Goal: Feedback & Contribution: Contribute content

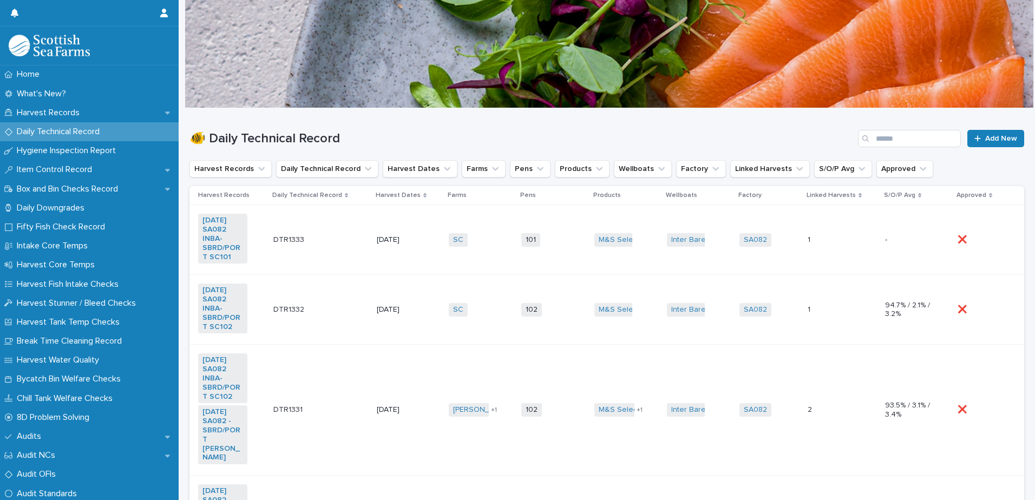
click at [329, 255] on td "DTR1333 DTR1333" at bounding box center [320, 240] width 103 height 70
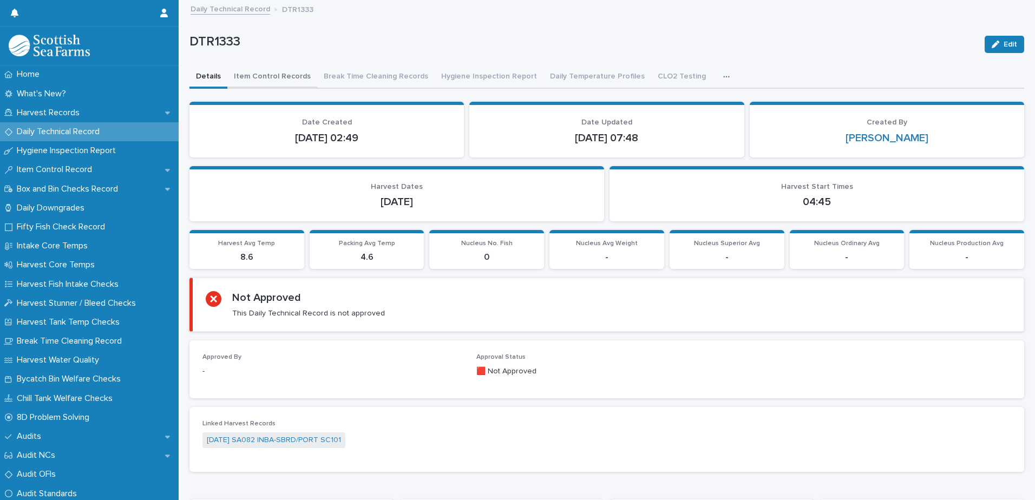
click at [266, 66] on button "Item Control Records" at bounding box center [272, 77] width 90 height 23
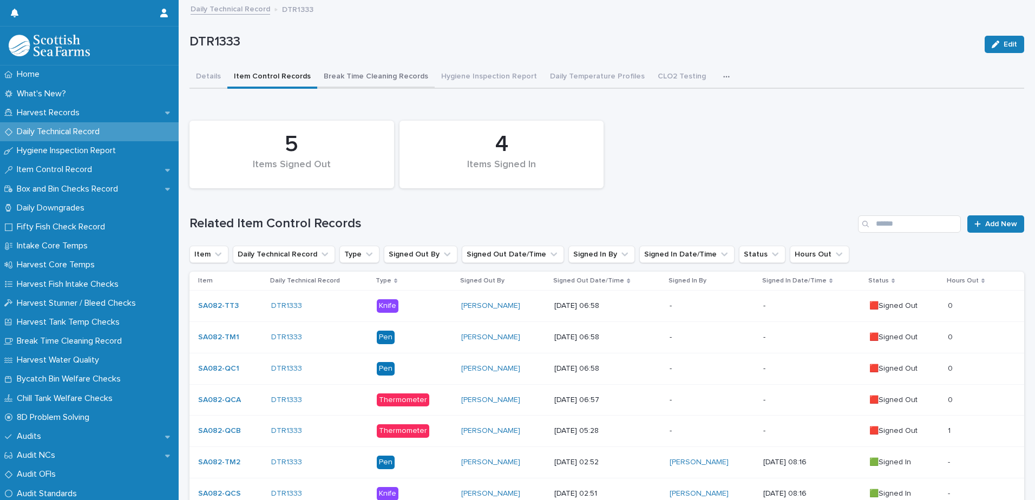
click at [385, 71] on button "Break Time Cleaning Records" at bounding box center [375, 77] width 117 height 23
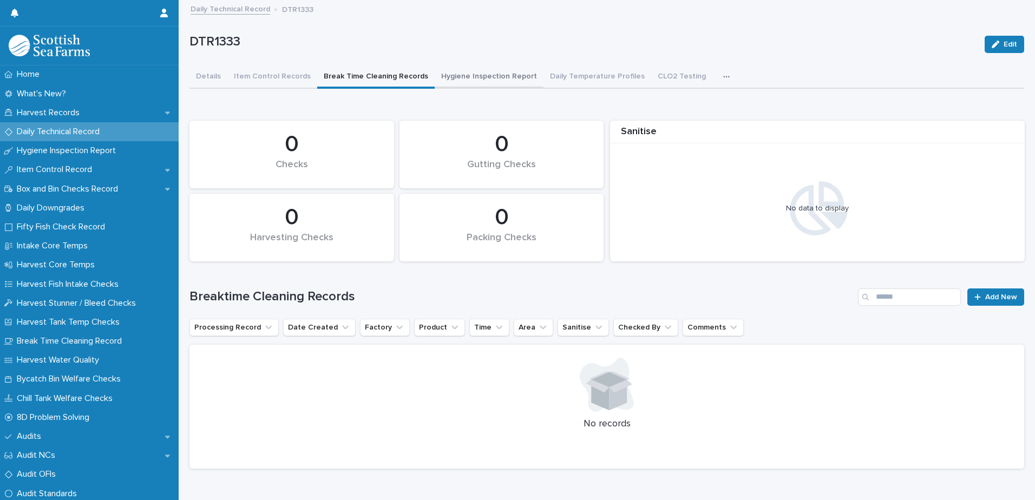
click at [479, 70] on button "Hygiene Inspection Report" at bounding box center [489, 77] width 109 height 23
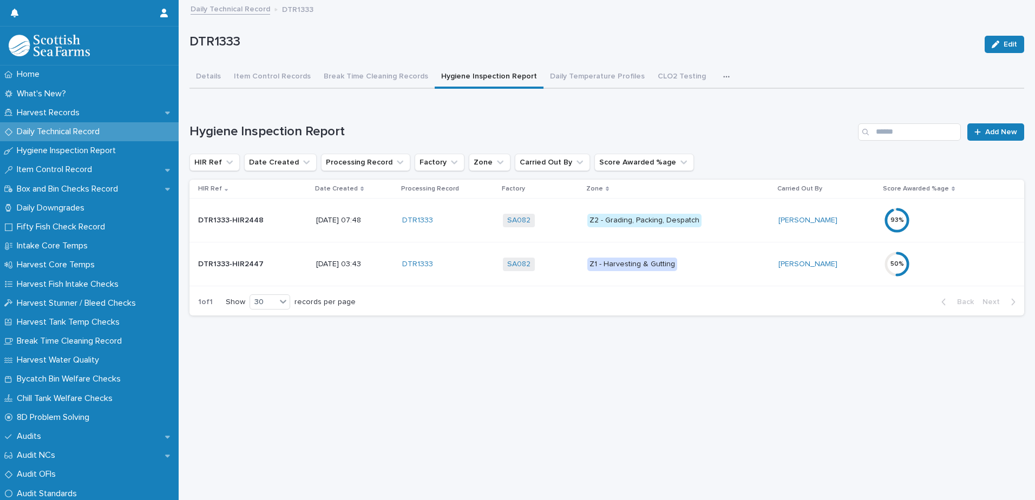
click at [972, 263] on div "50 %" at bounding box center [945, 264] width 123 height 35
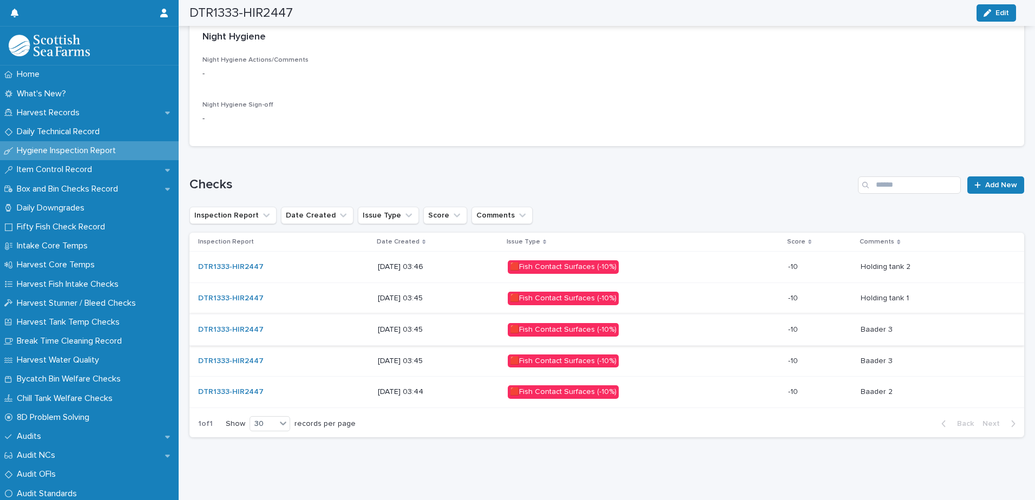
scroll to position [468, 0]
click at [930, 357] on p at bounding box center [934, 361] width 146 height 9
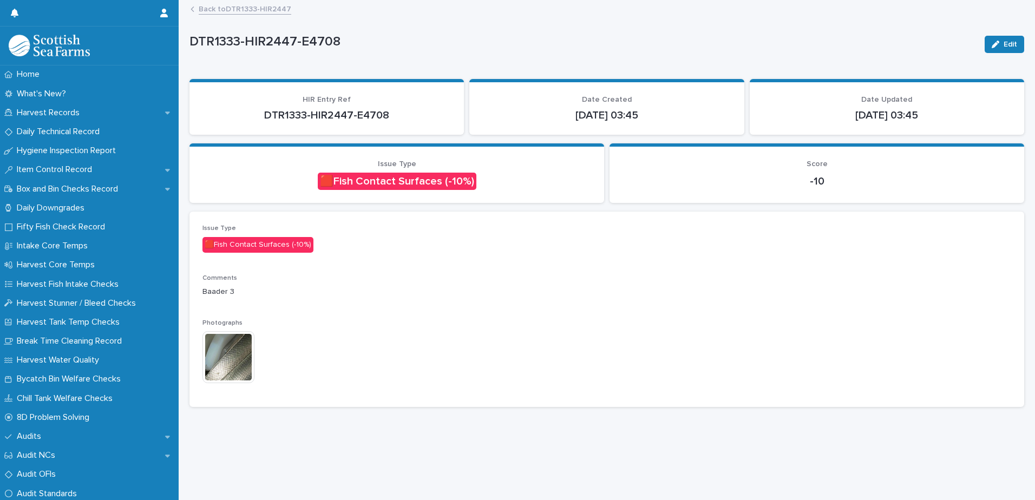
click at [244, 351] on img at bounding box center [228, 357] width 52 height 52
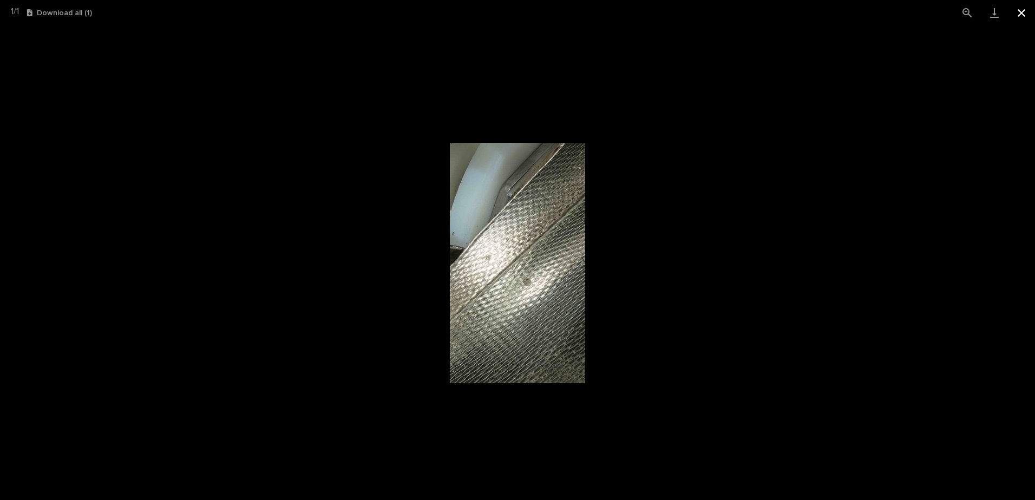
click at [1027, 11] on button "Close gallery" at bounding box center [1021, 12] width 27 height 25
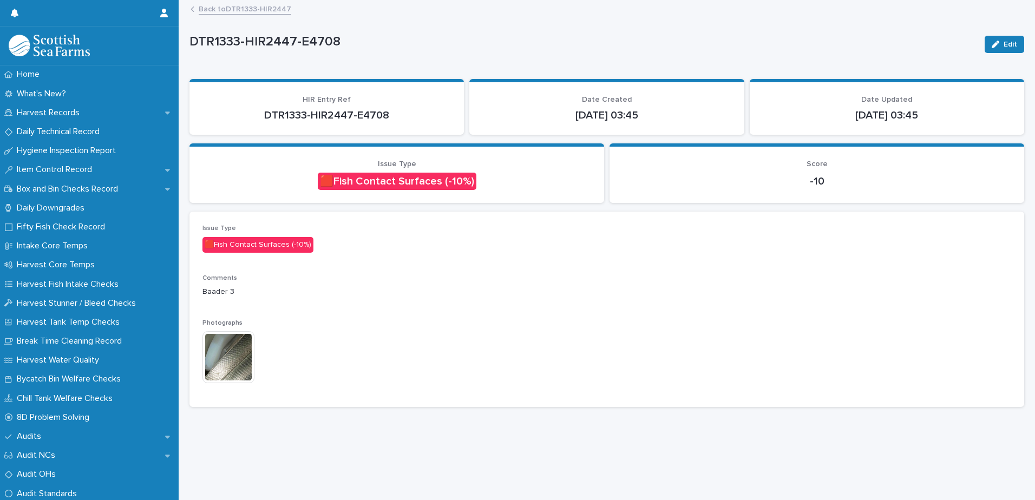
click at [258, 2] on div "DTR1333-HIR2447-E4708 Edit DTR1333-HIR2447-E4708 Edit Sorry, there was an error…" at bounding box center [606, 208] width 835 height 415
click at [258, 6] on link "Back to DTR1333-HIR2447" at bounding box center [245, 8] width 93 height 12
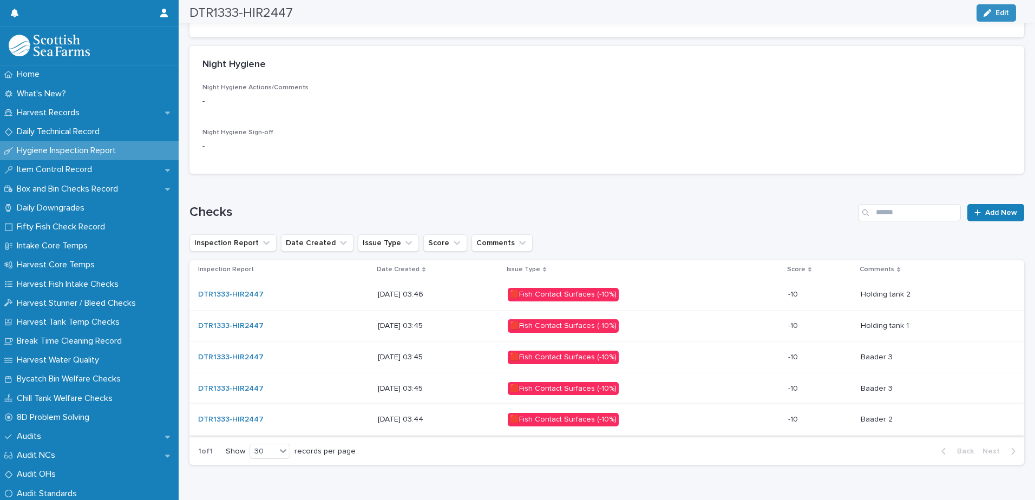
scroll to position [468, 0]
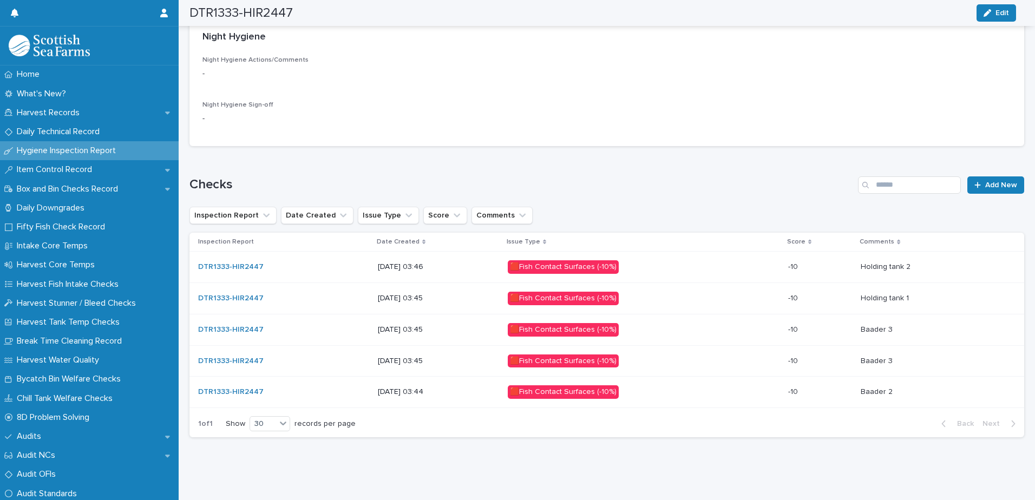
click at [913, 383] on div "Baader 2 Baader 2" at bounding box center [934, 392] width 146 height 18
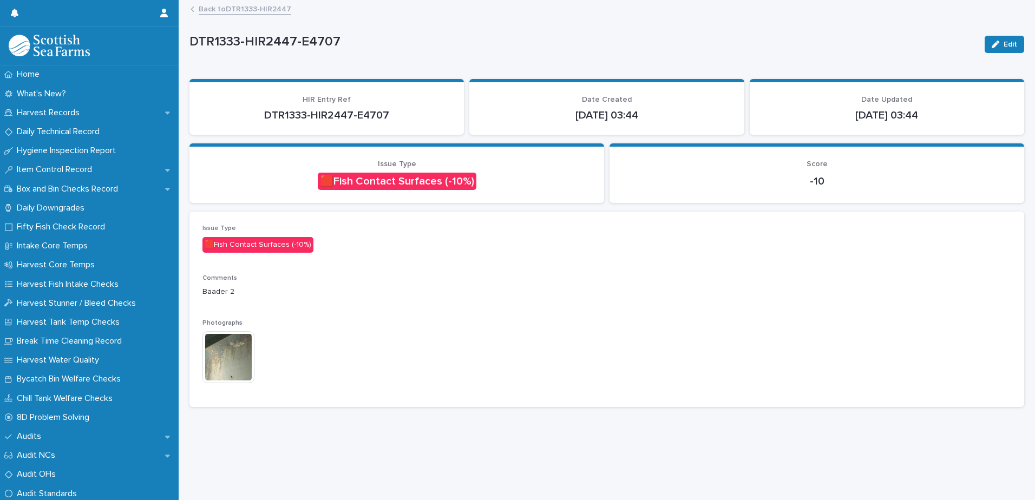
click at [227, 358] on img at bounding box center [228, 357] width 52 height 52
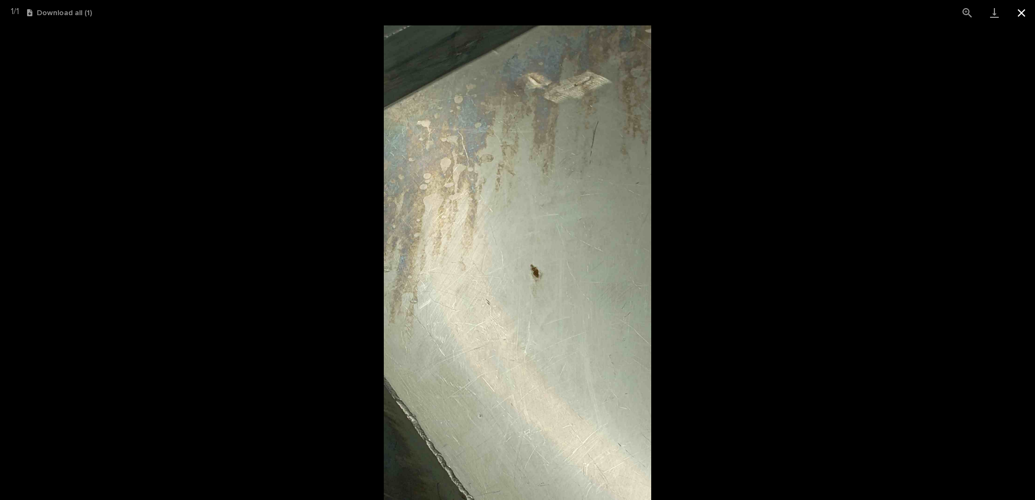
click at [1021, 12] on button "Close gallery" at bounding box center [1021, 12] width 27 height 25
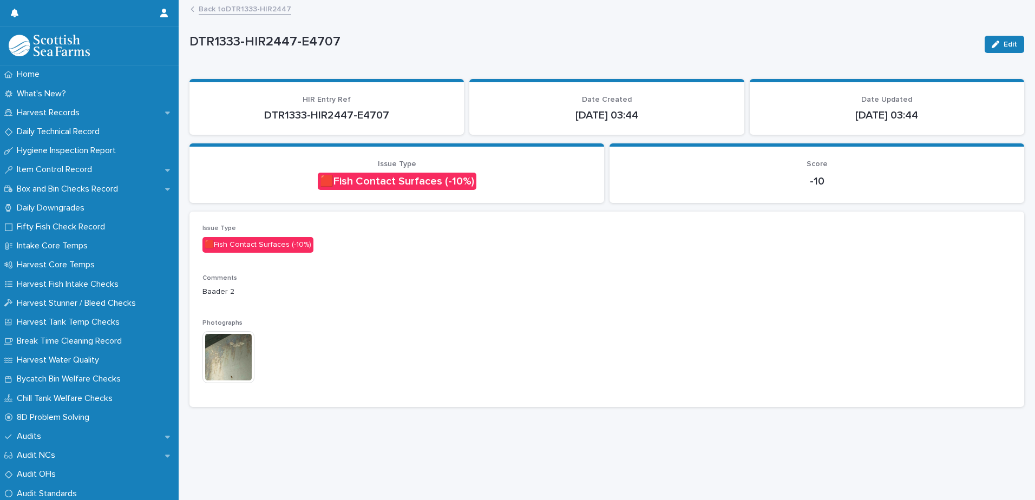
click at [263, 16] on div "Back to DTR1333-HIR2447" at bounding box center [611, 9] width 853 height 15
click at [264, 11] on link "Back to DTR1333-HIR2447" at bounding box center [245, 8] width 93 height 12
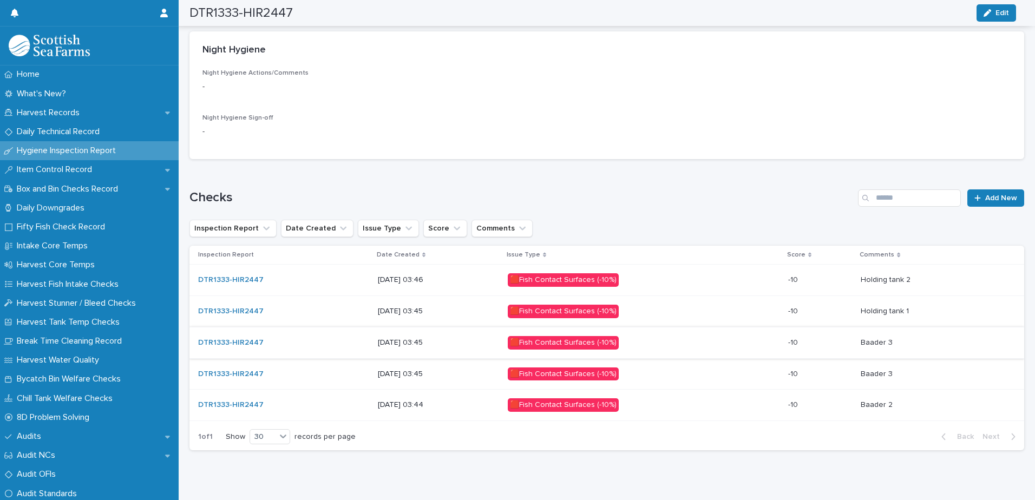
scroll to position [468, 0]
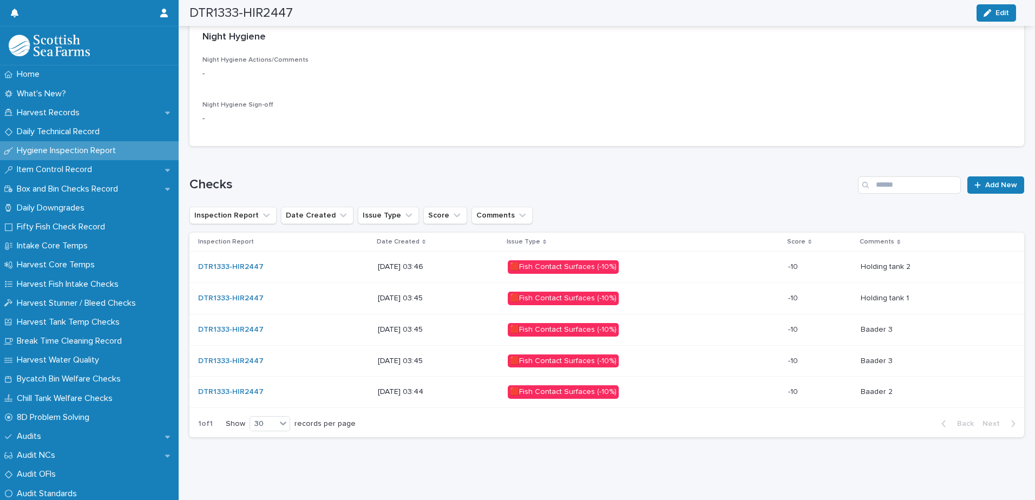
click at [929, 325] on p at bounding box center [934, 329] width 146 height 9
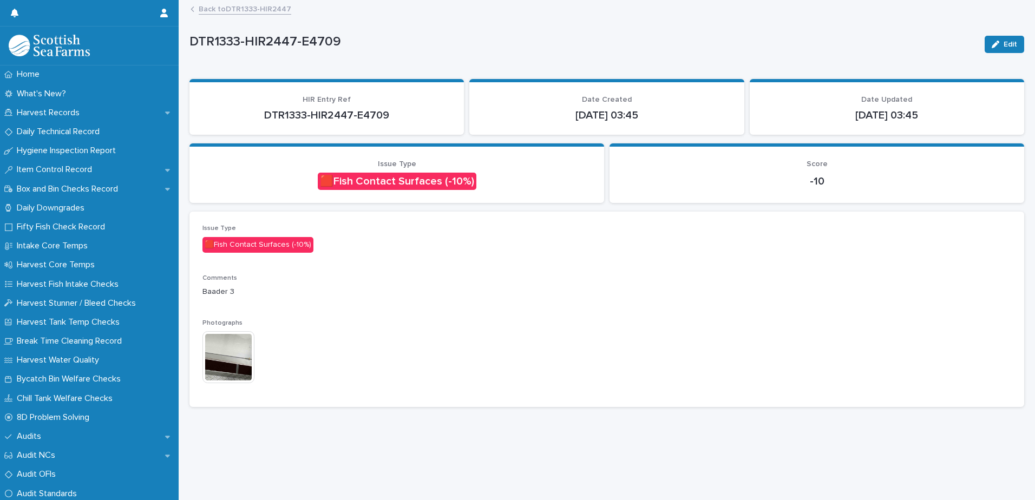
click at [239, 365] on img at bounding box center [228, 357] width 52 height 52
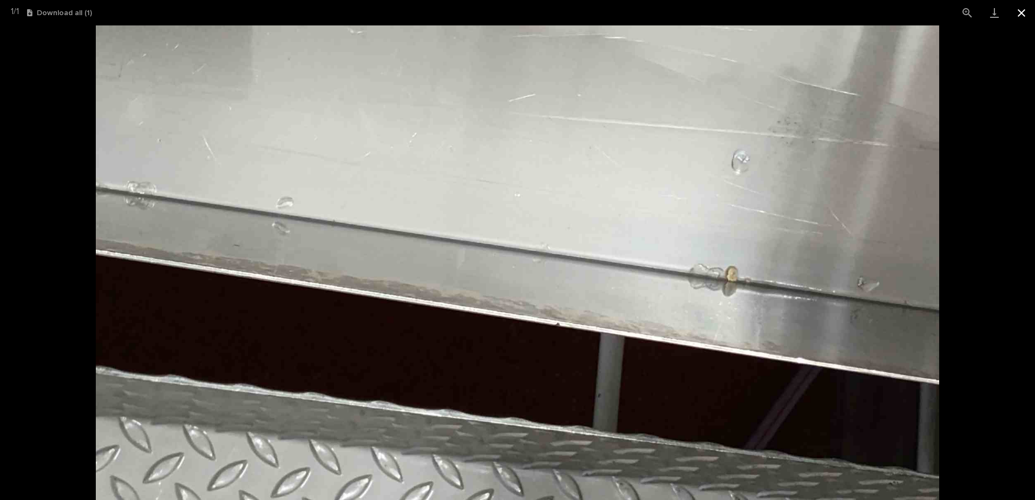
click at [1025, 15] on button "Close gallery" at bounding box center [1021, 12] width 27 height 25
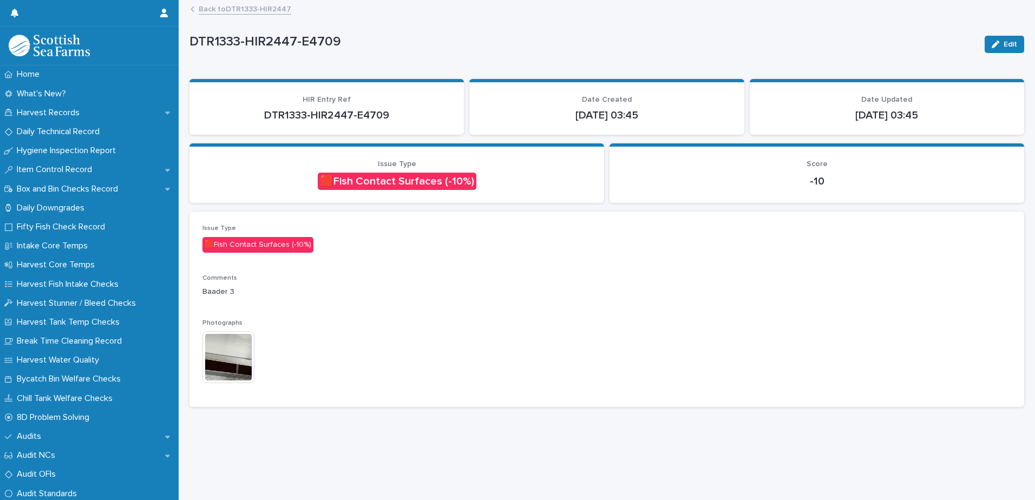
click at [264, 9] on link "Back to DTR1333-HIR2447" at bounding box center [245, 8] width 93 height 12
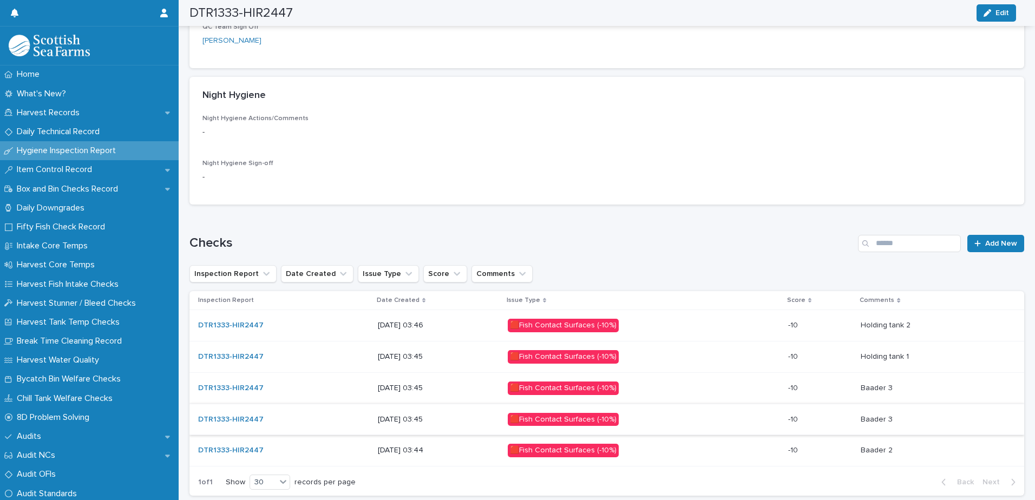
scroll to position [468, 0]
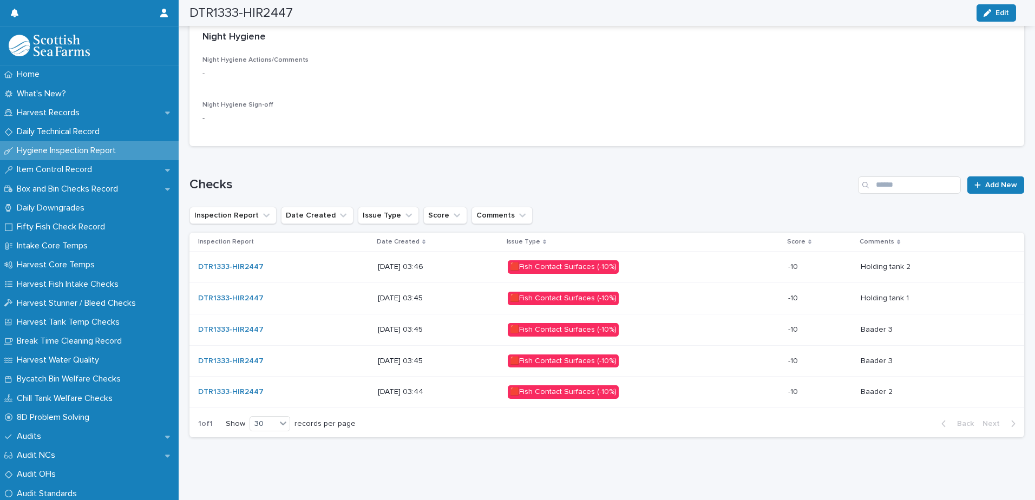
click at [941, 294] on p at bounding box center [934, 298] width 146 height 9
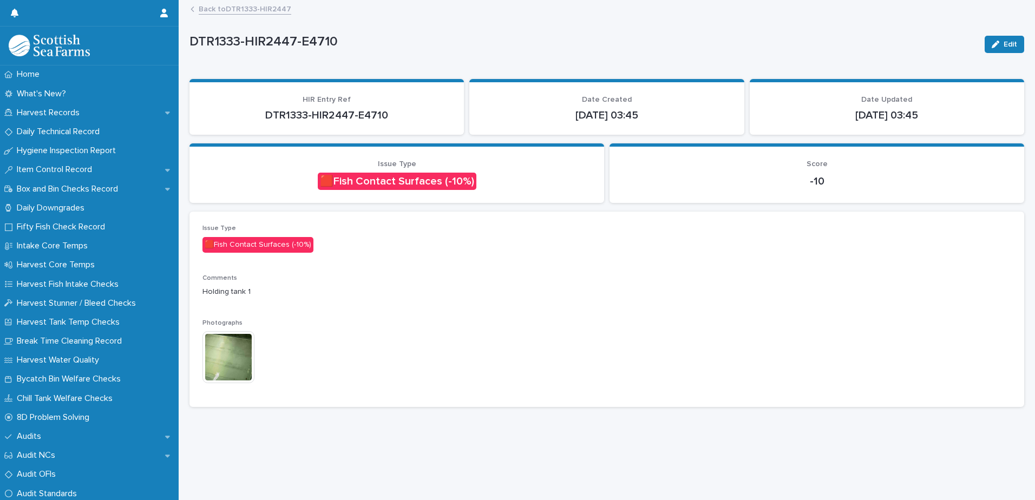
click at [235, 367] on img at bounding box center [228, 357] width 52 height 52
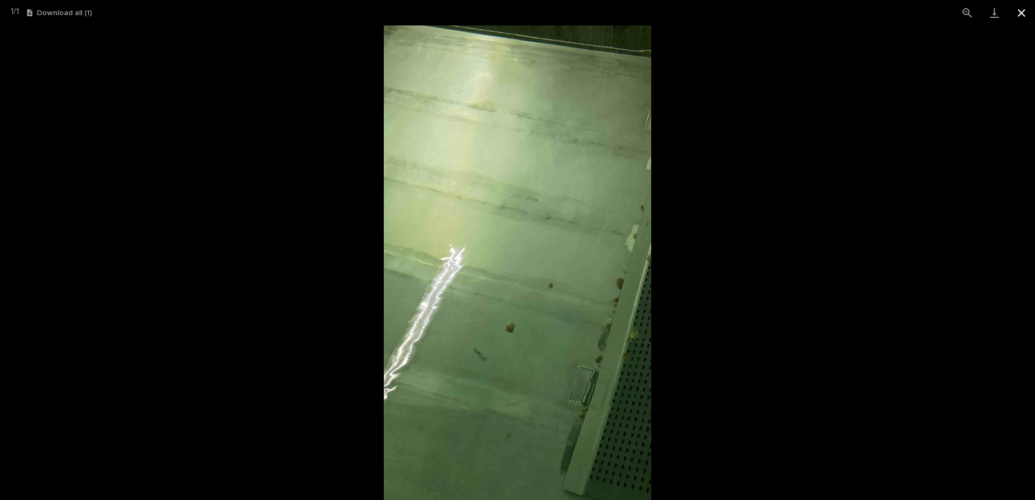
click at [1026, 14] on button "Close gallery" at bounding box center [1021, 12] width 27 height 25
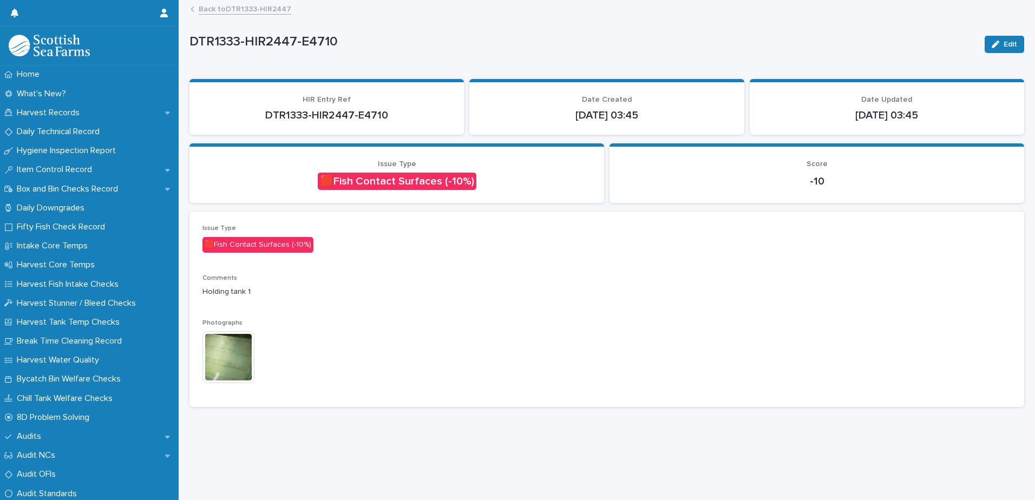
click at [259, 9] on link "Back to DTR1333-HIR2447" at bounding box center [245, 8] width 93 height 12
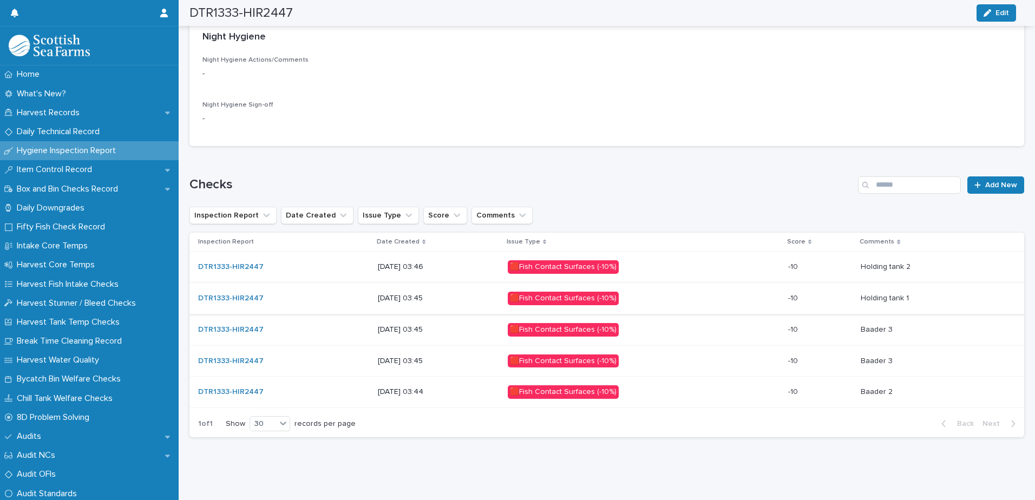
scroll to position [468, 0]
click at [928, 262] on p at bounding box center [934, 266] width 146 height 9
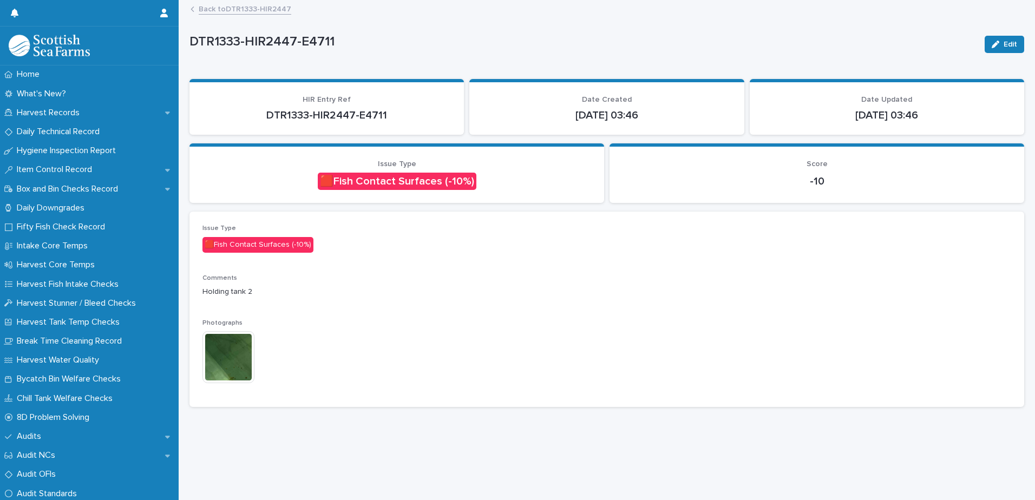
click at [233, 360] on img at bounding box center [228, 357] width 52 height 52
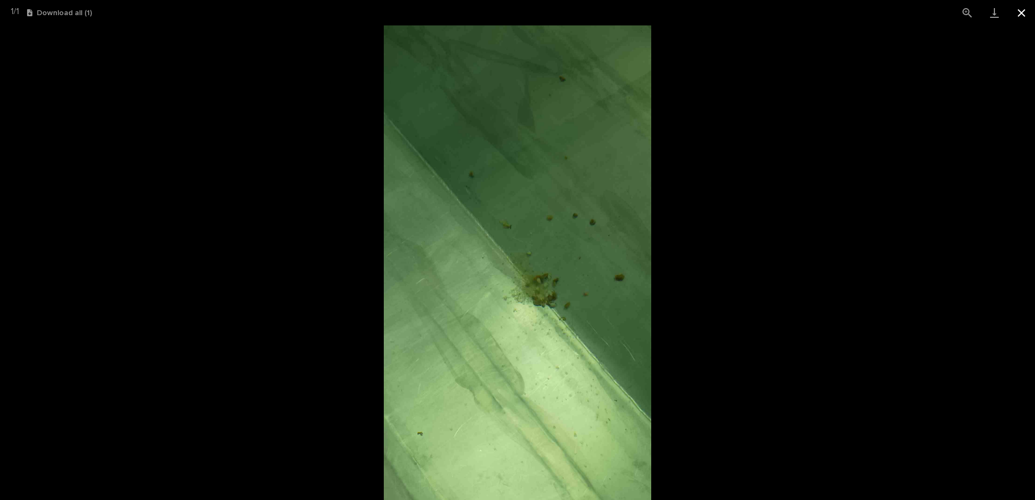
click at [1022, 11] on button "Close gallery" at bounding box center [1021, 12] width 27 height 25
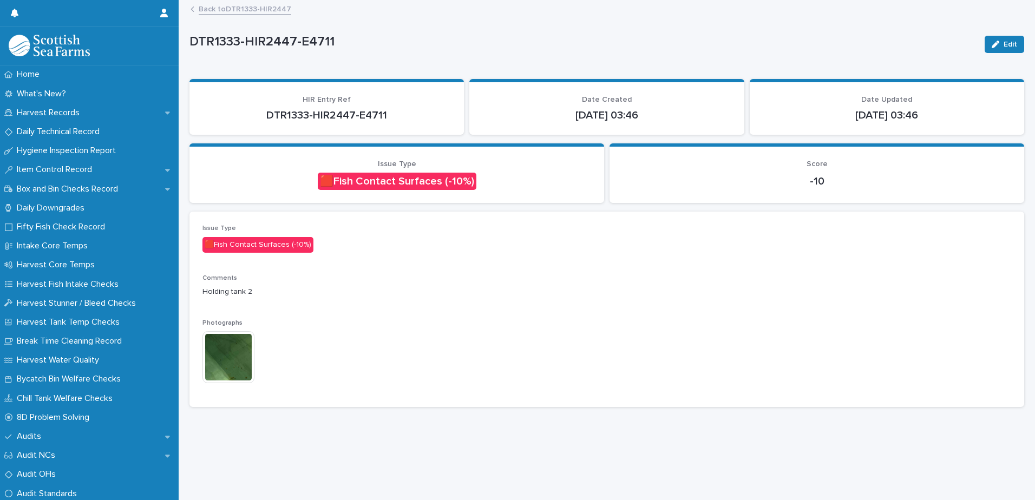
click at [248, 9] on link "Back to DTR1333-HIR2447" at bounding box center [245, 8] width 93 height 12
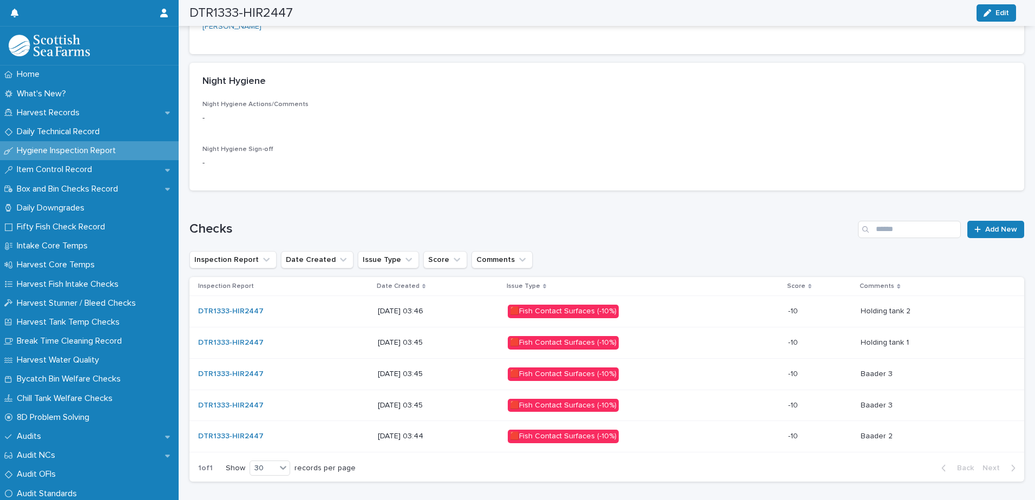
scroll to position [468, 0]
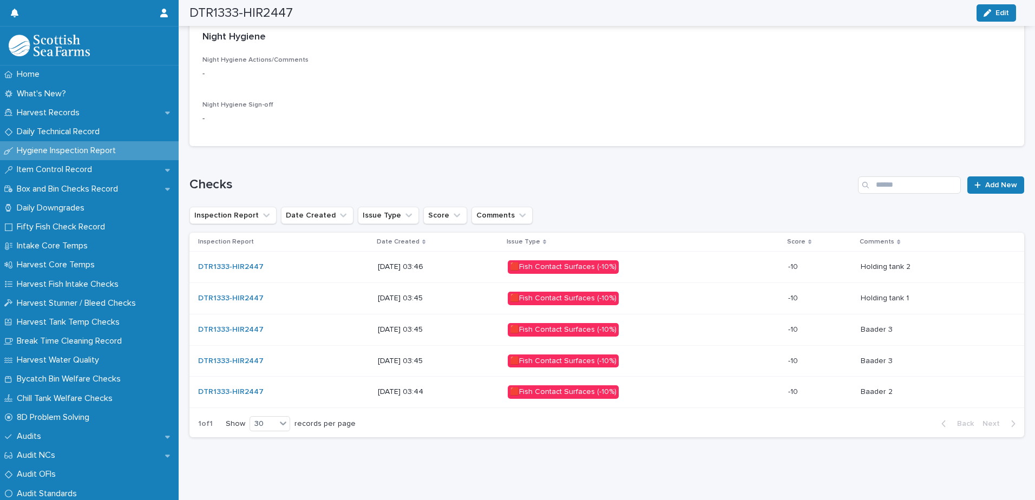
click at [917, 388] on p at bounding box center [934, 392] width 146 height 9
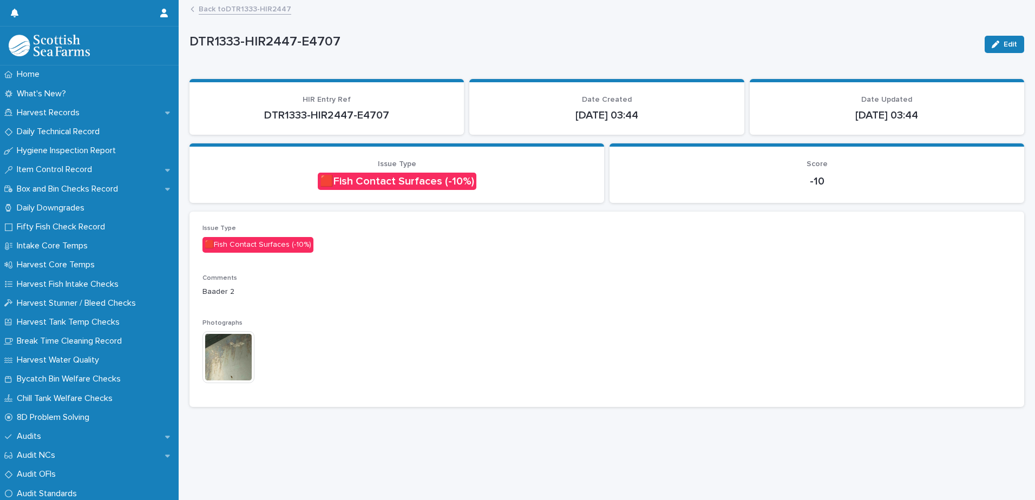
click at [239, 367] on img at bounding box center [228, 357] width 52 height 52
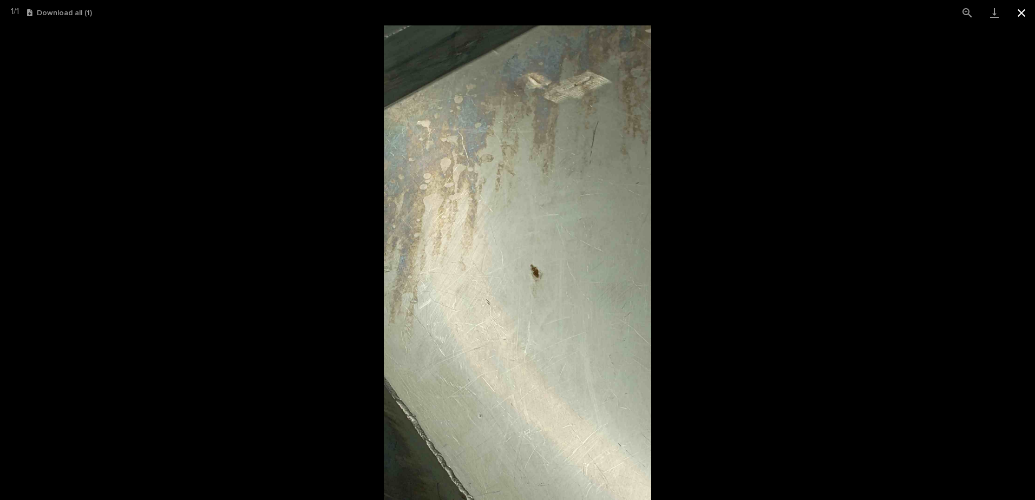
click at [1020, 12] on button "Close gallery" at bounding box center [1021, 12] width 27 height 25
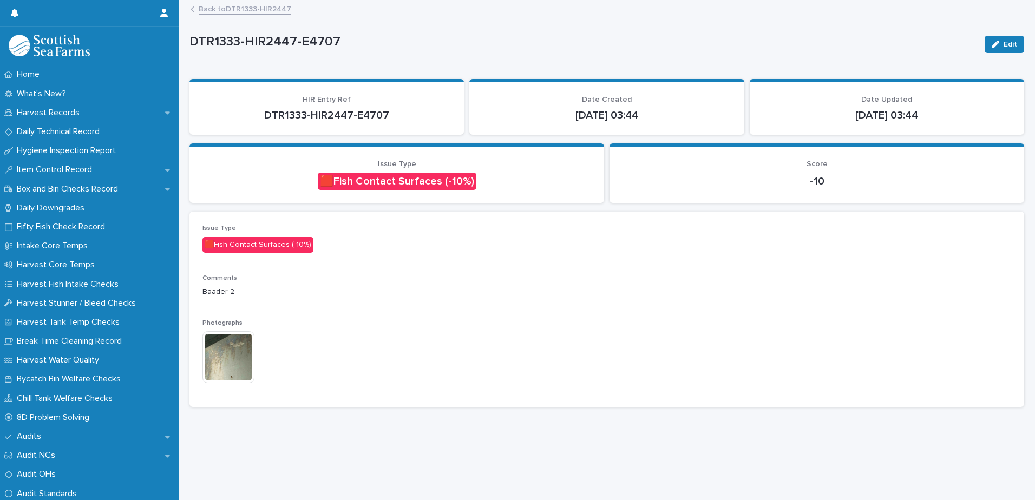
click at [266, 11] on link "Back to DTR1333-HIR2447" at bounding box center [245, 8] width 93 height 12
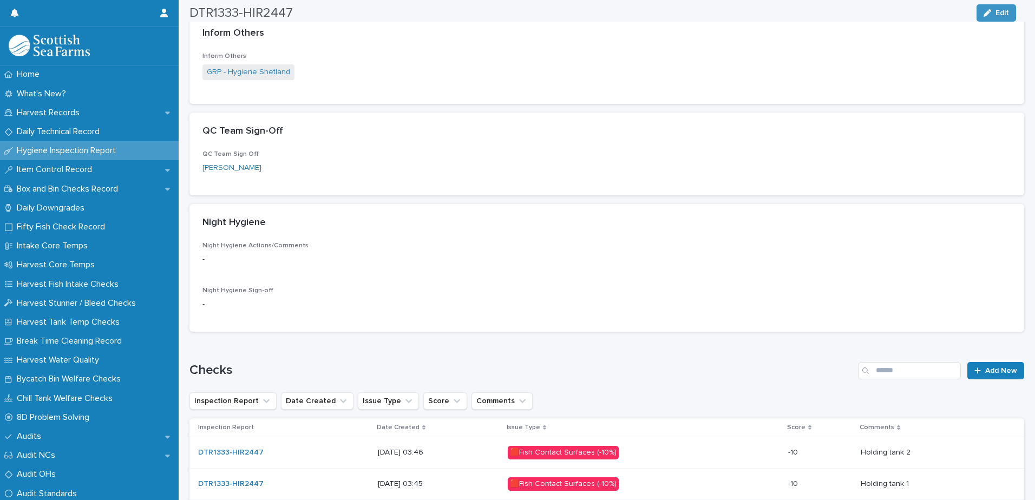
scroll to position [468, 0]
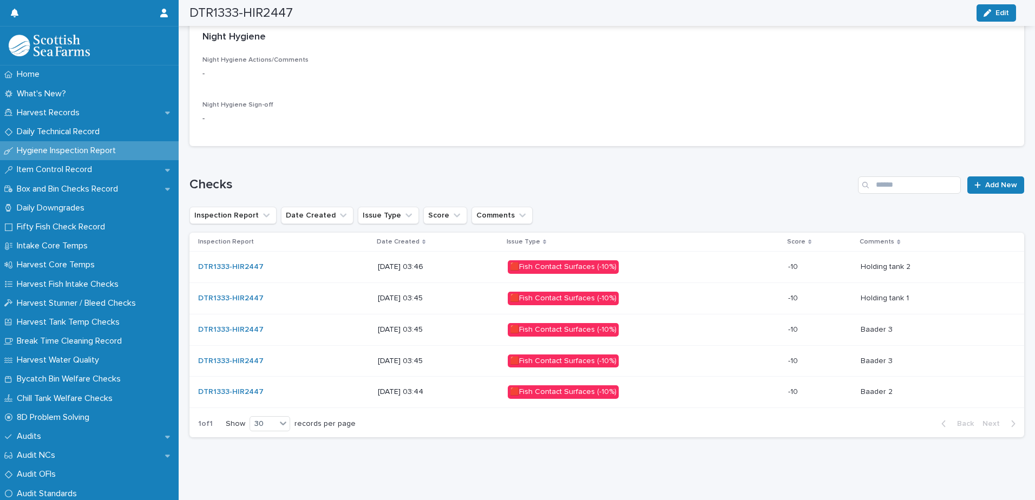
click at [921, 357] on p at bounding box center [934, 361] width 146 height 9
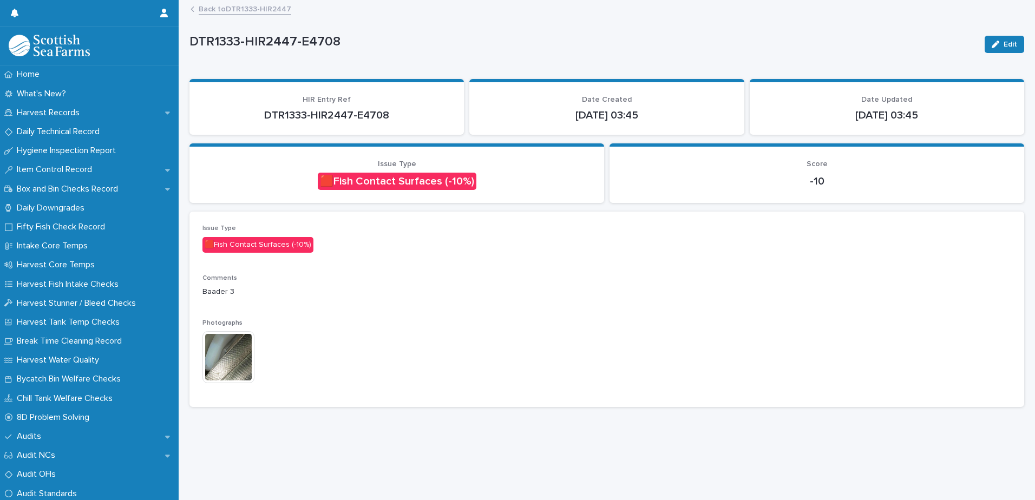
scroll to position [8, 0]
click at [231, 355] on img at bounding box center [228, 357] width 52 height 52
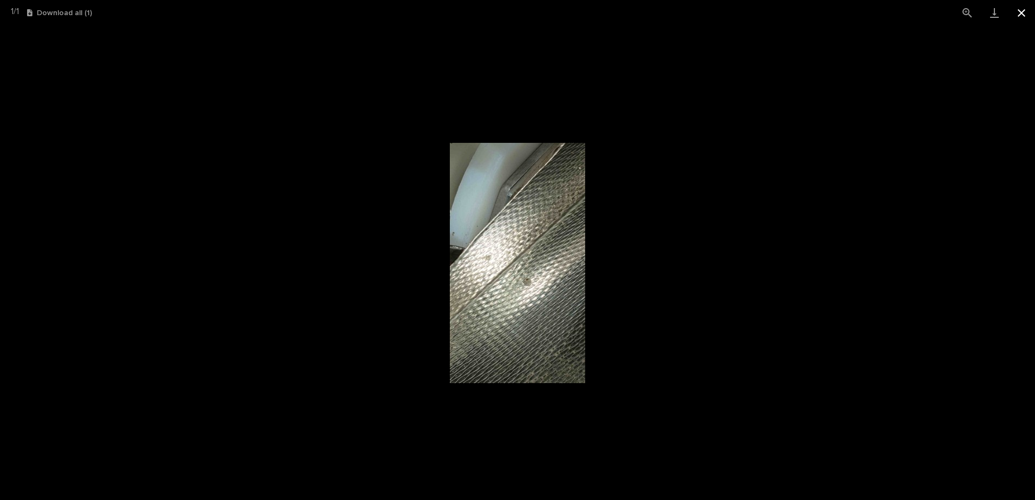
click at [1019, 11] on button "Close gallery" at bounding box center [1021, 12] width 27 height 25
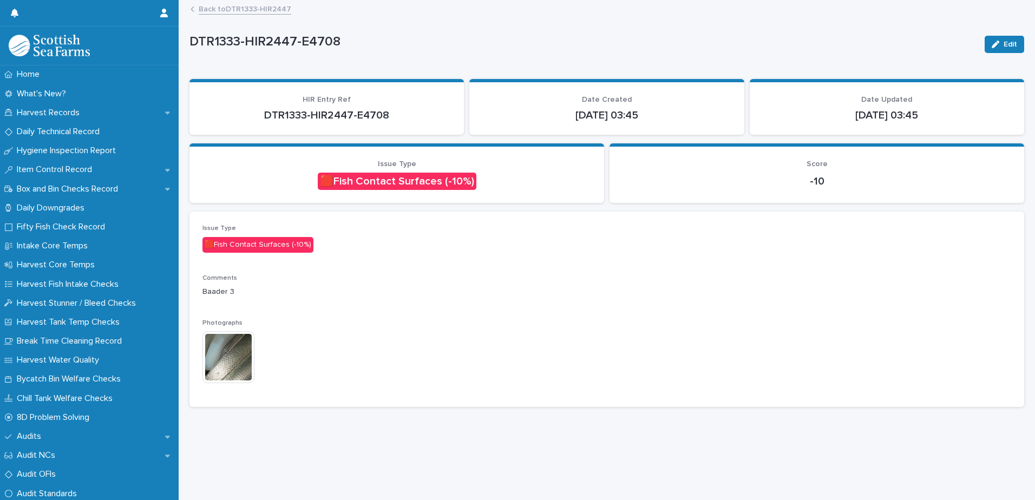
click at [237, 4] on link "Back to DTR1333-HIR2447" at bounding box center [245, 8] width 93 height 12
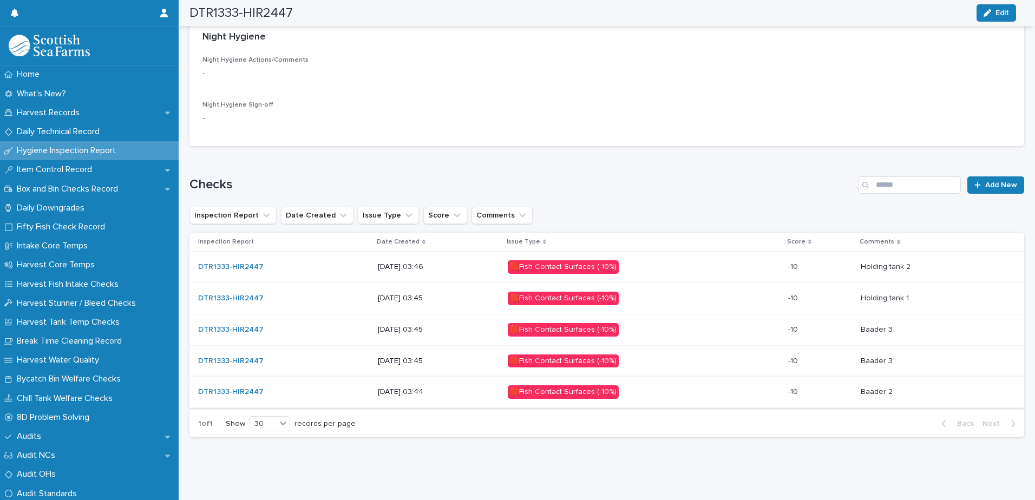
scroll to position [468, 0]
click at [949, 294] on p at bounding box center [934, 298] width 146 height 9
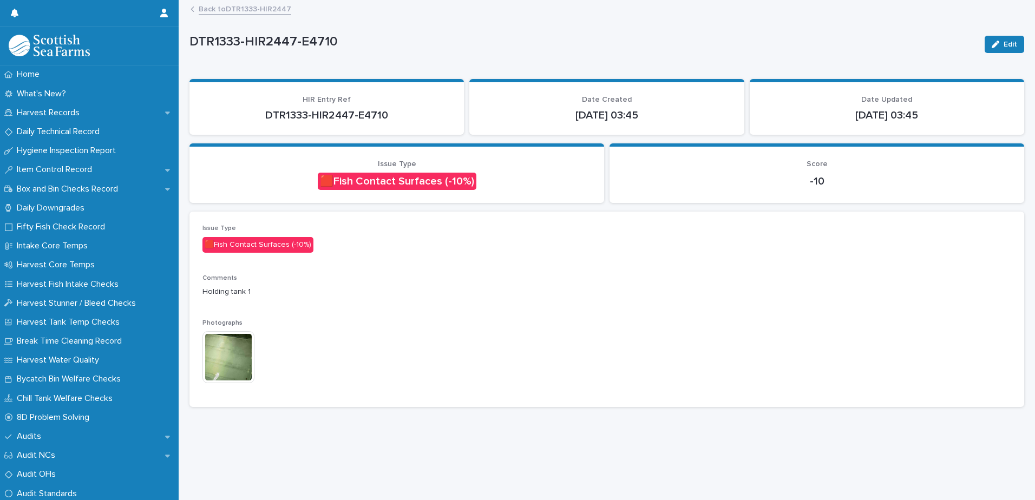
click at [240, 366] on img at bounding box center [228, 357] width 52 height 52
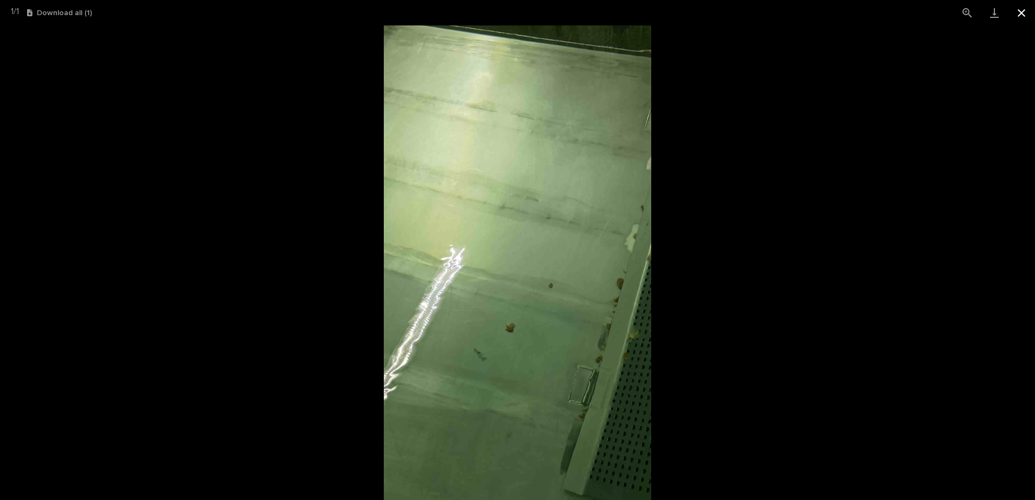
click at [1022, 16] on button "Close gallery" at bounding box center [1021, 12] width 27 height 25
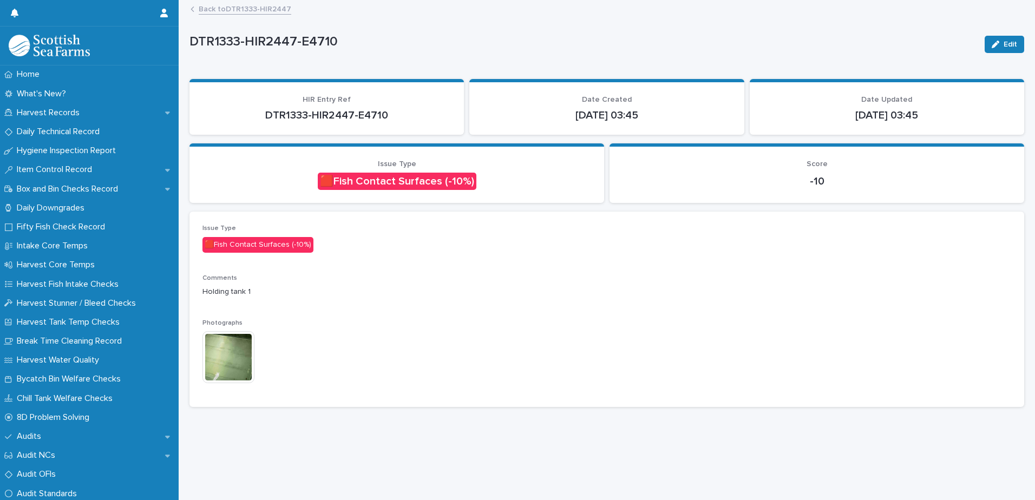
click at [266, 8] on link "Back to DTR1333-HIR2447" at bounding box center [245, 8] width 93 height 12
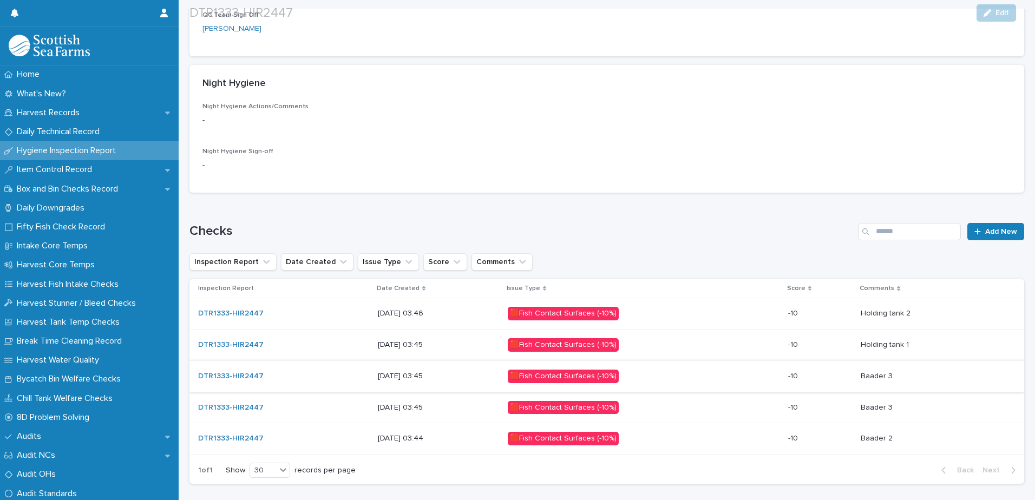
scroll to position [468, 0]
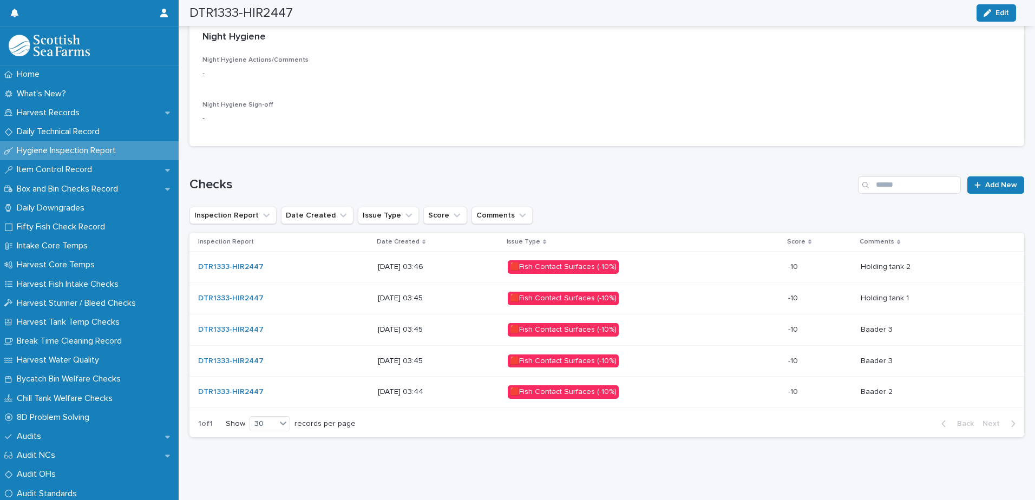
click at [949, 262] on p at bounding box center [934, 266] width 146 height 9
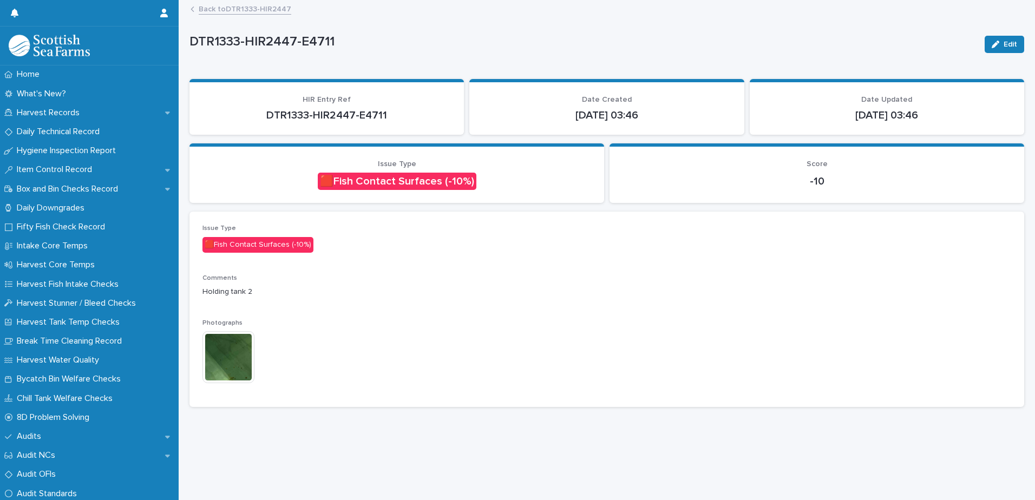
scroll to position [8, 0]
click at [231, 350] on img at bounding box center [228, 357] width 52 height 52
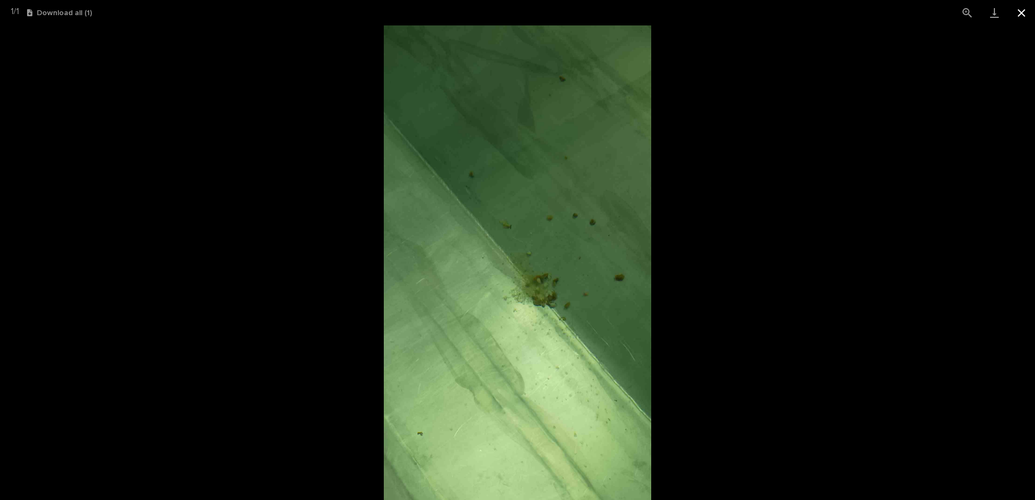
click at [1022, 14] on button "Close gallery" at bounding box center [1021, 12] width 27 height 25
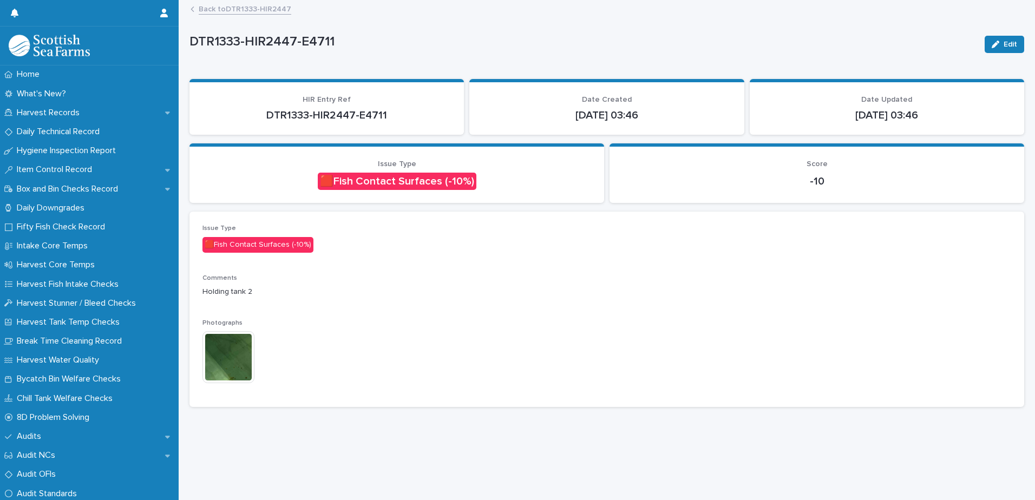
drag, startPoint x: 1034, startPoint y: 63, endPoint x: 419, endPoint y: 261, distance: 645.8
click at [419, 261] on div "Issue Type 🟥Fish Contact Surfaces (-10%) Comments Holding tank 2 Photographs Th…" at bounding box center [606, 309] width 809 height 169
click at [273, 10] on link "Back to DTR1333-HIR2447" at bounding box center [245, 8] width 93 height 12
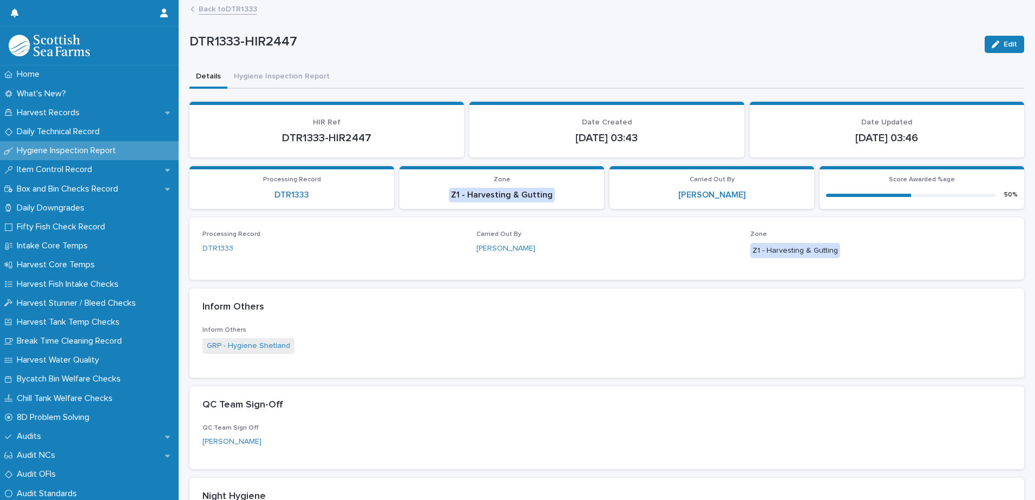
click at [229, 12] on link "Back to DTR1333" at bounding box center [228, 8] width 58 height 12
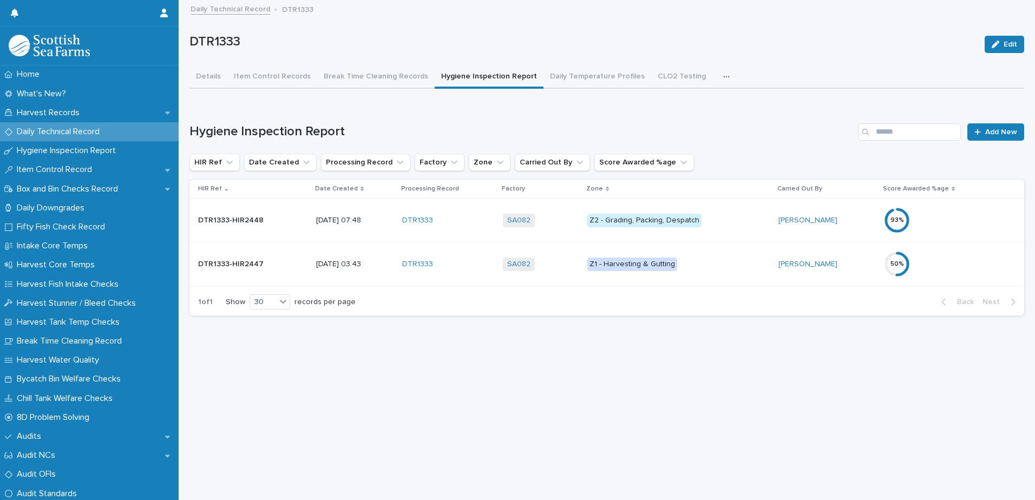
click at [254, 8] on link "Daily Technical Record" at bounding box center [231, 8] width 80 height 12
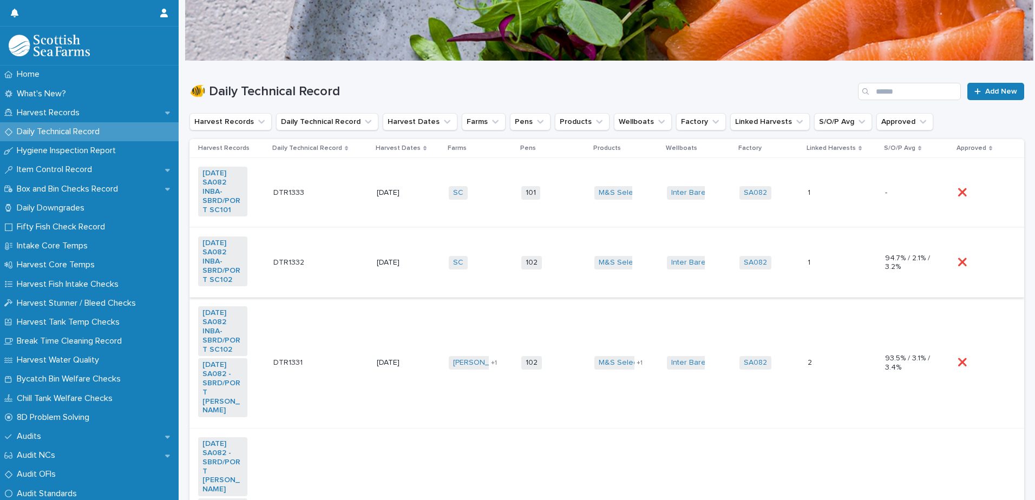
scroll to position [108, 0]
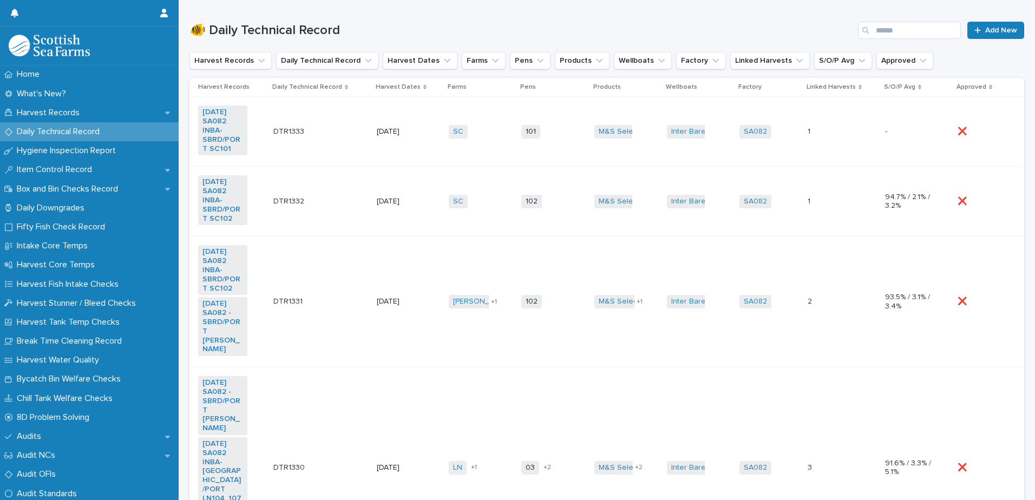
click at [310, 317] on td "DTR1331 DTR1331" at bounding box center [320, 302] width 103 height 131
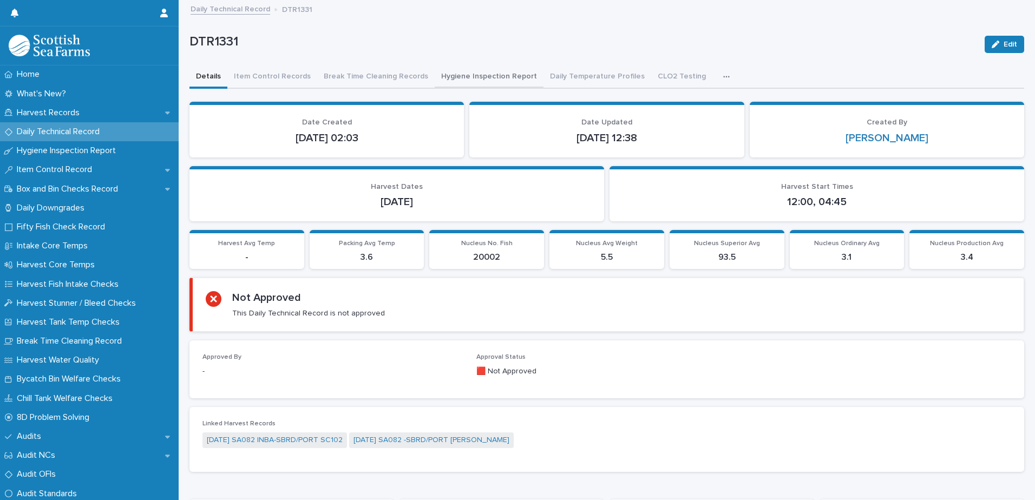
click at [464, 88] on button "Hygiene Inspection Report" at bounding box center [489, 77] width 109 height 23
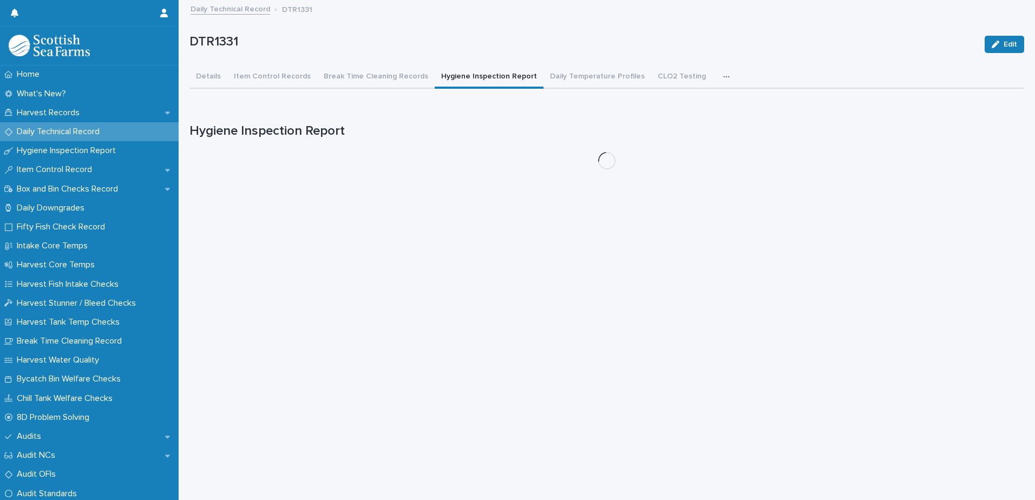
click at [463, 77] on button "Hygiene Inspection Report" at bounding box center [489, 77] width 109 height 23
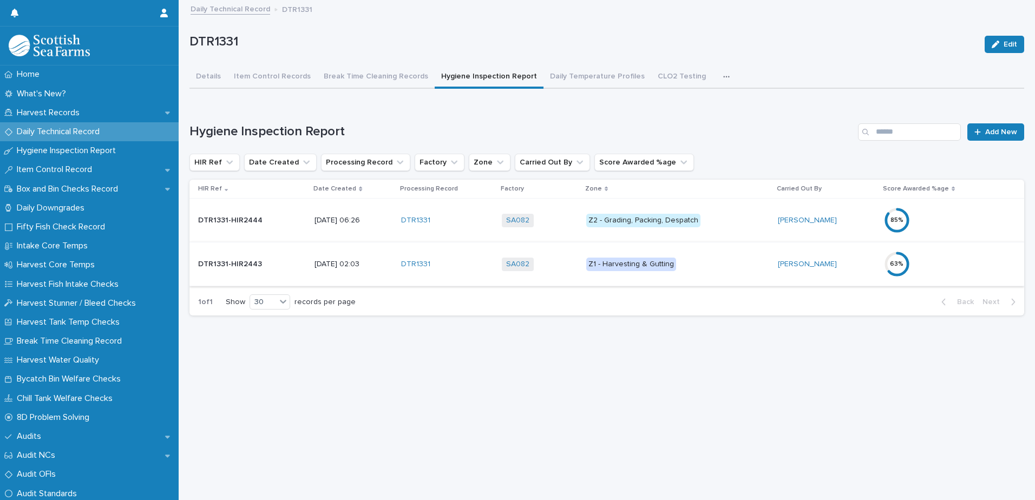
scroll to position [8, 0]
click at [753, 260] on p "Z1 - Harvesting & Gutting" at bounding box center [677, 265] width 183 height 14
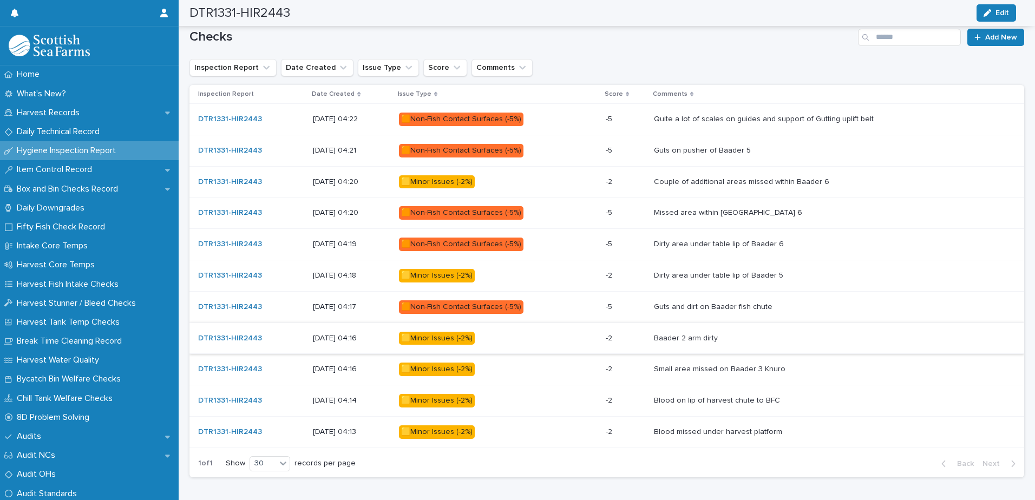
scroll to position [619, 0]
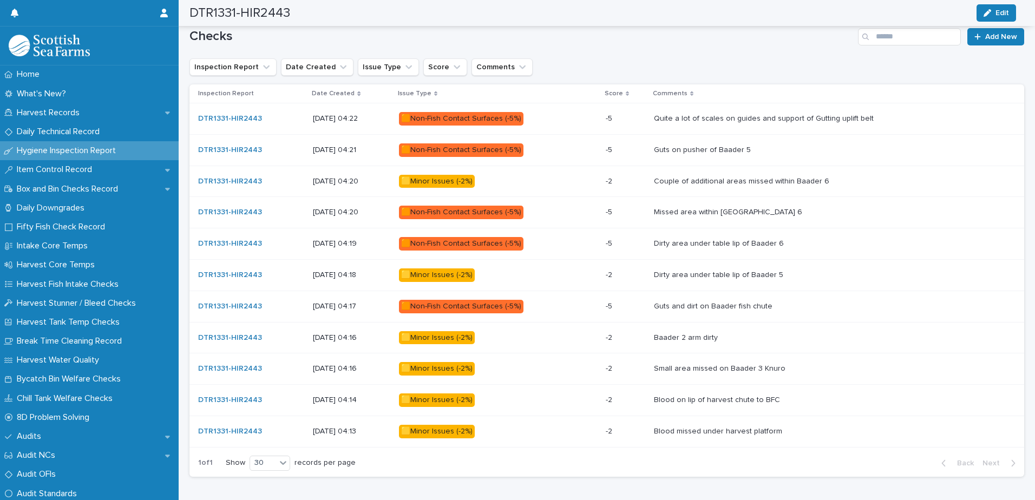
click at [764, 338] on p at bounding box center [830, 337] width 353 height 9
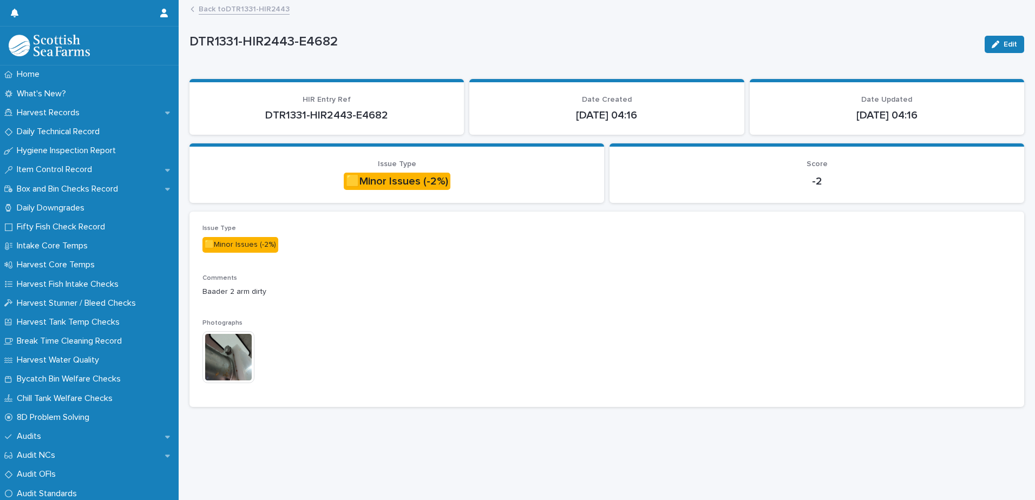
click at [223, 369] on img at bounding box center [228, 357] width 52 height 52
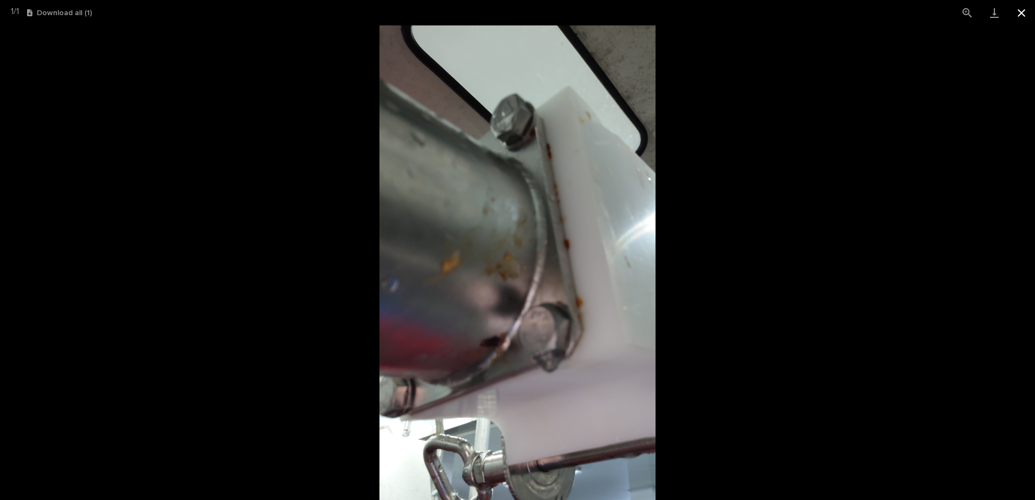
click at [1023, 15] on button "Close gallery" at bounding box center [1021, 12] width 27 height 25
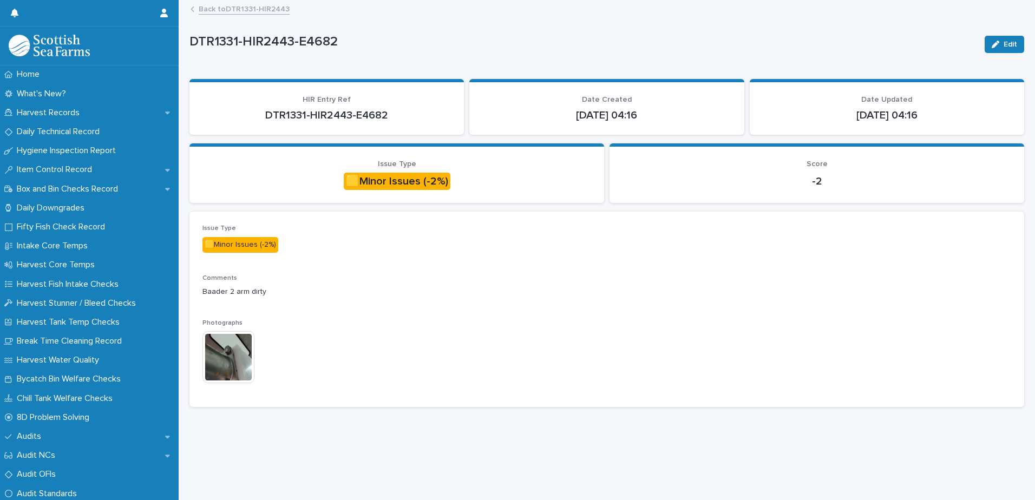
click at [236, 11] on link "Back to DTR1331-HIR2443" at bounding box center [244, 8] width 91 height 12
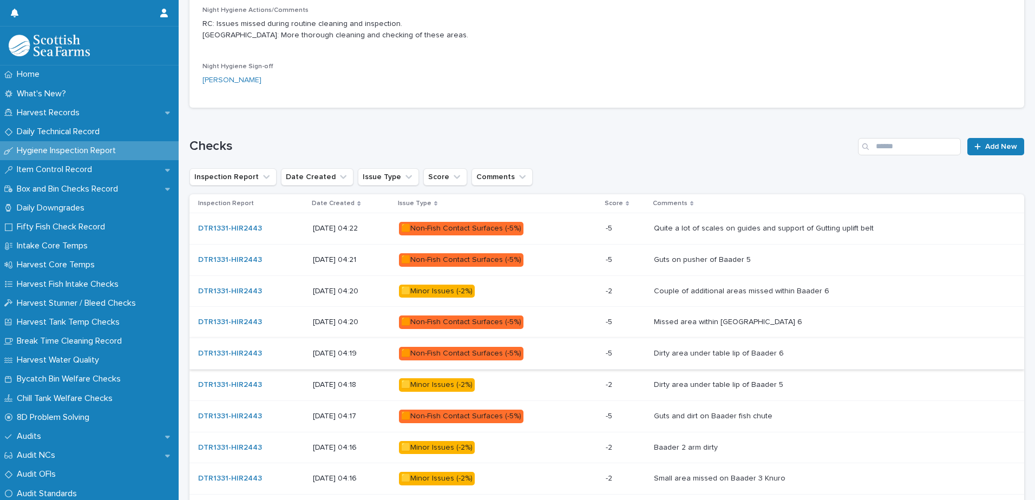
scroll to position [541, 0]
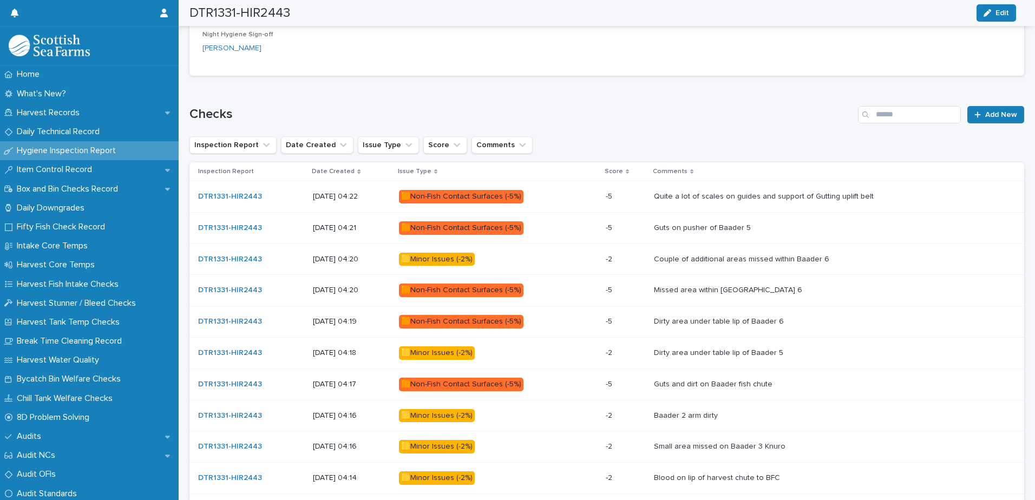
click at [658, 297] on div "Missed area within [GEOGRAPHIC_DATA] 6 Missed area within [GEOGRAPHIC_DATA] 6" at bounding box center [830, 290] width 353 height 18
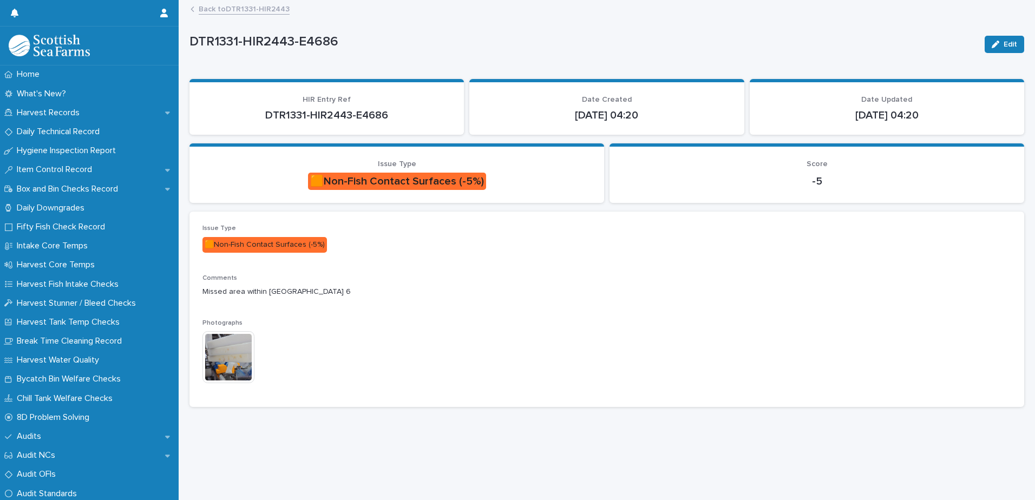
click at [239, 366] on img at bounding box center [228, 357] width 52 height 52
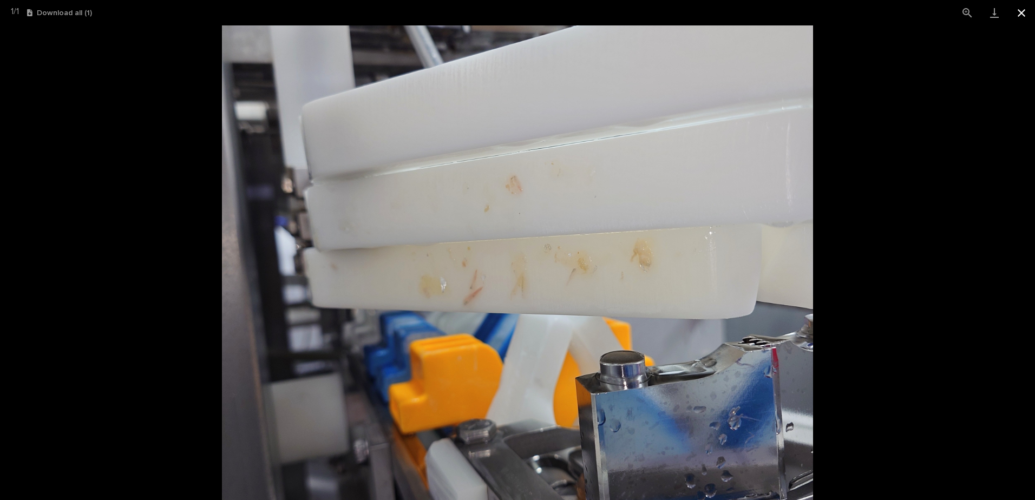
click at [1025, 14] on button "Close gallery" at bounding box center [1021, 12] width 27 height 25
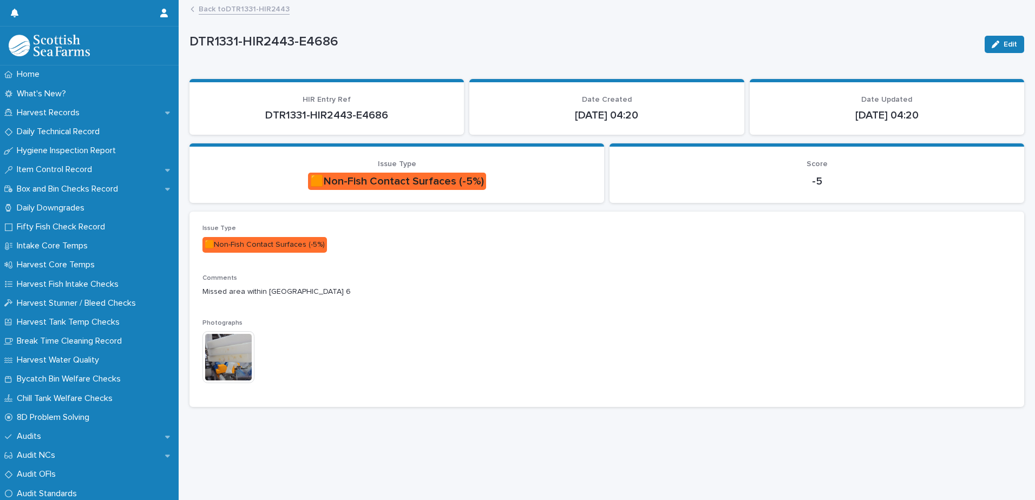
click at [268, 11] on link "Back to DTR1331-HIR2443" at bounding box center [244, 8] width 91 height 12
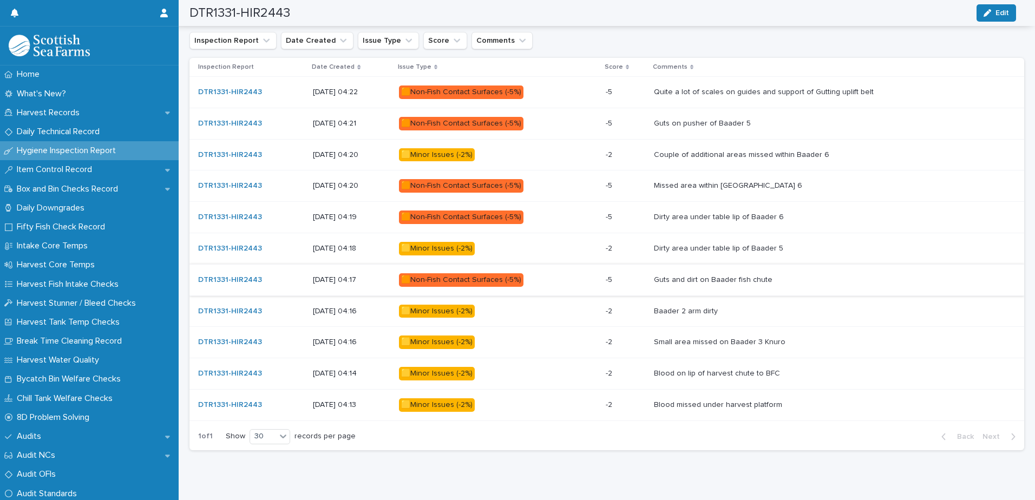
scroll to position [649, 0]
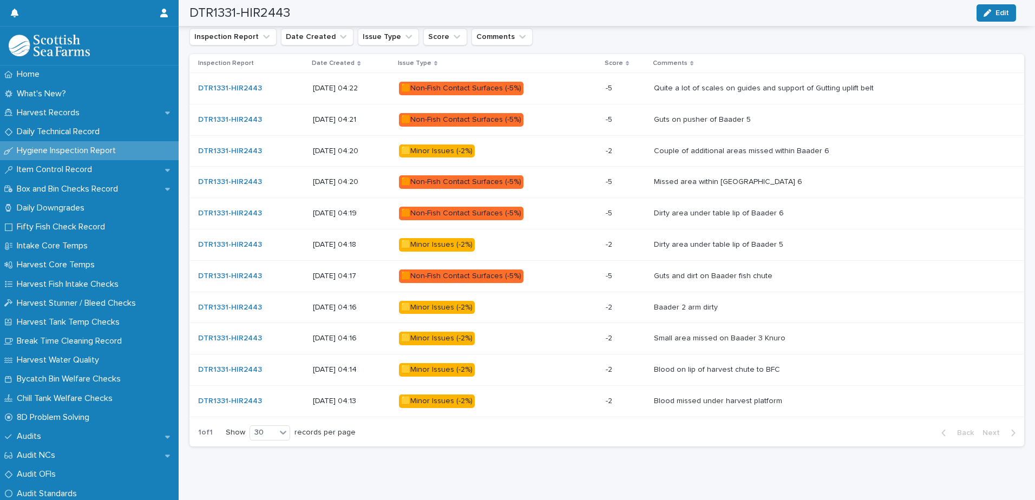
click at [854, 212] on p at bounding box center [830, 213] width 353 height 9
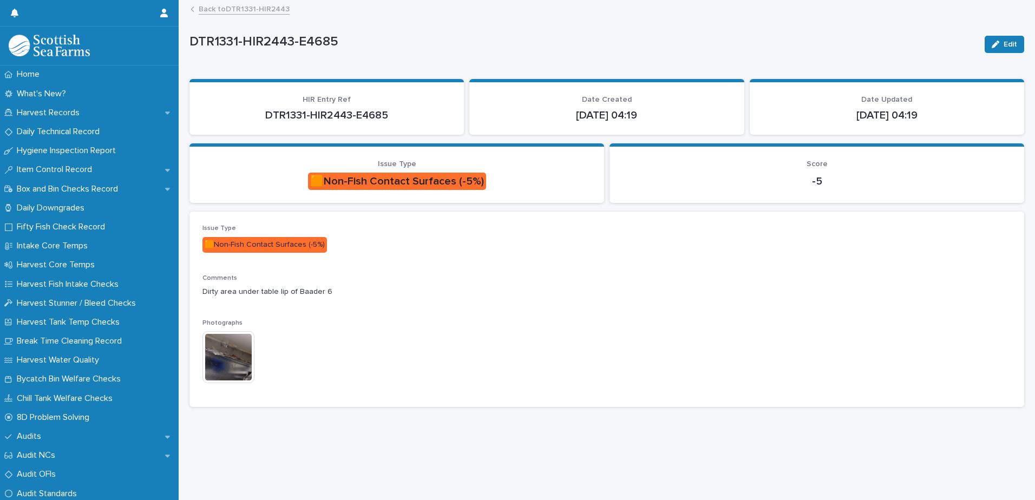
click at [230, 351] on img at bounding box center [228, 357] width 52 height 52
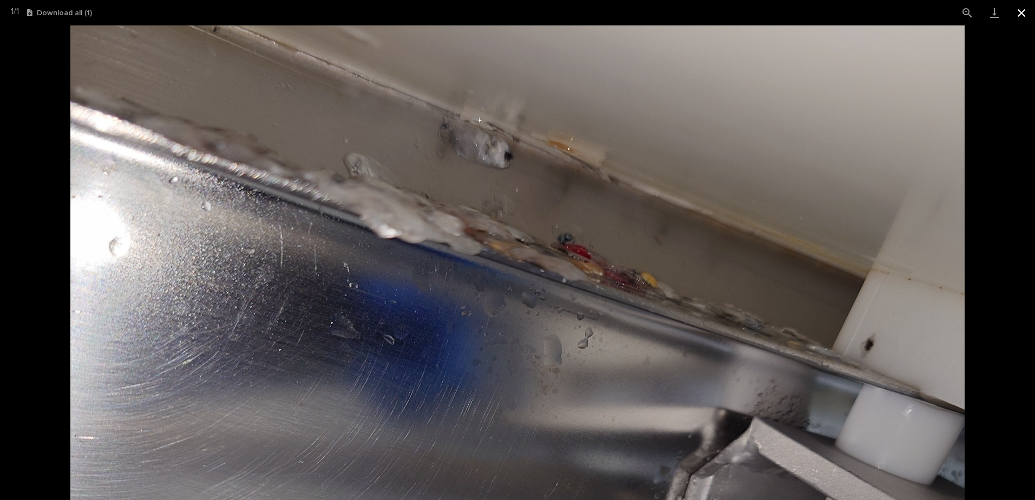
click at [1018, 16] on button "Close gallery" at bounding box center [1021, 12] width 27 height 25
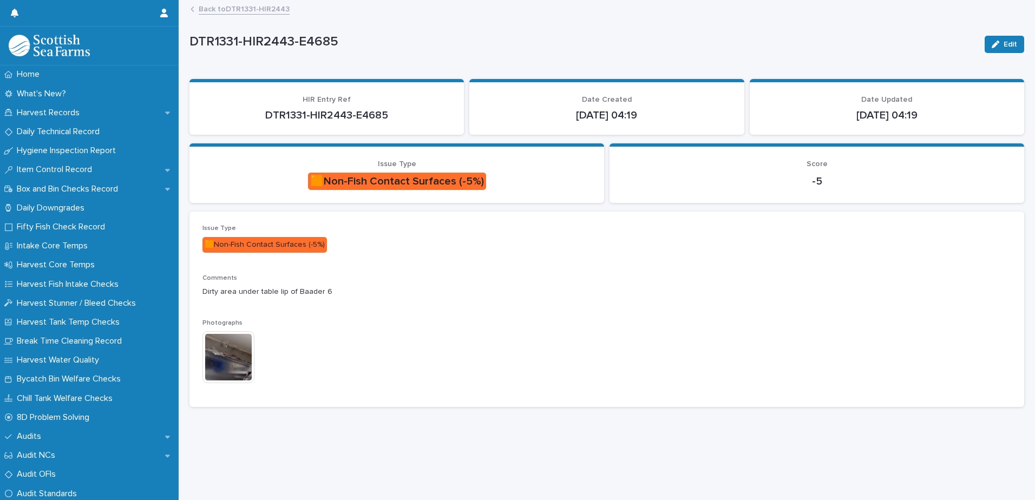
click at [255, 6] on link "Back to DTR1331-HIR2443" at bounding box center [244, 8] width 91 height 12
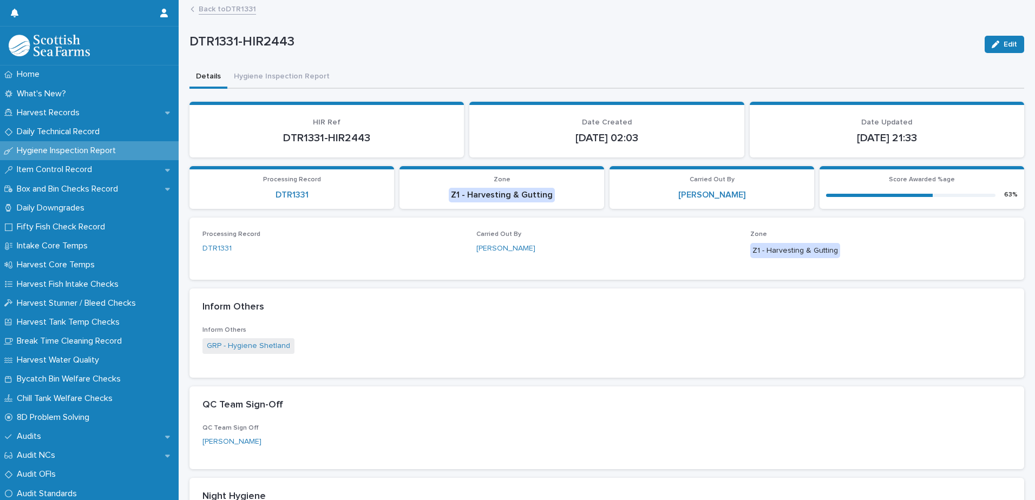
click at [222, 11] on link "Back to DTR1331" at bounding box center [227, 8] width 57 height 12
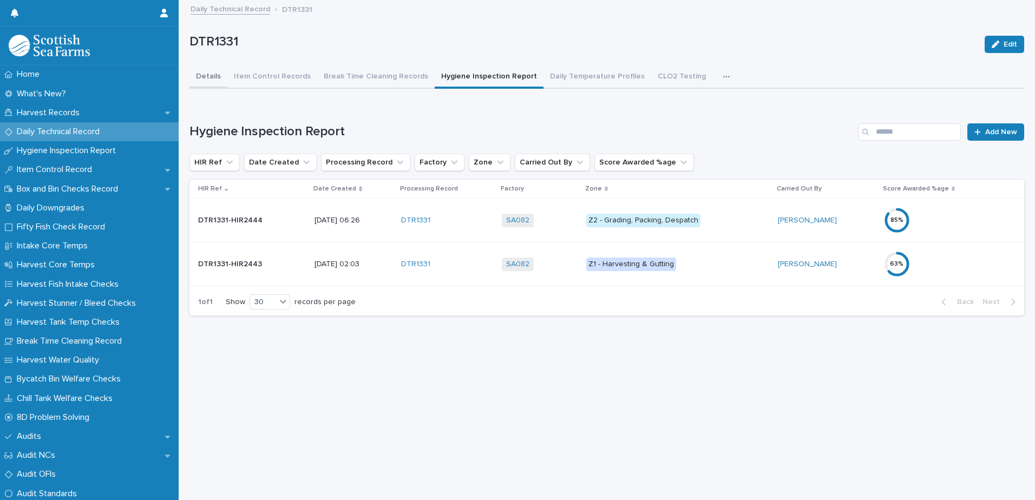
click at [216, 76] on button "Details" at bounding box center [208, 77] width 38 height 23
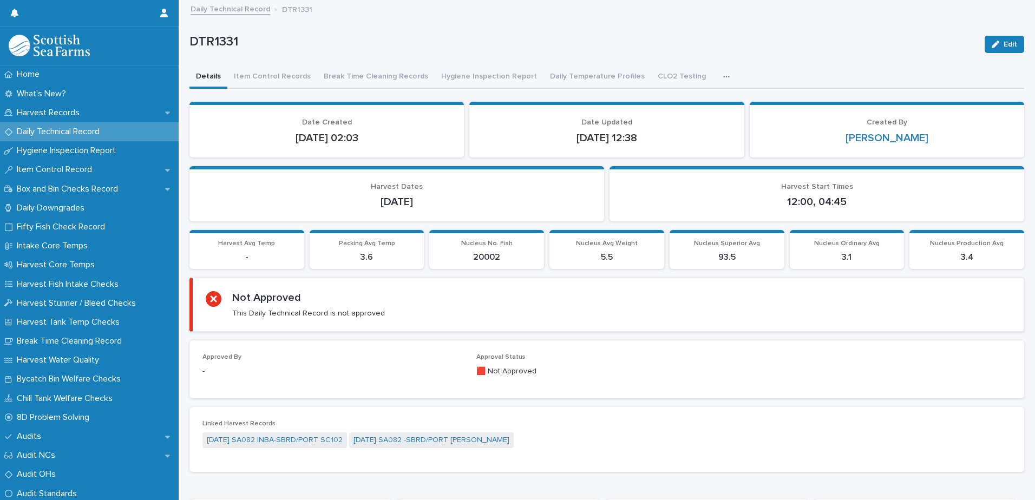
click at [97, 130] on p "Daily Technical Record" at bounding box center [60, 132] width 96 height 10
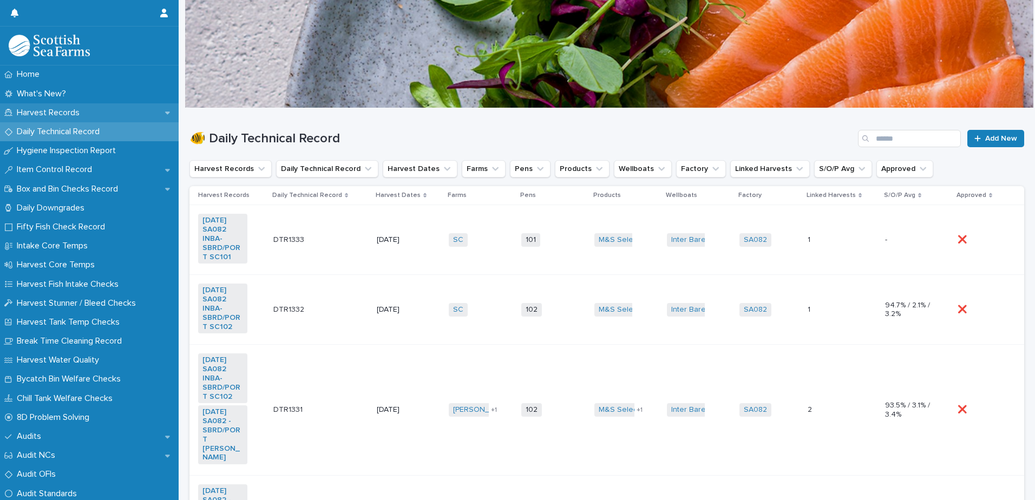
click at [45, 115] on p "Harvest Records" at bounding box center [50, 113] width 76 height 10
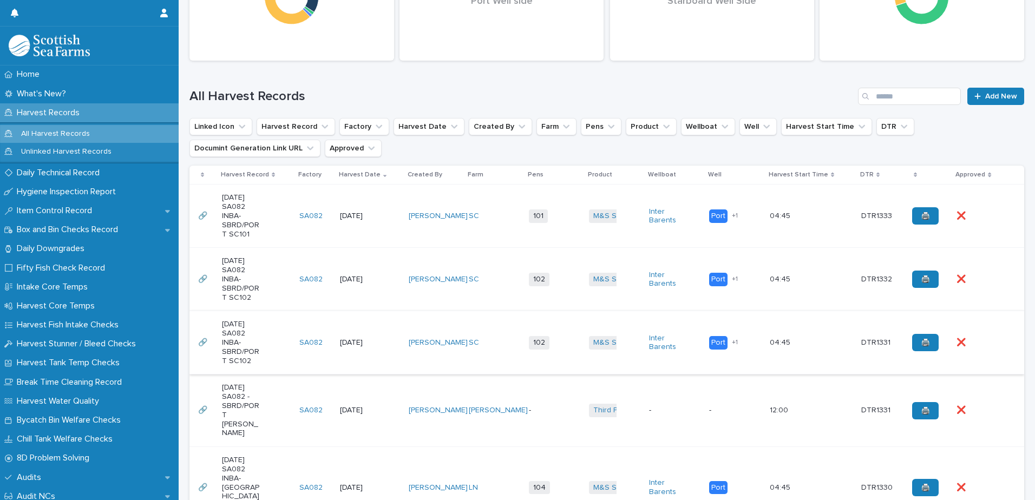
scroll to position [216, 0]
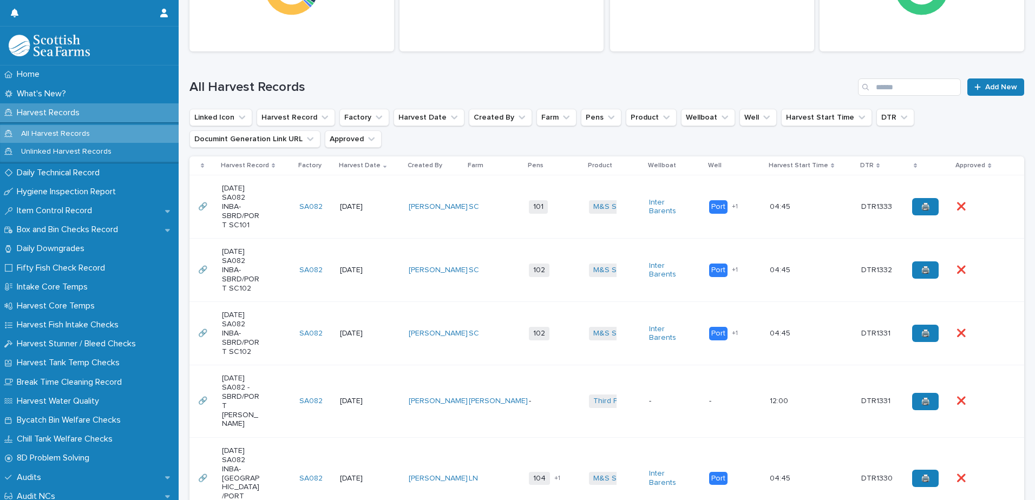
click at [264, 219] on div "[DATE] SA082 INBA-SBRD/PORT SC101" at bounding box center [256, 207] width 69 height 54
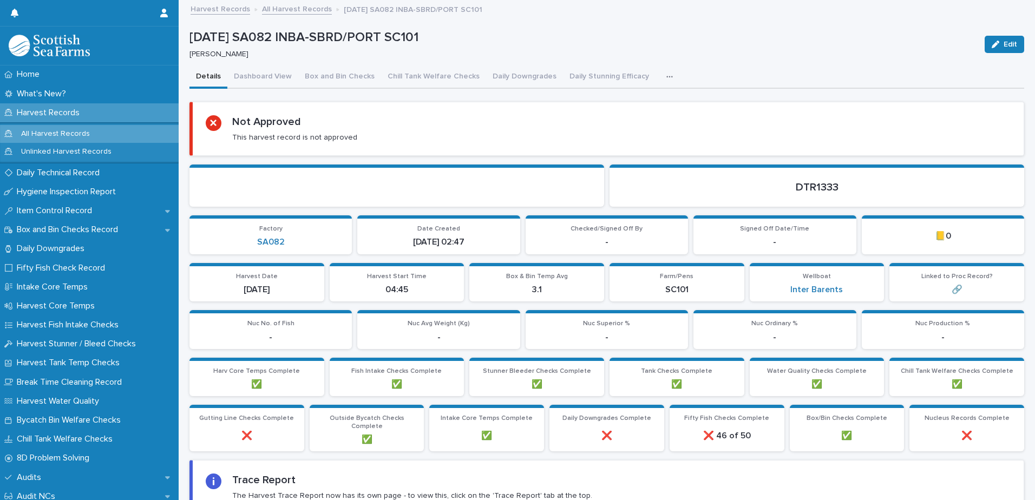
click at [666, 78] on icon "button" at bounding box center [669, 77] width 6 height 8
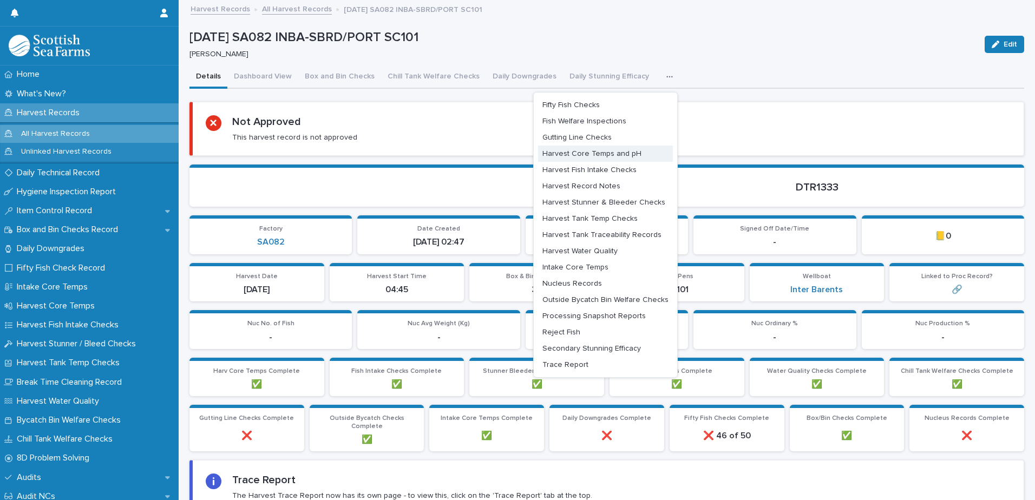
click at [623, 154] on span "Harvest Core Temps and pH" at bounding box center [591, 154] width 99 height 8
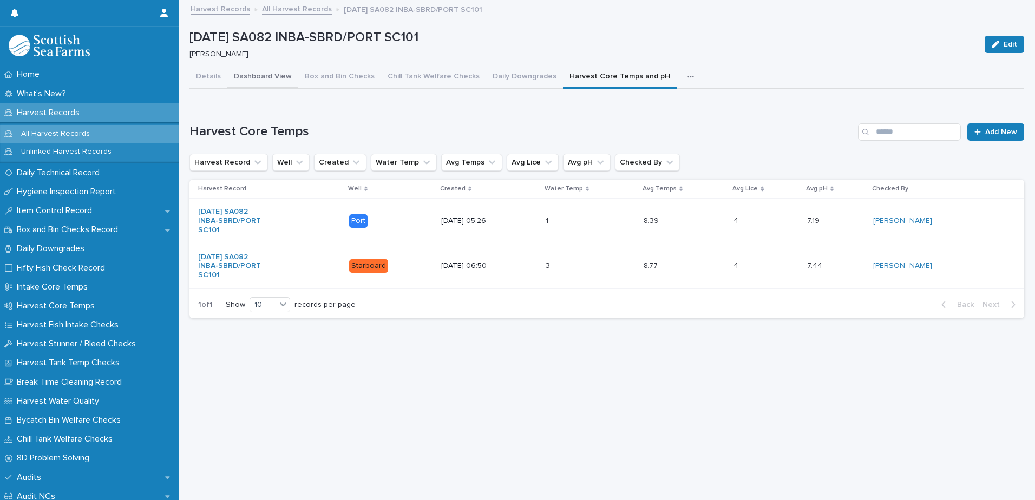
drag, startPoint x: 204, startPoint y: 77, endPoint x: 288, endPoint y: 88, distance: 85.1
click at [204, 77] on button "Details" at bounding box center [208, 77] width 38 height 23
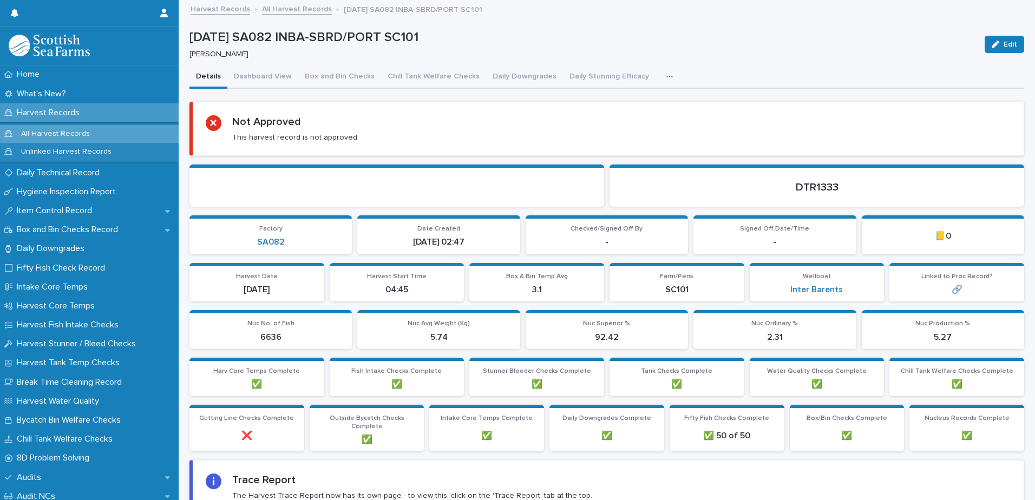
click at [286, 13] on link "All Harvest Records" at bounding box center [297, 8] width 70 height 12
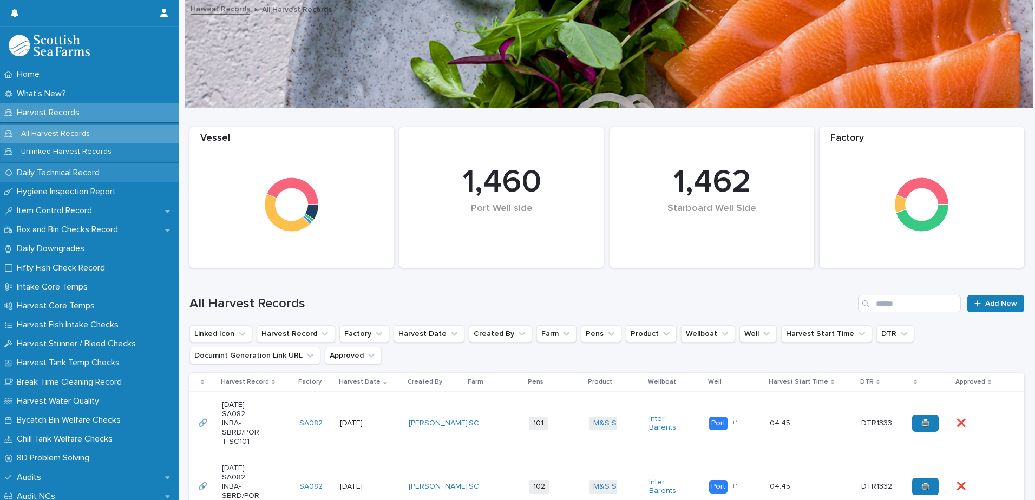
click at [41, 176] on p "Daily Technical Record" at bounding box center [60, 173] width 96 height 10
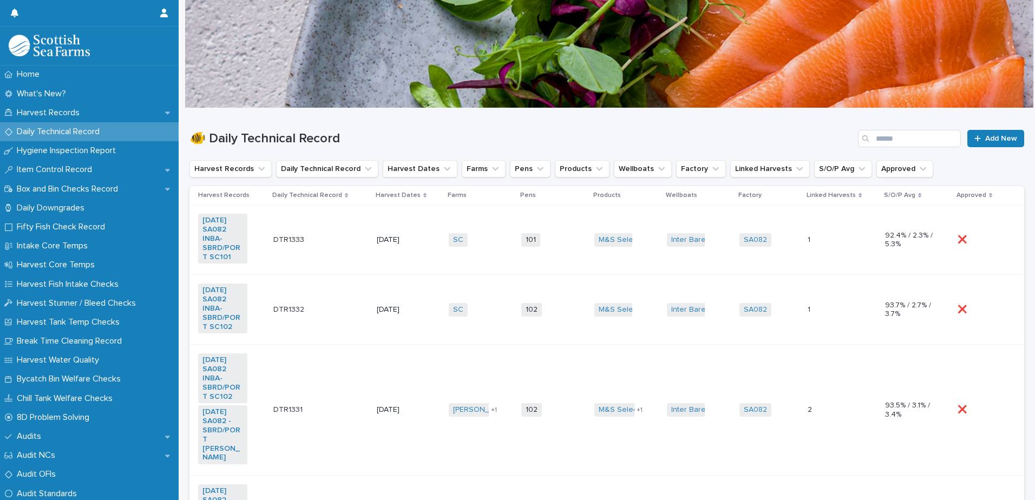
click at [318, 246] on div "DTR1333 DTR1333" at bounding box center [320, 240] width 95 height 18
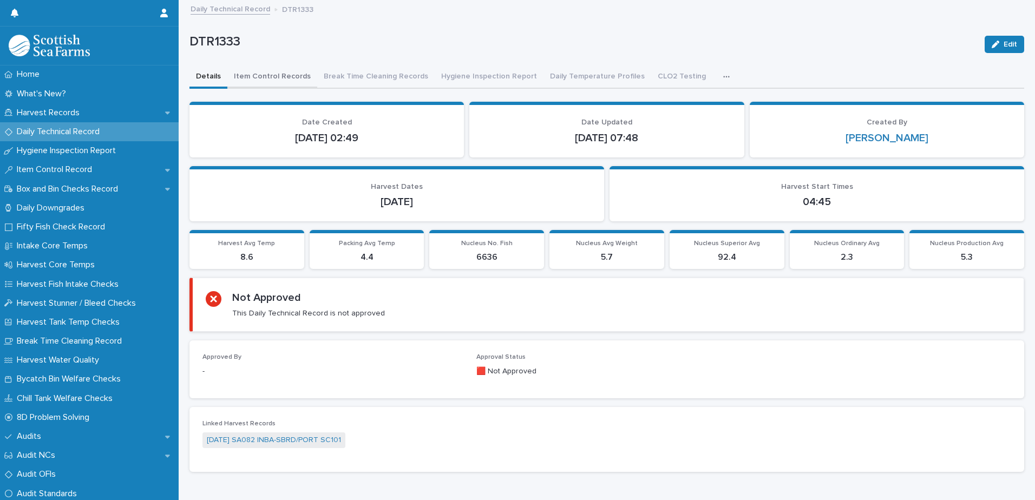
click at [274, 73] on button "Item Control Records" at bounding box center [272, 77] width 90 height 23
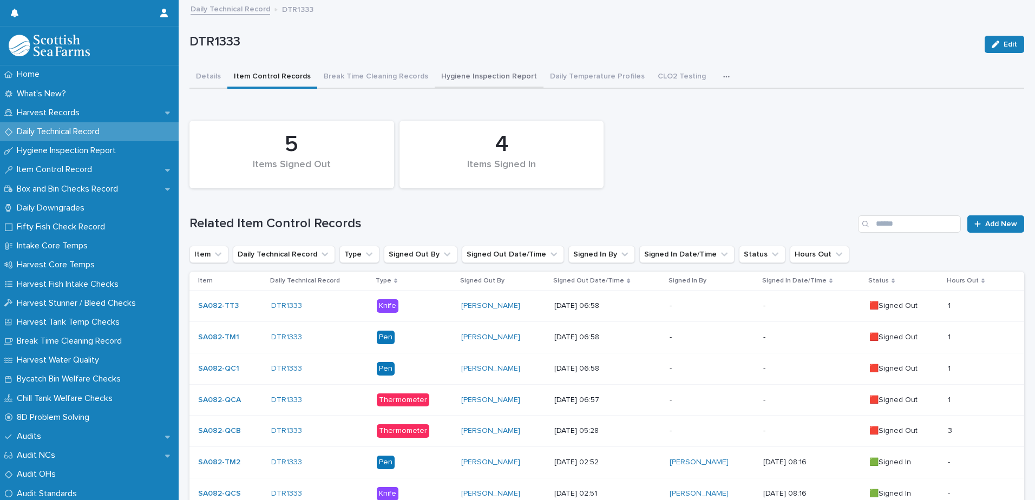
click at [467, 86] on button "Hygiene Inspection Report" at bounding box center [489, 77] width 109 height 23
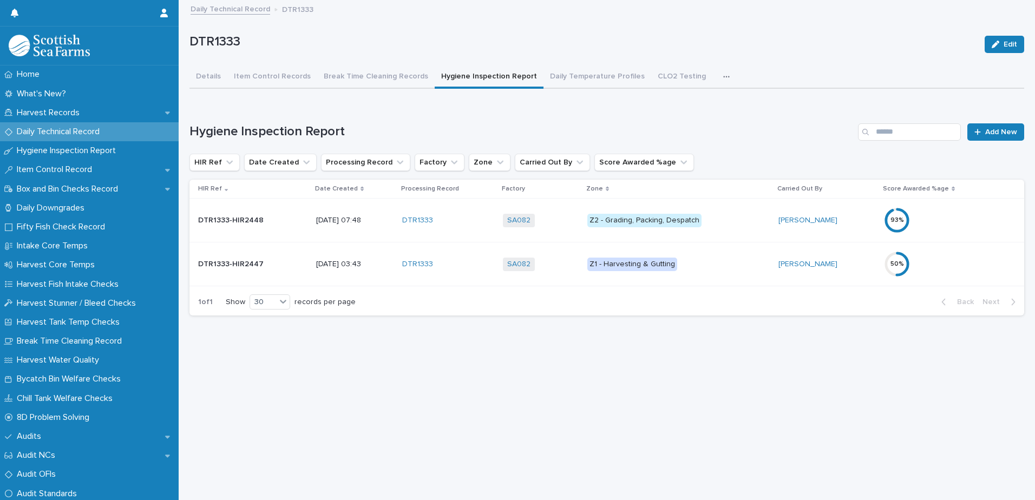
click at [757, 271] on div "Z1 - Harvesting & Gutting" at bounding box center [678, 264] width 183 height 22
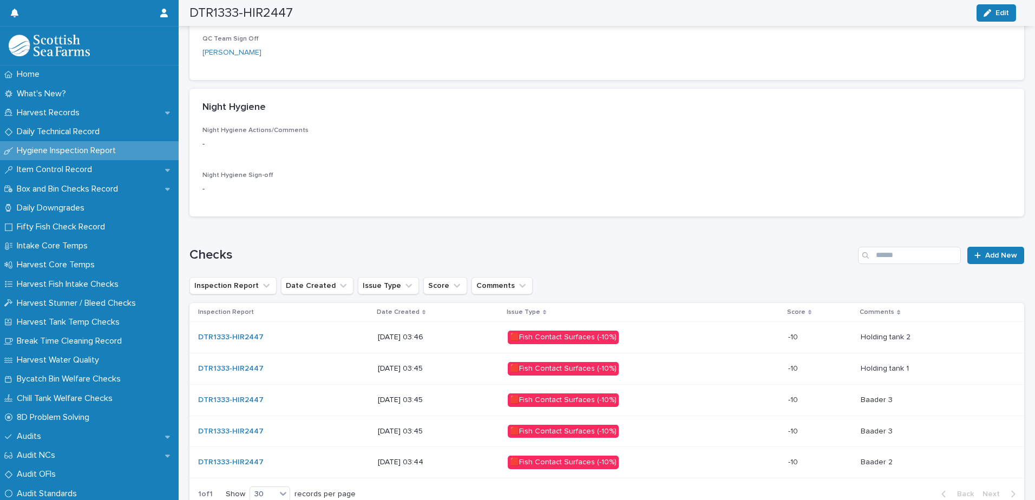
scroll to position [468, 0]
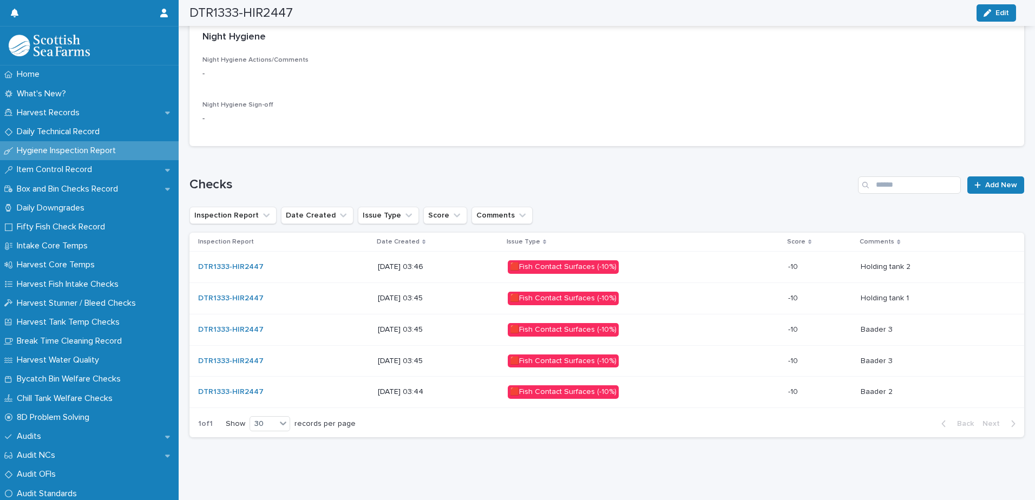
click at [923, 388] on p at bounding box center [934, 392] width 146 height 9
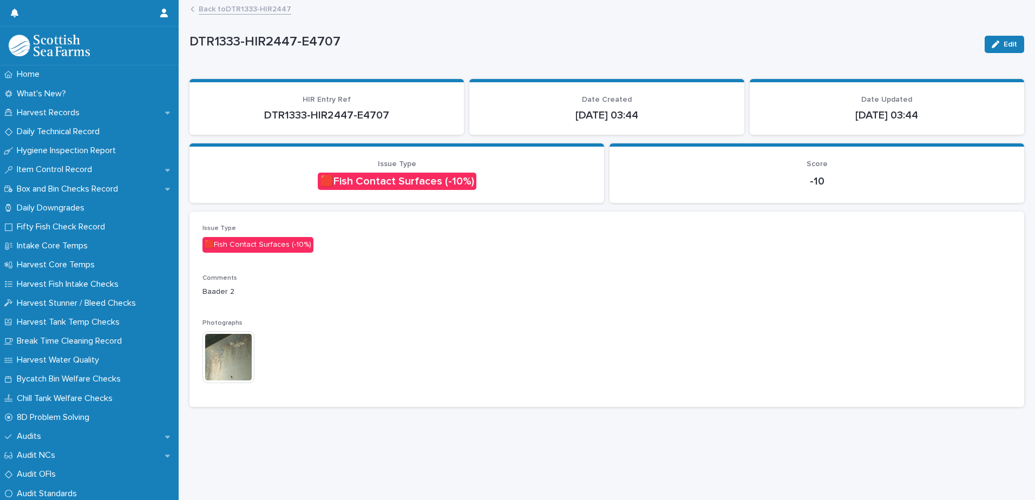
click at [230, 359] on img at bounding box center [228, 357] width 52 height 52
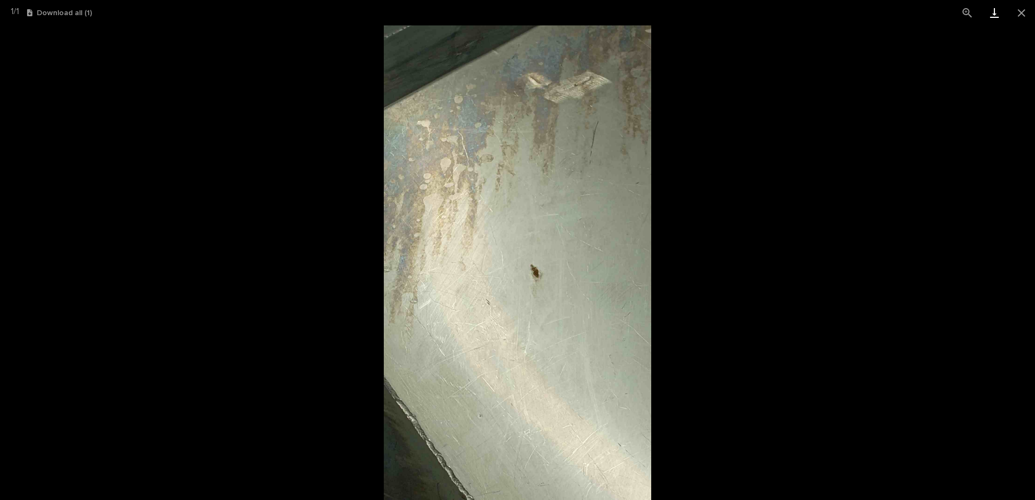
click at [994, 16] on link "Download" at bounding box center [994, 12] width 27 height 25
click at [991, 16] on link "Download" at bounding box center [994, 12] width 27 height 25
click at [1019, 12] on button "Close gallery" at bounding box center [1021, 12] width 27 height 25
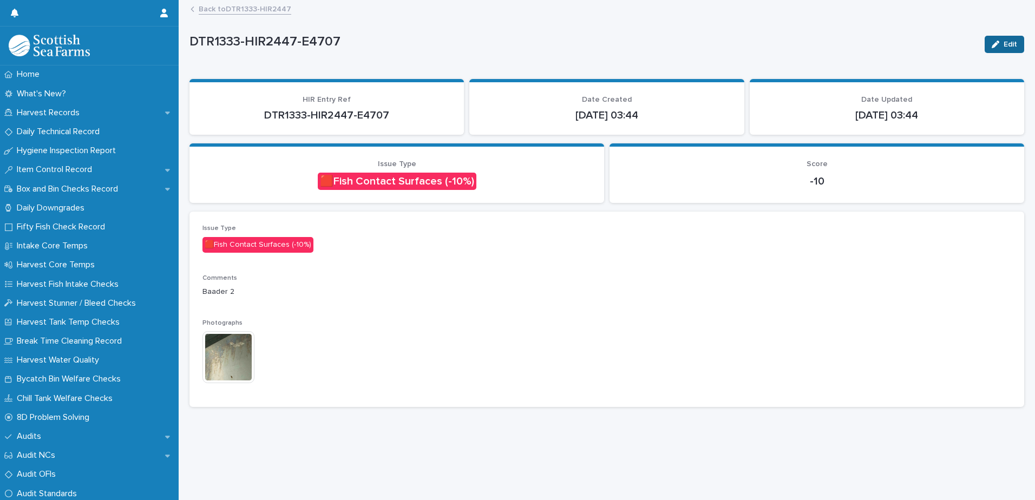
click at [1003, 43] on span "Edit" at bounding box center [1010, 45] width 14 height 8
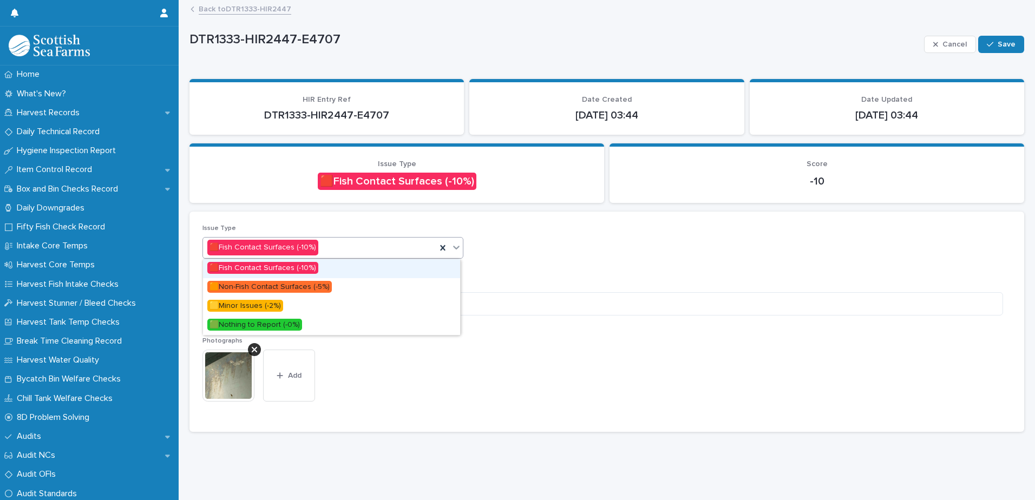
click at [332, 244] on div "🟥Fish Contact Surfaces (-10%)" at bounding box center [319, 248] width 233 height 18
click at [260, 321] on span "🟩Nothing to Report (-0%)" at bounding box center [254, 325] width 95 height 12
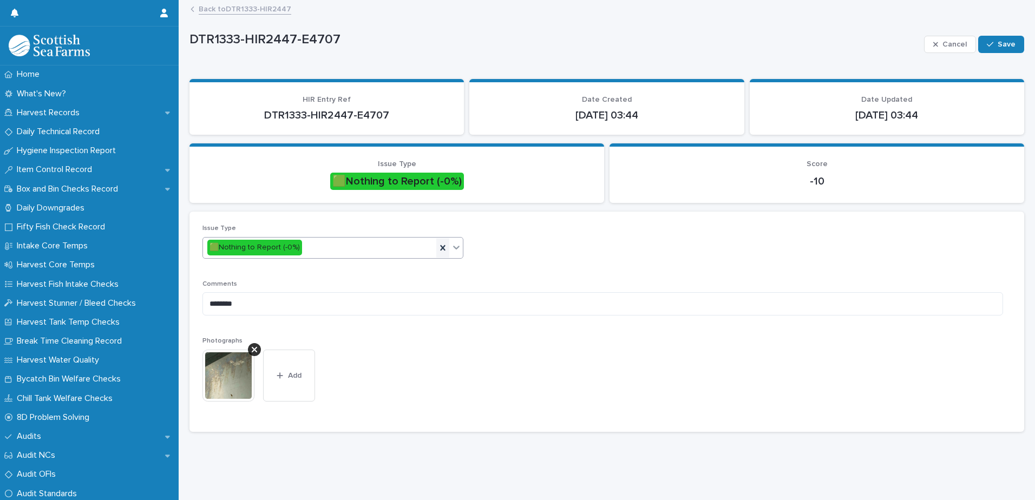
click at [441, 242] on icon at bounding box center [442, 247] width 11 height 11
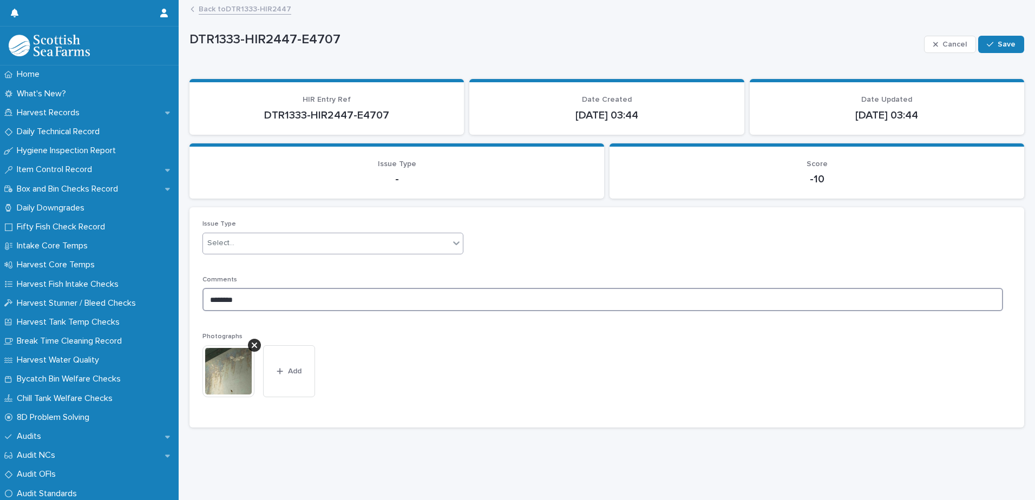
click at [247, 298] on textarea "********" at bounding box center [602, 299] width 800 height 23
drag, startPoint x: 266, startPoint y: 299, endPoint x: 148, endPoint y: 298, distance: 117.5
click at [179, 300] on div "Home What's New? Harvest Records Daily Technical Record Hygiene Inspection Repo…" at bounding box center [607, 250] width 856 height 500
click at [260, 343] on div at bounding box center [254, 345] width 13 height 13
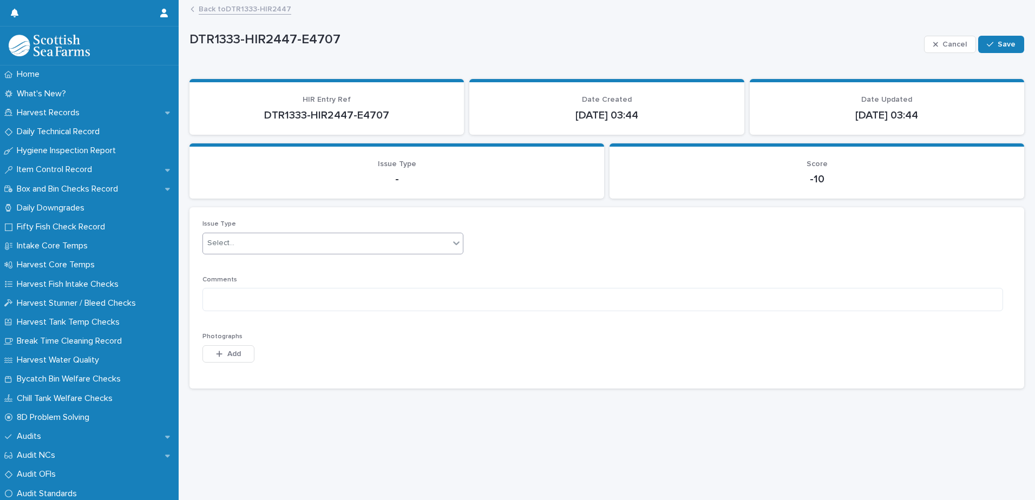
drag, startPoint x: 753, startPoint y: 255, endPoint x: 766, endPoint y: 253, distance: 13.1
click at [767, 254] on div "Issue Type Select... Comments Photographs This file cannot be opened Download F…" at bounding box center [606, 297] width 809 height 155
click at [1001, 44] on span "Save" at bounding box center [1006, 45] width 18 height 8
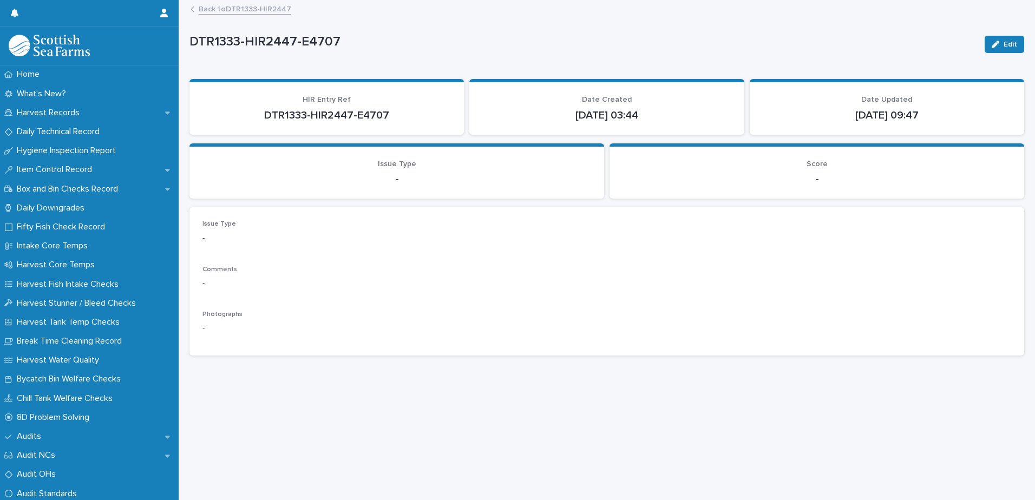
click at [264, 9] on link "Back to DTR1333-HIR2447" at bounding box center [245, 8] width 93 height 12
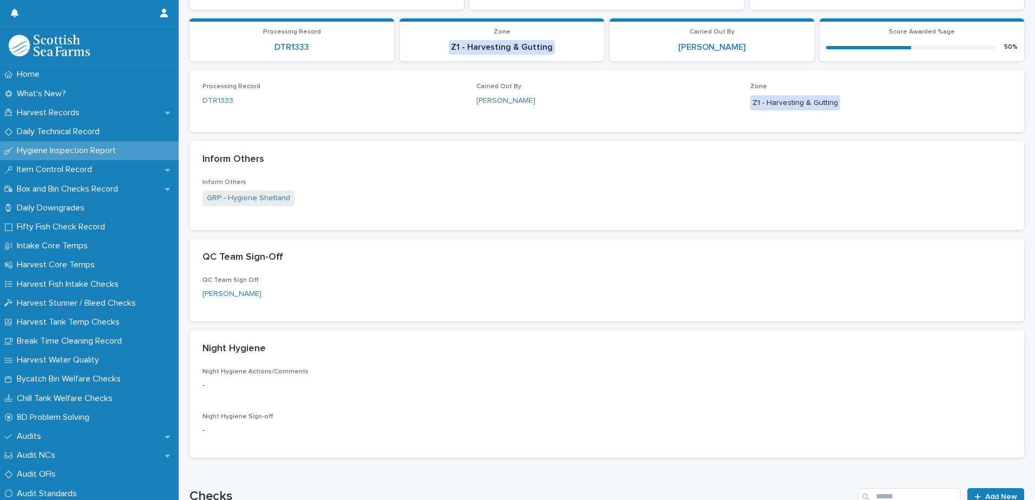
scroll to position [463, 0]
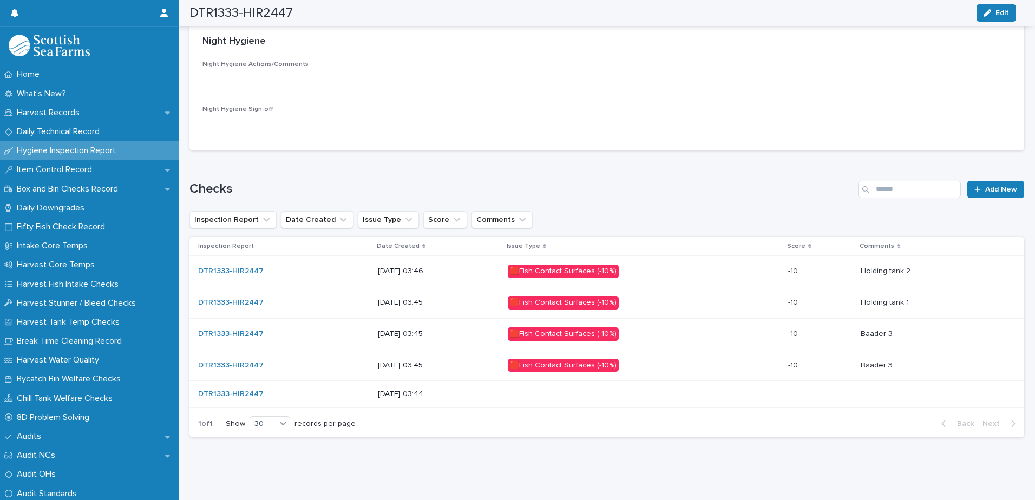
click at [909, 361] on p at bounding box center [934, 365] width 146 height 9
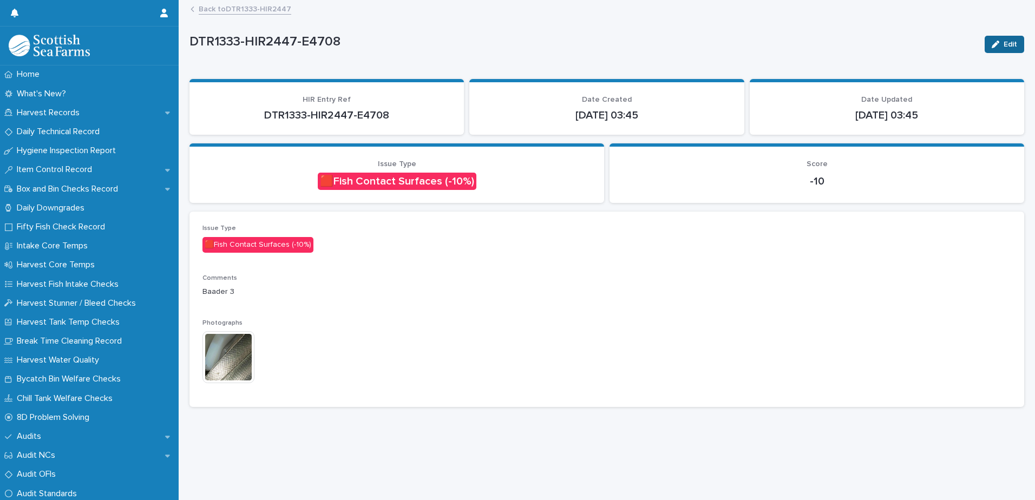
click at [1004, 43] on span "Edit" at bounding box center [1010, 45] width 14 height 8
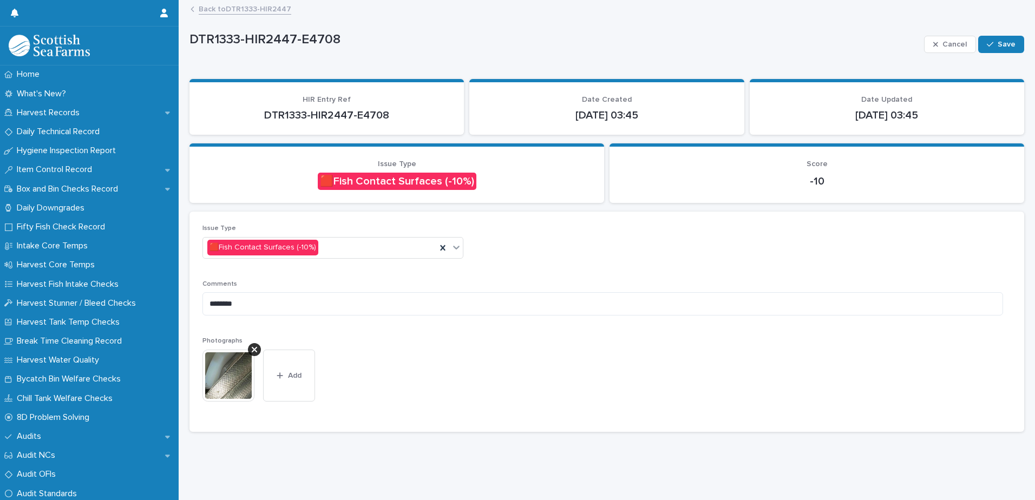
click at [228, 375] on img at bounding box center [228, 376] width 52 height 52
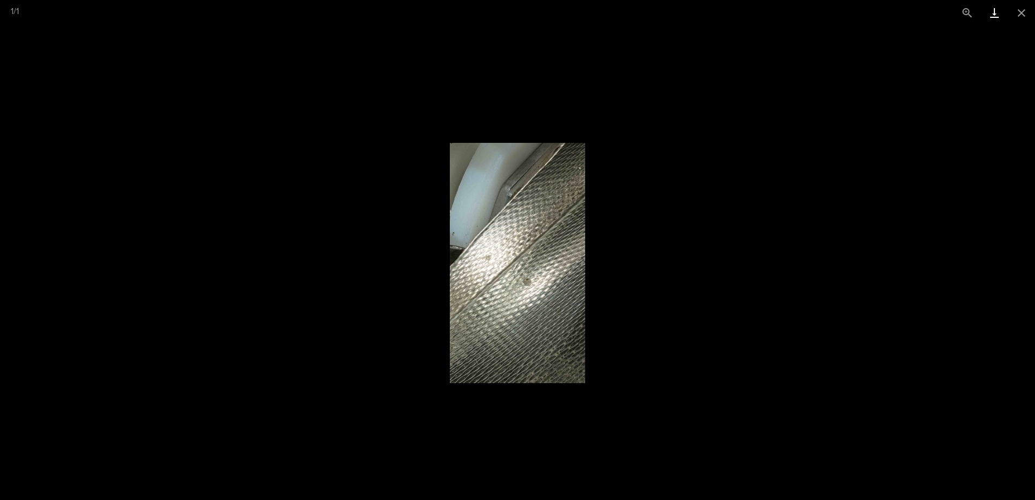
click at [997, 16] on link "Download" at bounding box center [994, 12] width 27 height 25
drag, startPoint x: 1019, startPoint y: 16, endPoint x: 995, endPoint y: 29, distance: 27.9
click at [1019, 16] on button "Close gallery" at bounding box center [1021, 12] width 27 height 25
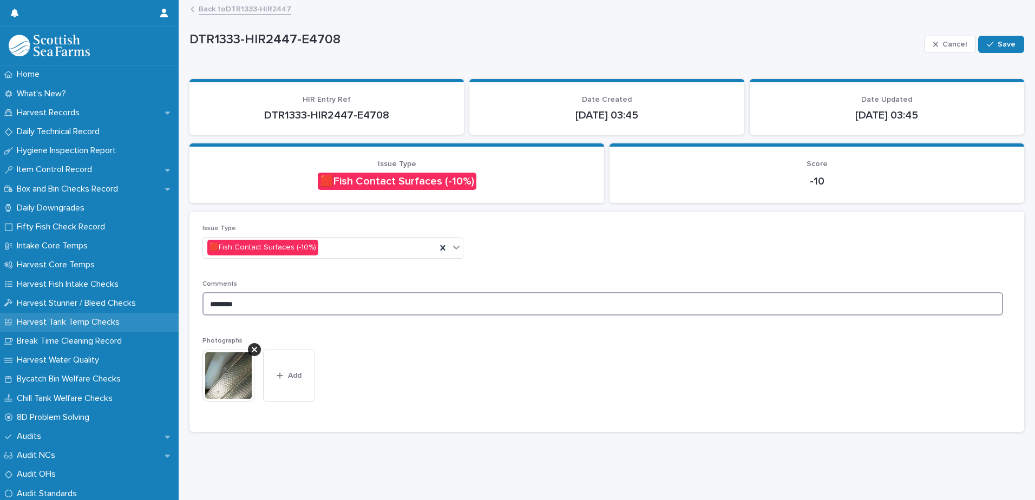
click at [179, 320] on div "Home What's New? Harvest Records Daily Technical Record Hygiene Inspection Repo…" at bounding box center [607, 250] width 856 height 500
drag, startPoint x: 256, startPoint y: 354, endPoint x: 251, endPoint y: 346, distance: 9.5
click at [253, 351] on div at bounding box center [254, 349] width 13 height 13
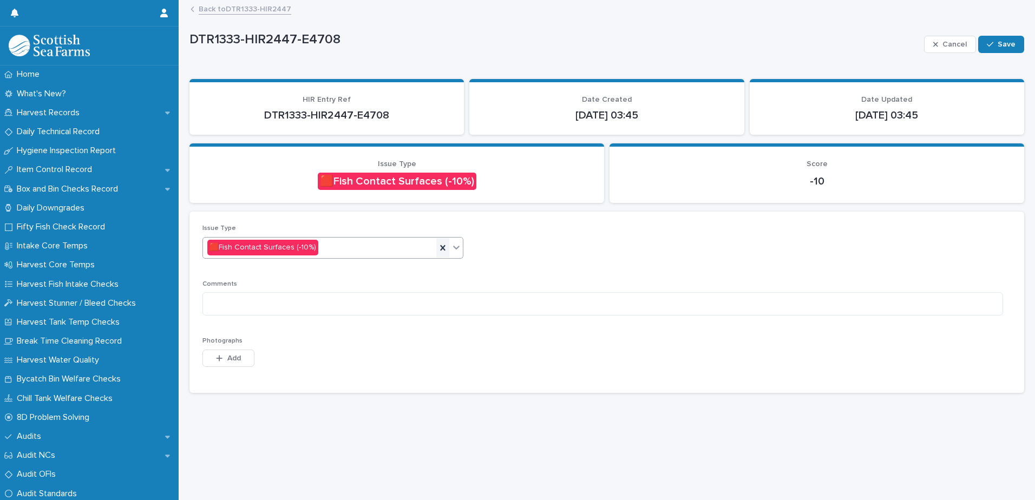
click at [441, 247] on icon at bounding box center [442, 247] width 5 height 5
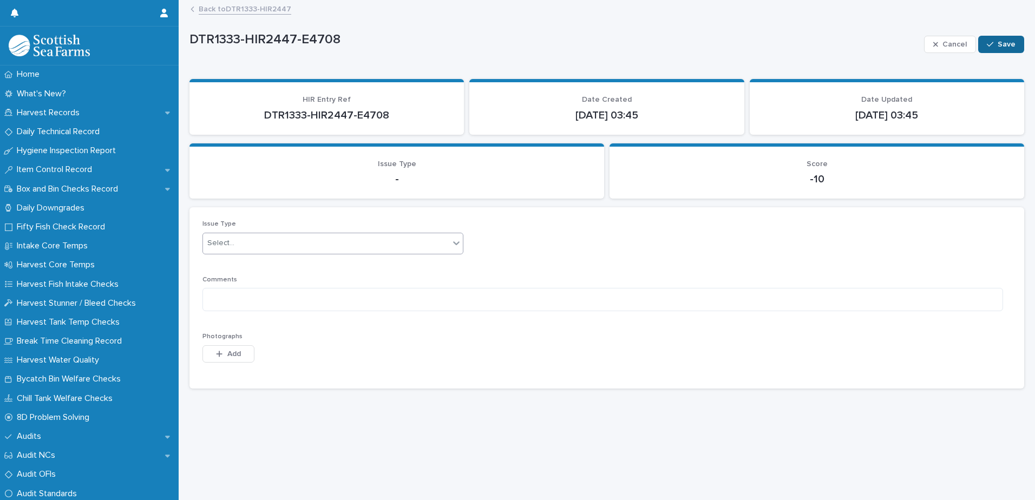
click at [997, 42] on span "Save" at bounding box center [1006, 45] width 18 height 8
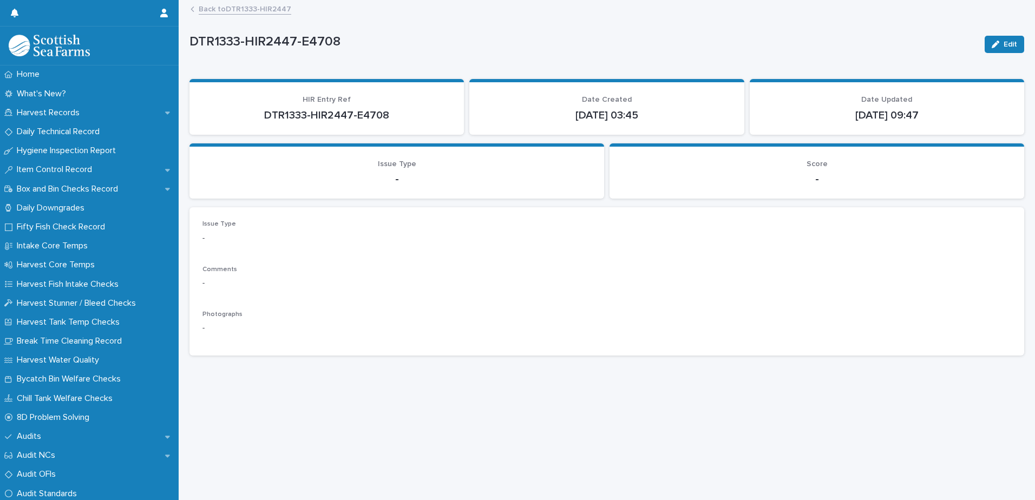
click at [274, 11] on link "Back to DTR1333-HIR2447" at bounding box center [245, 8] width 93 height 12
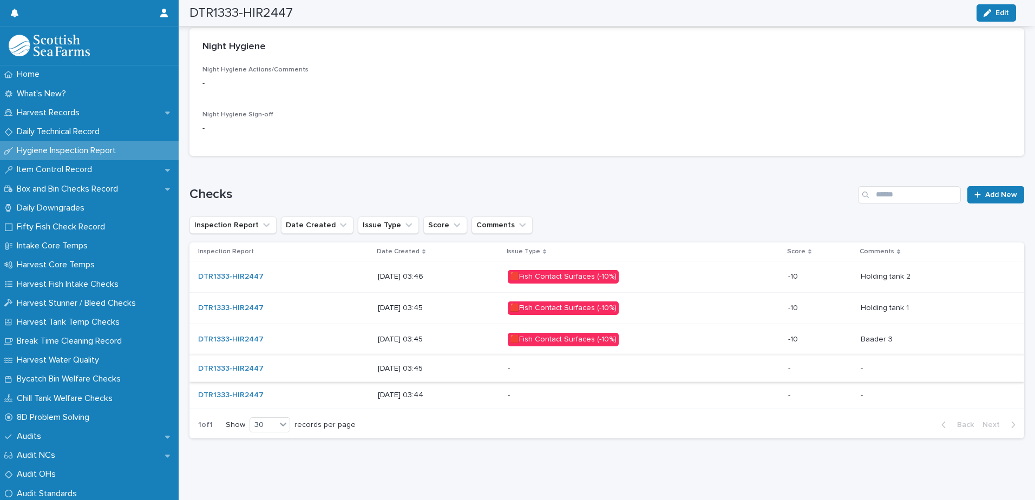
scroll to position [459, 0]
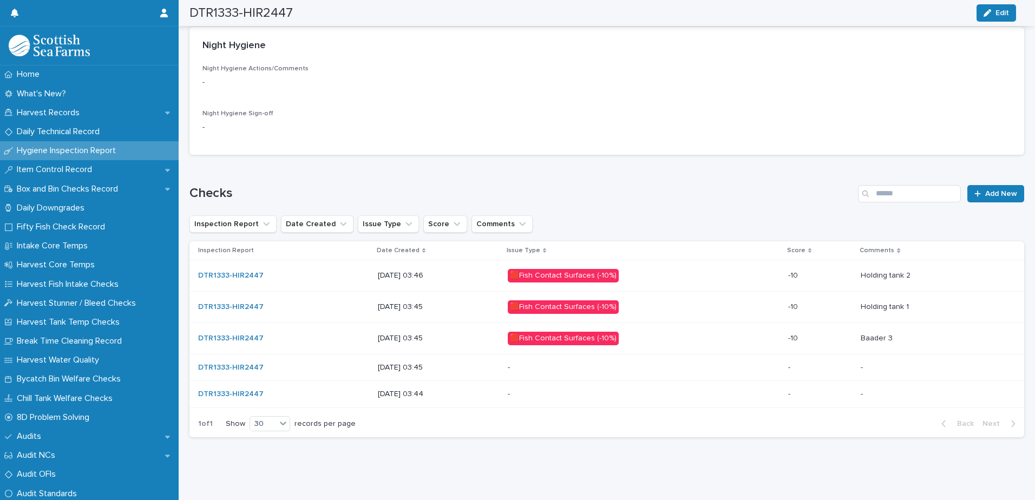
click at [913, 334] on p at bounding box center [934, 338] width 146 height 9
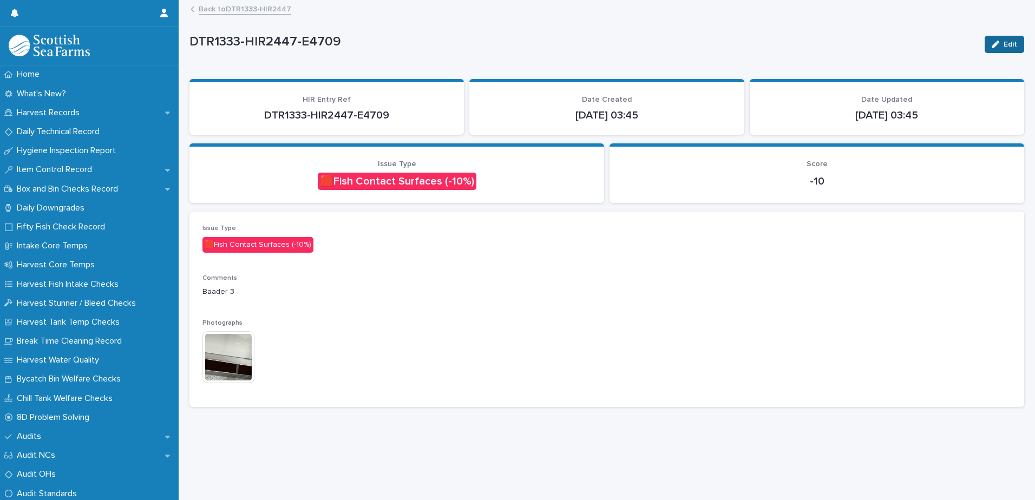
click at [1003, 45] on span "Edit" at bounding box center [1010, 45] width 14 height 8
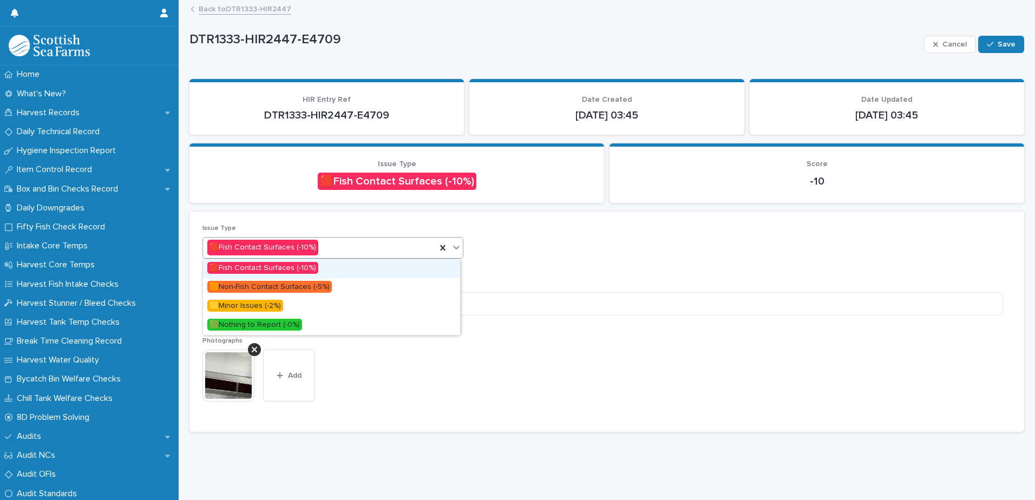
click at [314, 239] on div "🟥Fish Contact Surfaces (-10%)" at bounding box center [319, 248] width 233 height 18
click at [274, 305] on span "🟨Minor Issues (-2%)" at bounding box center [245, 306] width 76 height 12
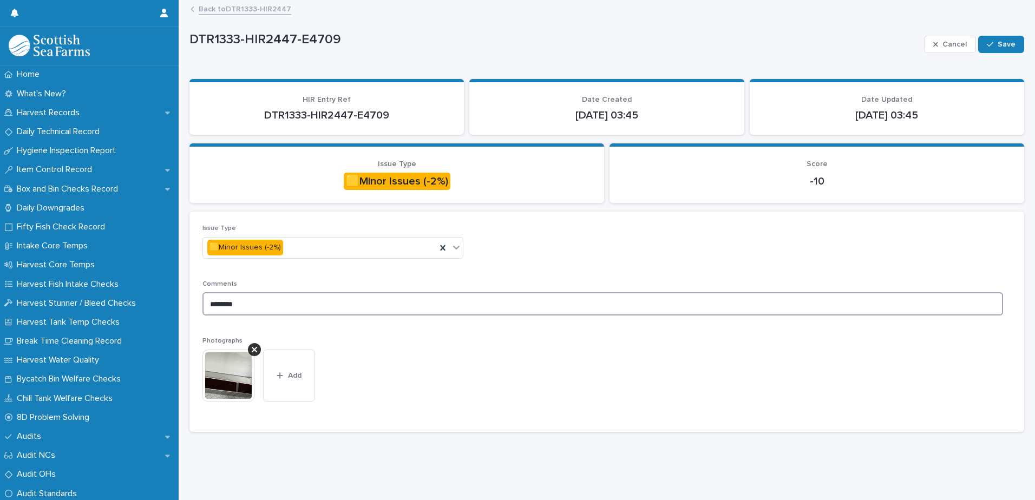
click at [206, 302] on textarea "********" at bounding box center [602, 303] width 800 height 23
click at [358, 304] on textarea "**********" at bounding box center [602, 303] width 800 height 23
type textarea "**********"
click at [299, 378] on span "Add" at bounding box center [295, 376] width 14 height 8
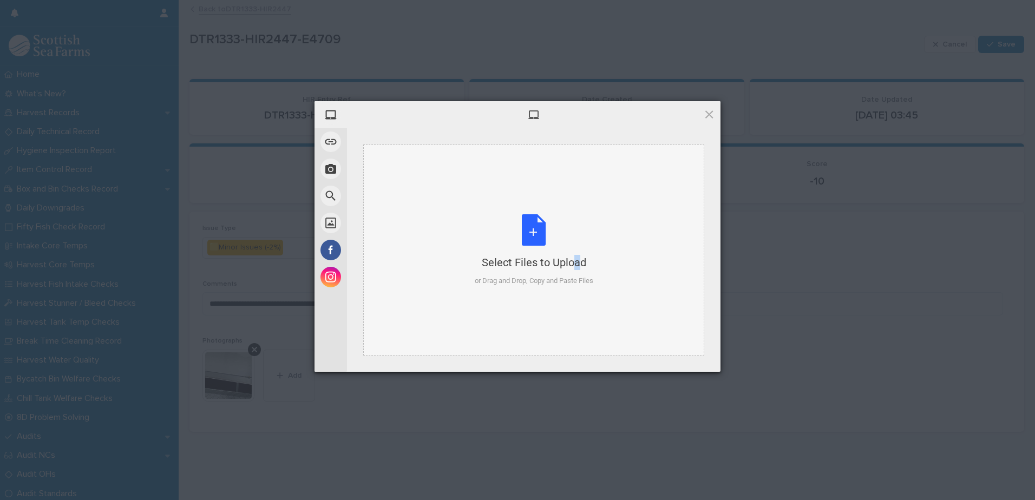
click at [552, 262] on div "Select Files to Upload or Drag and Drop, Copy and Paste Files" at bounding box center [534, 250] width 119 height 72
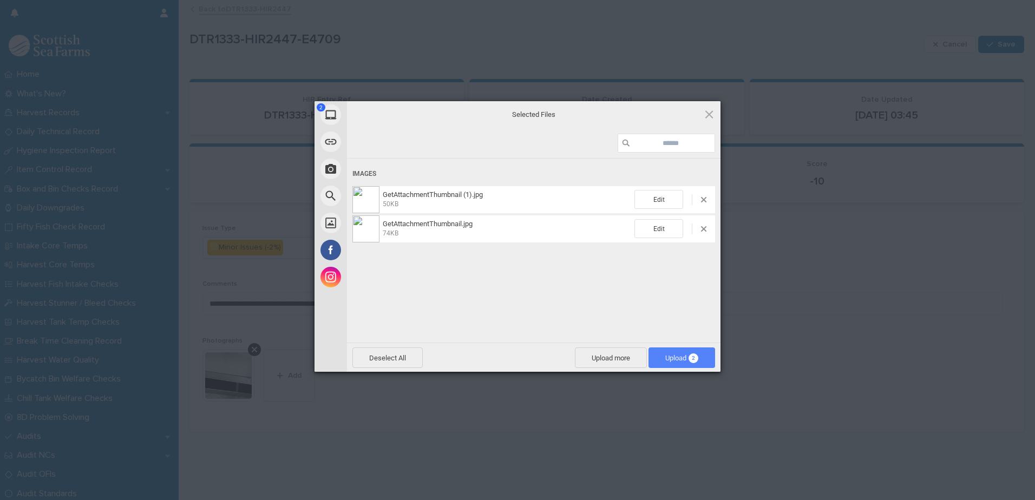
click at [672, 350] on span "Upload 2" at bounding box center [681, 357] width 67 height 21
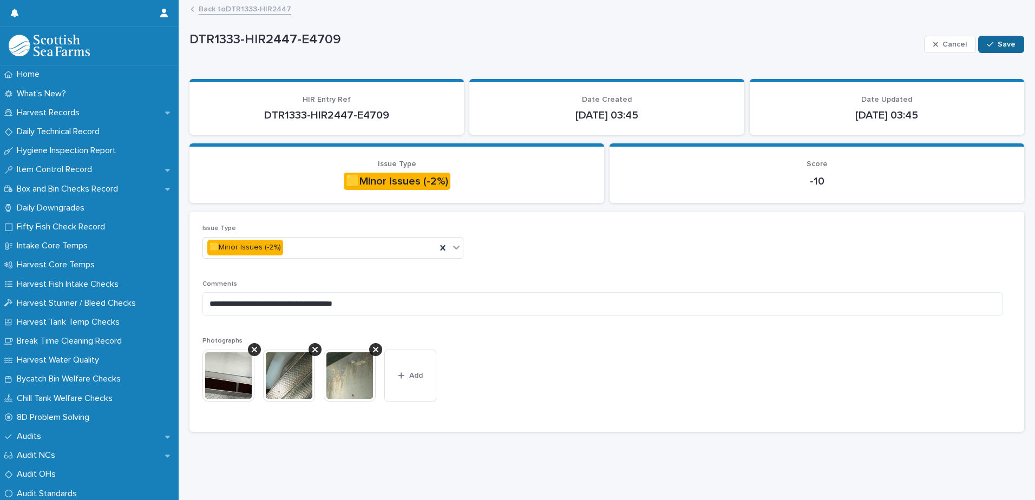
click at [1000, 42] on span "Save" at bounding box center [1006, 45] width 18 height 8
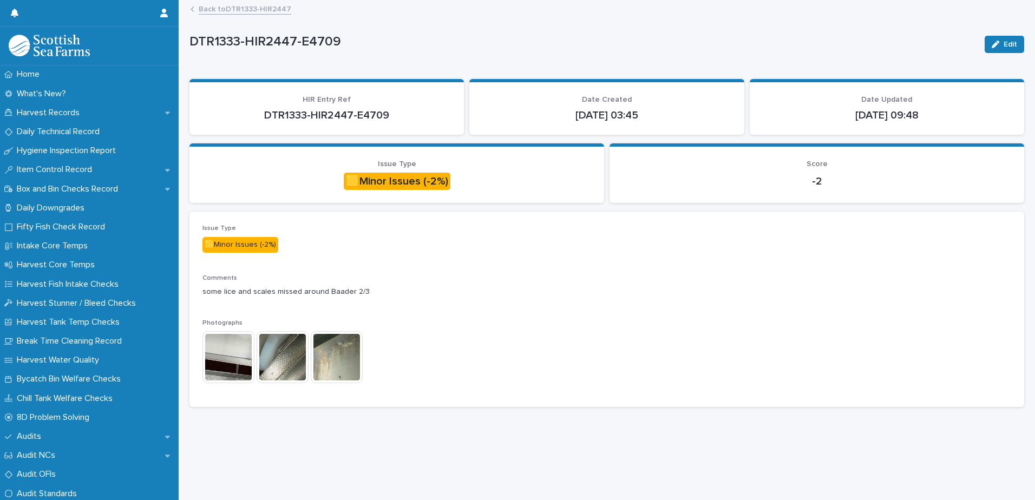
click at [230, 10] on link "Back to DTR1333-HIR2447" at bounding box center [245, 8] width 93 height 12
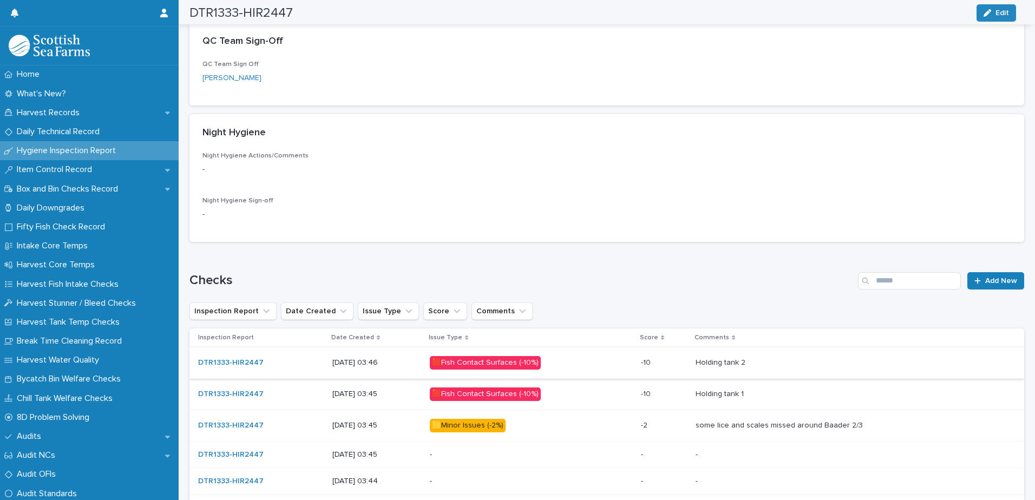
scroll to position [459, 0]
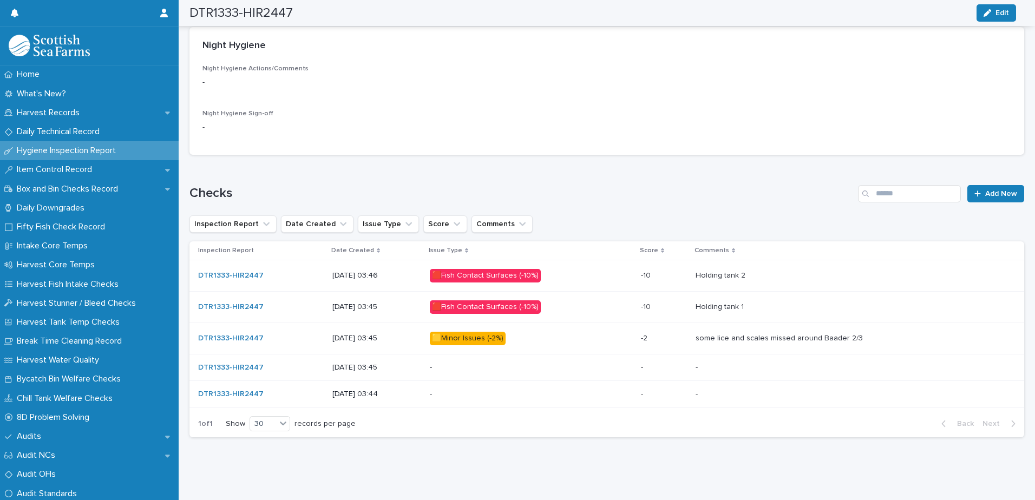
click at [795, 303] on p at bounding box center [850, 307] width 311 height 9
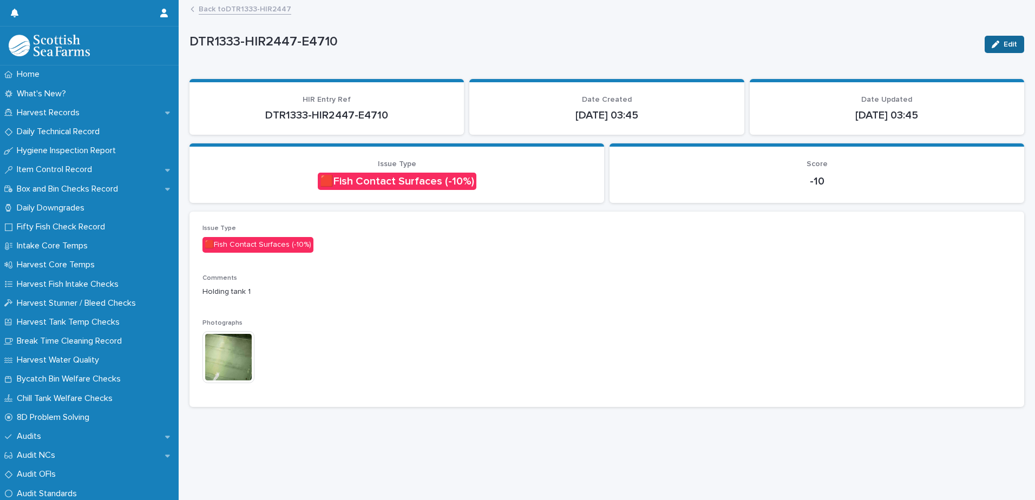
click at [992, 45] on icon "button" at bounding box center [996, 45] width 8 height 8
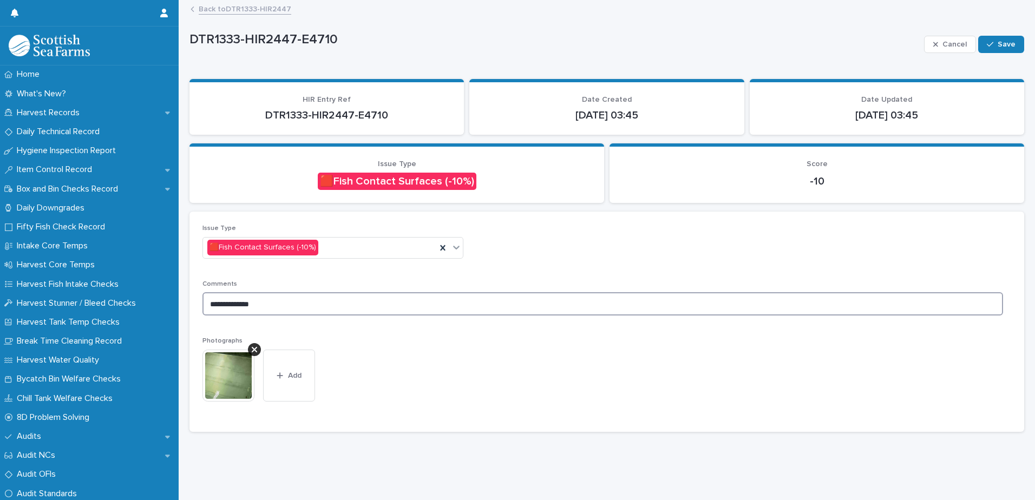
click at [281, 296] on textarea "**********" at bounding box center [602, 303] width 800 height 23
type textarea "**********"
click at [988, 51] on button "Save" at bounding box center [1001, 44] width 46 height 17
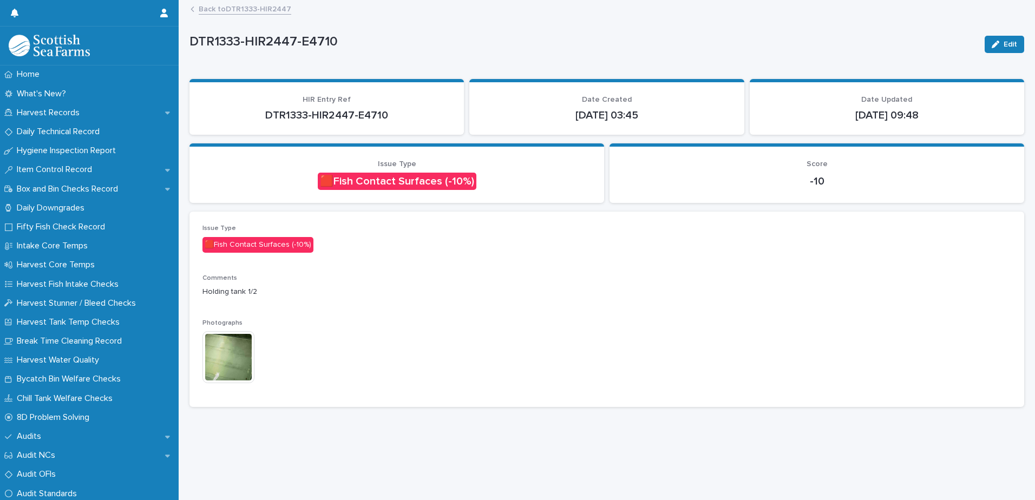
click at [259, 8] on link "Back to DTR1333-HIR2447" at bounding box center [245, 8] width 93 height 12
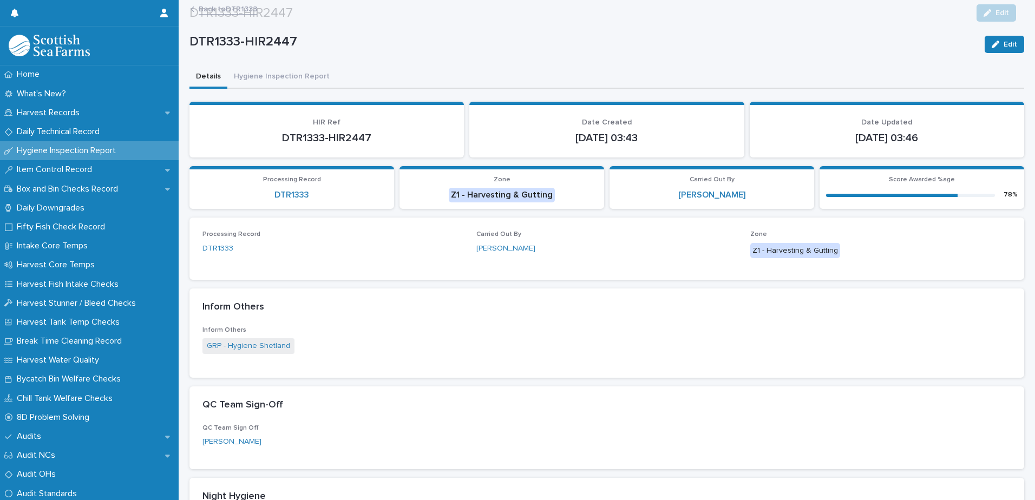
scroll to position [459, 0]
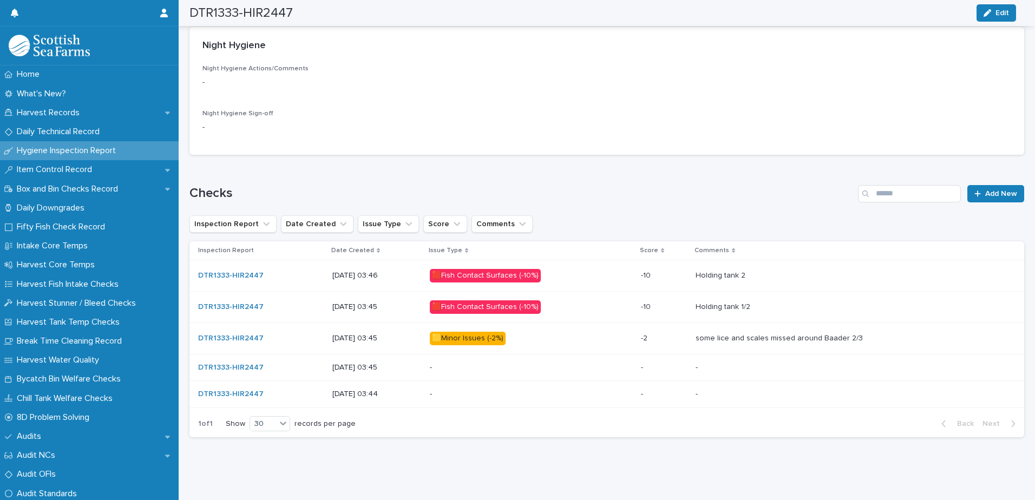
click at [785, 271] on p at bounding box center [850, 275] width 311 height 9
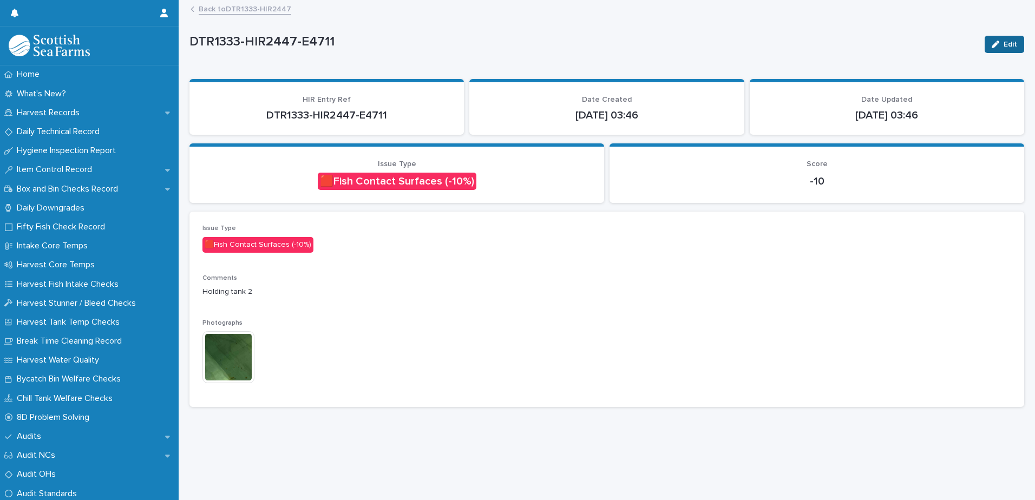
click at [1002, 37] on button "Edit" at bounding box center [1004, 44] width 40 height 17
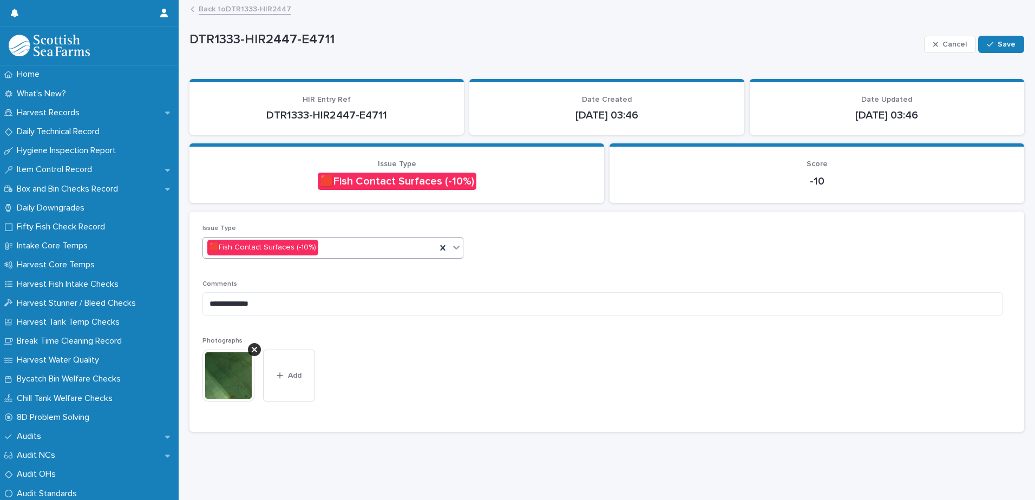
click at [326, 246] on div "🟥Fish Contact Surfaces (-10%)" at bounding box center [319, 248] width 233 height 18
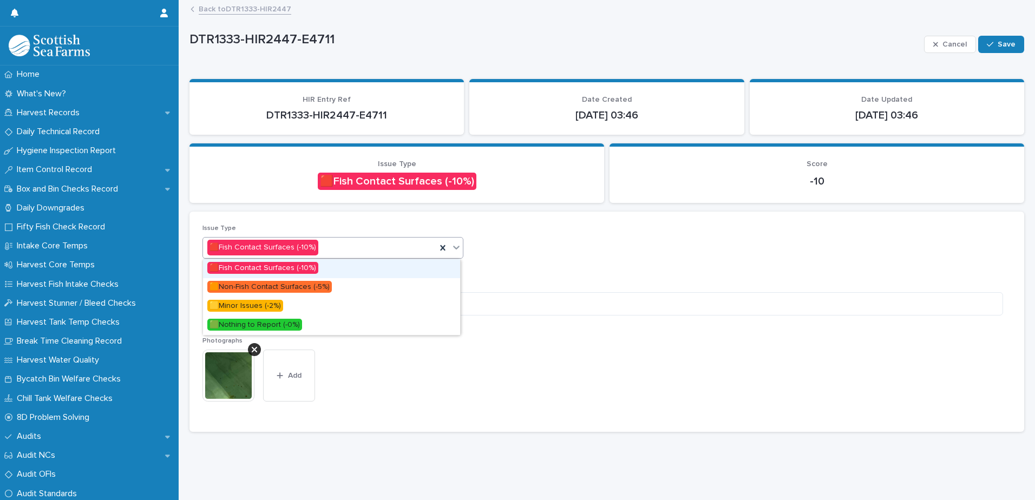
drag, startPoint x: 441, startPoint y: 246, endPoint x: 431, endPoint y: 254, distance: 12.7
click at [443, 247] on icon at bounding box center [442, 247] width 11 height 11
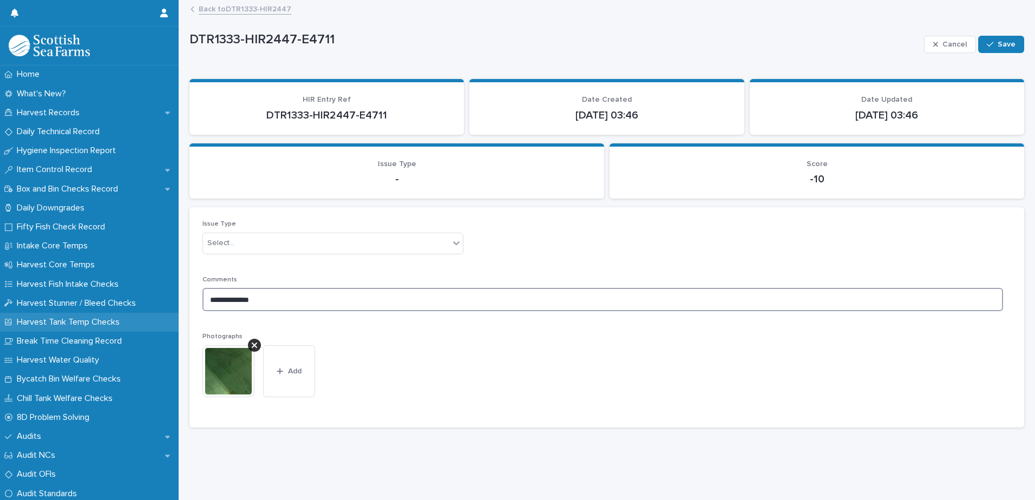
drag, startPoint x: 283, startPoint y: 300, endPoint x: 130, endPoint y: 313, distance: 153.2
click at [179, 312] on div "Home What's New? Harvest Records Daily Technical Record Hygiene Inspection Repo…" at bounding box center [607, 250] width 856 height 500
click at [259, 347] on div at bounding box center [254, 345] width 13 height 13
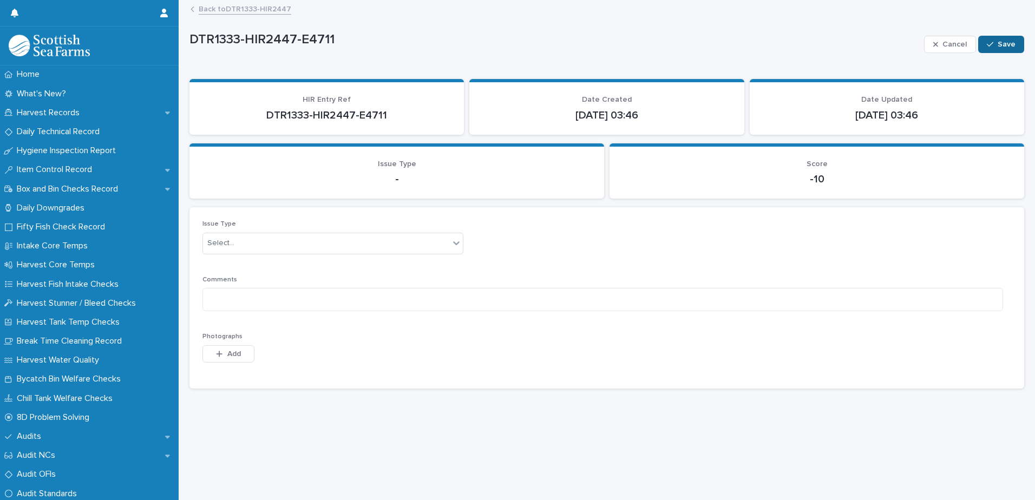
click at [999, 43] on span "Save" at bounding box center [1006, 45] width 18 height 8
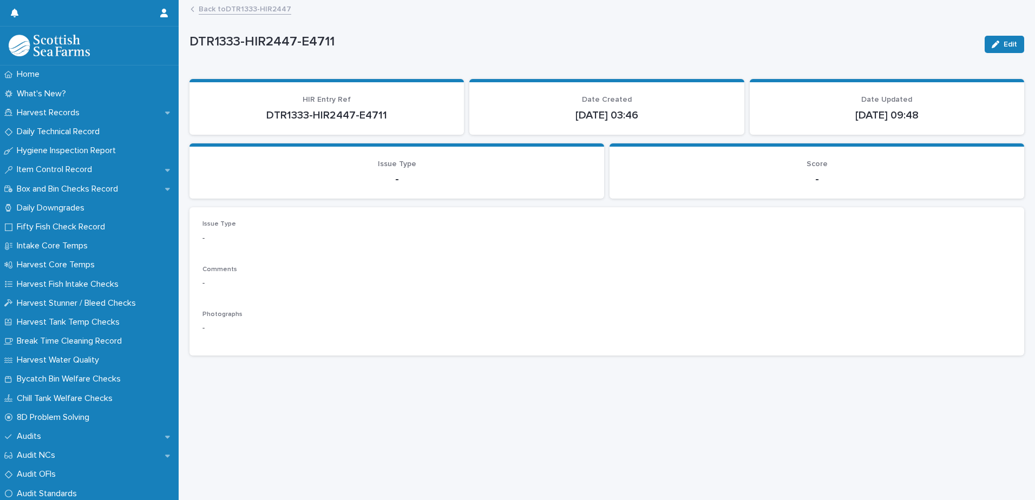
click at [267, 10] on link "Back to DTR1333-HIR2447" at bounding box center [245, 8] width 93 height 12
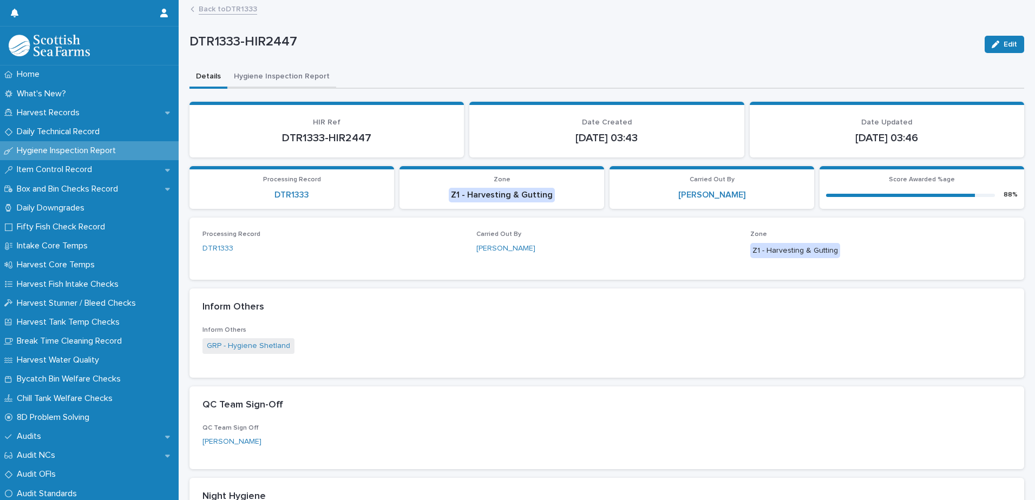
click at [268, 75] on button "Hygiene Inspection Report" at bounding box center [281, 77] width 109 height 23
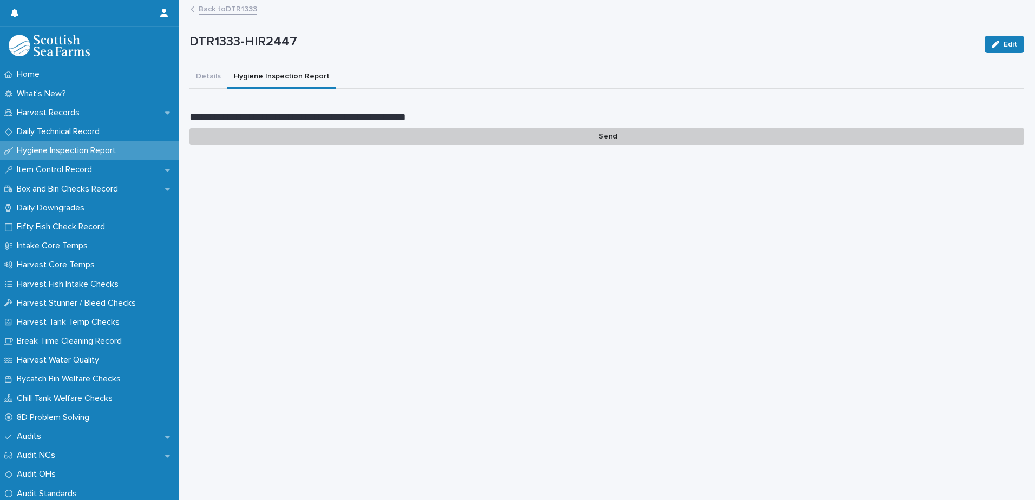
click at [363, 135] on p "Send" at bounding box center [606, 137] width 835 height 18
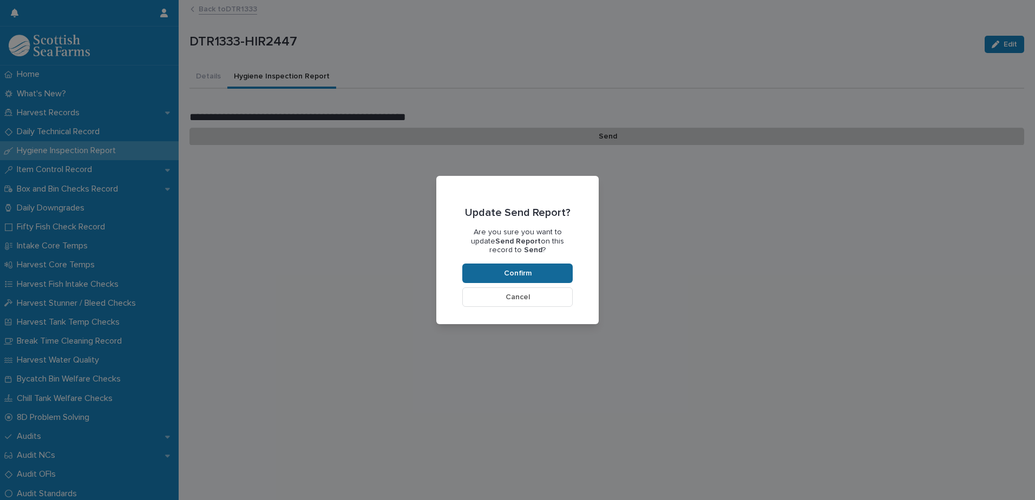
click at [514, 272] on span "Confirm" at bounding box center [518, 274] width 28 height 8
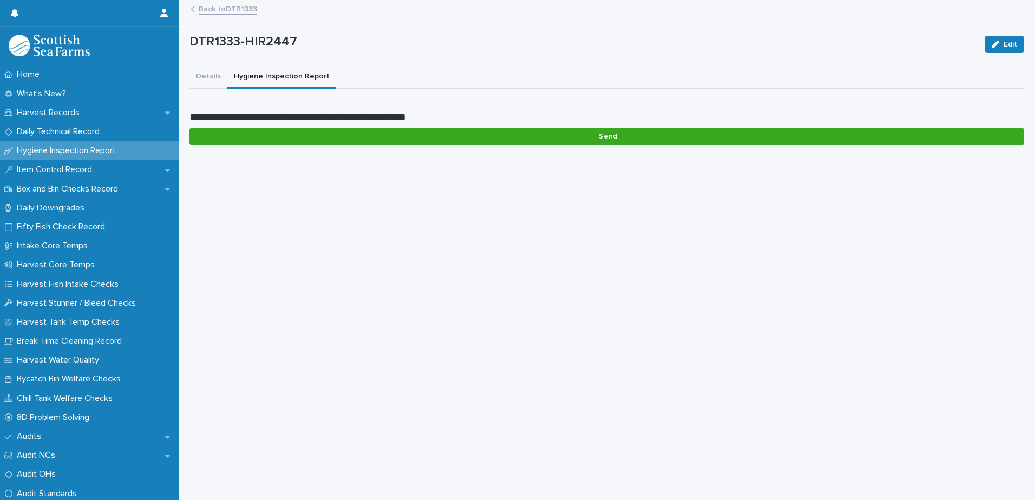
click at [231, 11] on link "Back to DTR1333" at bounding box center [228, 8] width 58 height 12
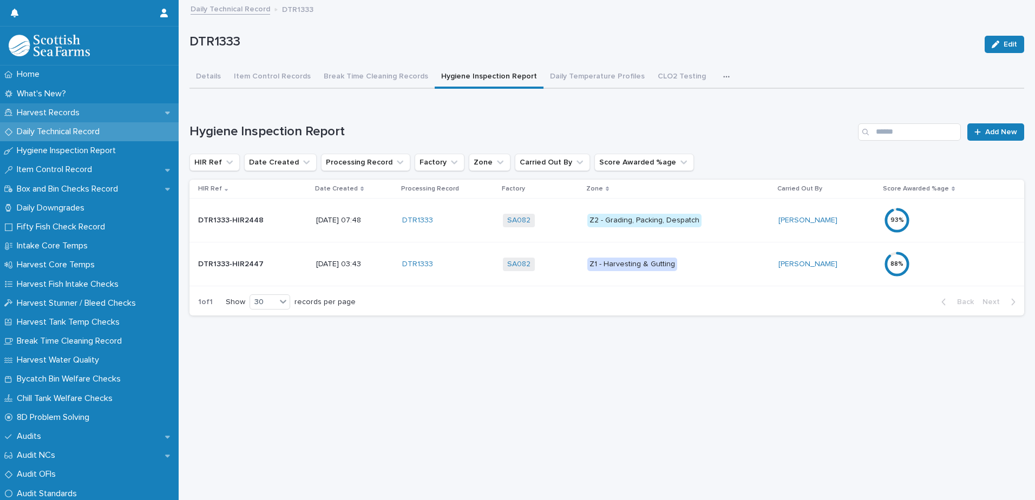
click at [78, 115] on p "Harvest Records" at bounding box center [50, 113] width 76 height 10
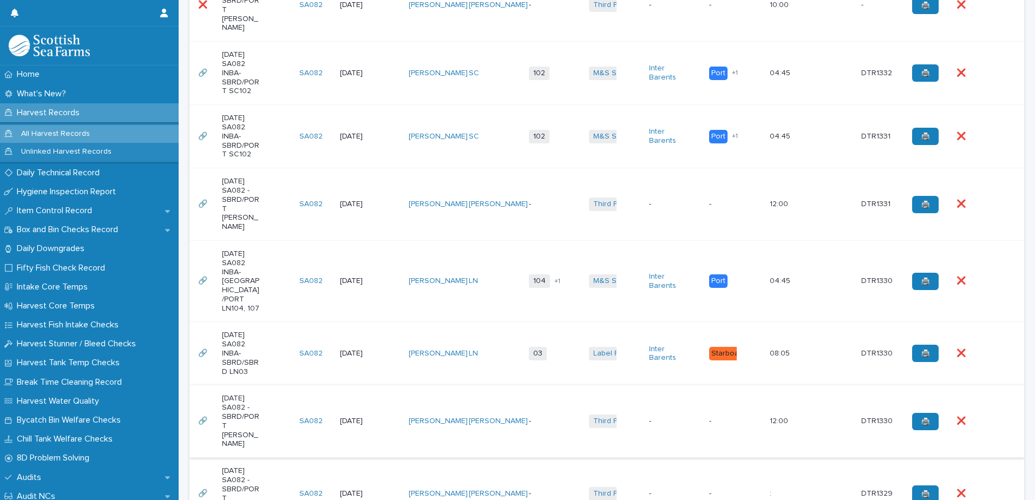
scroll to position [487, 0]
click at [270, 406] on div "[DATE] SA082 -SBRD/PORT [PERSON_NAME]" at bounding box center [256, 420] width 69 height 63
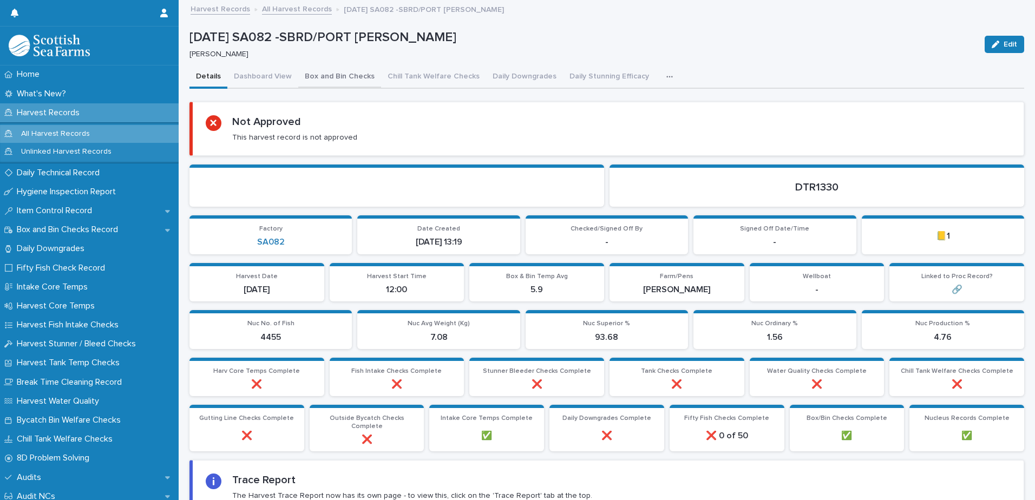
click at [326, 74] on button "Box and Bin Checks" at bounding box center [339, 77] width 83 height 23
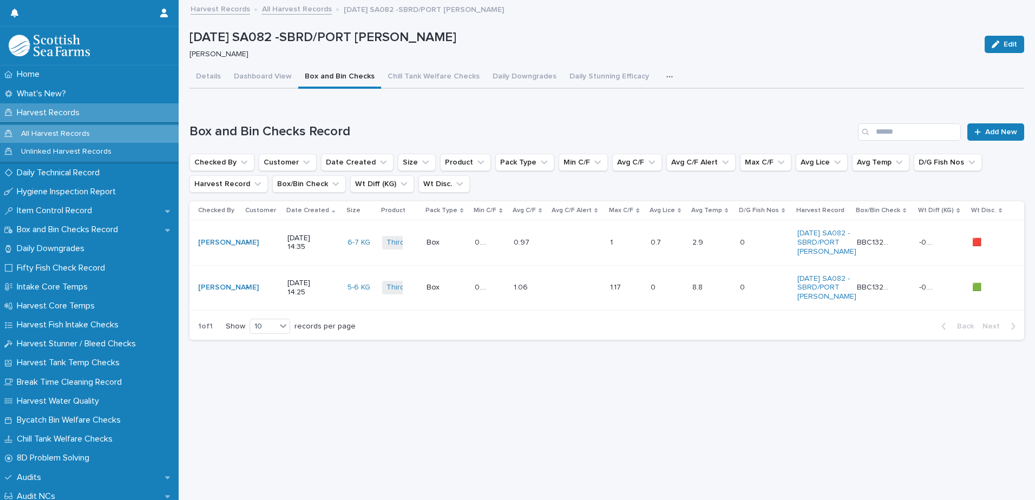
click at [712, 297] on div "8.8 8.8" at bounding box center [711, 288] width 39 height 18
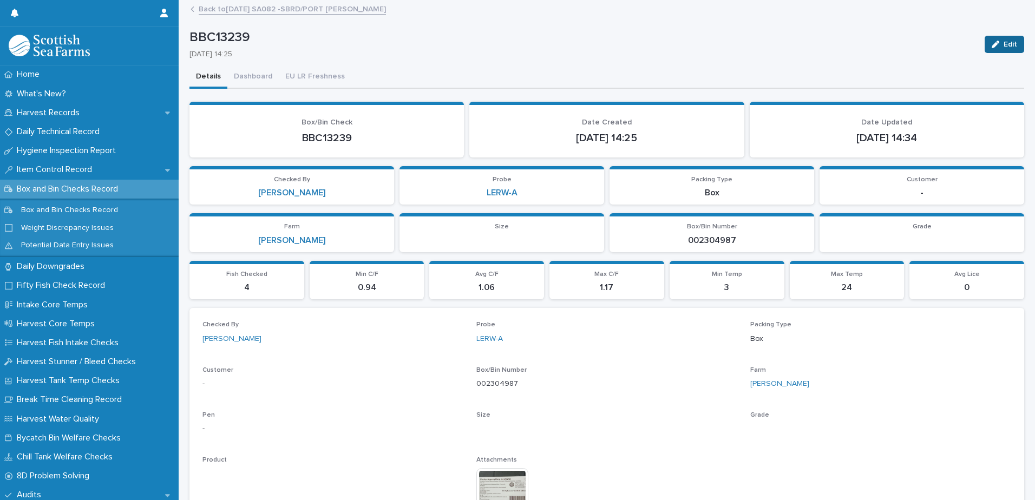
click at [1003, 44] on span "Edit" at bounding box center [1010, 45] width 14 height 8
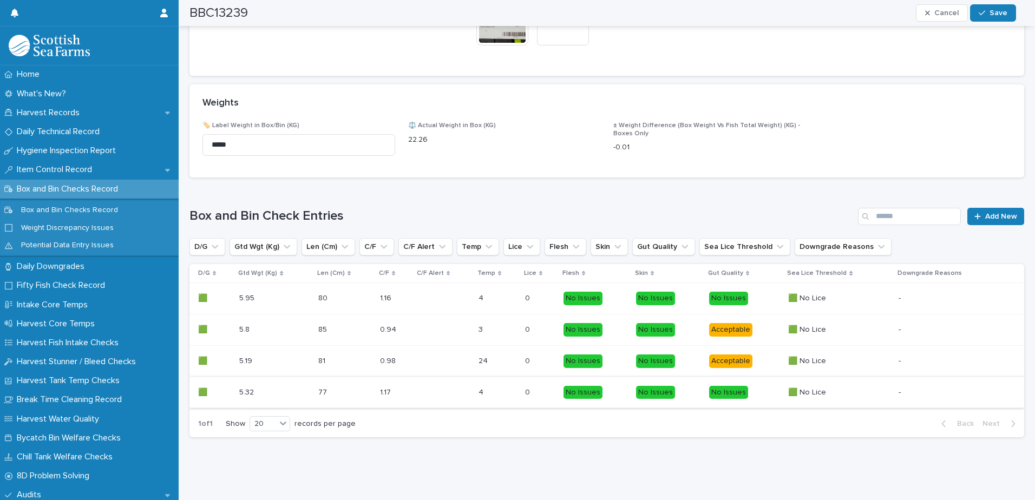
scroll to position [521, 0]
click at [495, 357] on p at bounding box center [489, 361] width 23 height 9
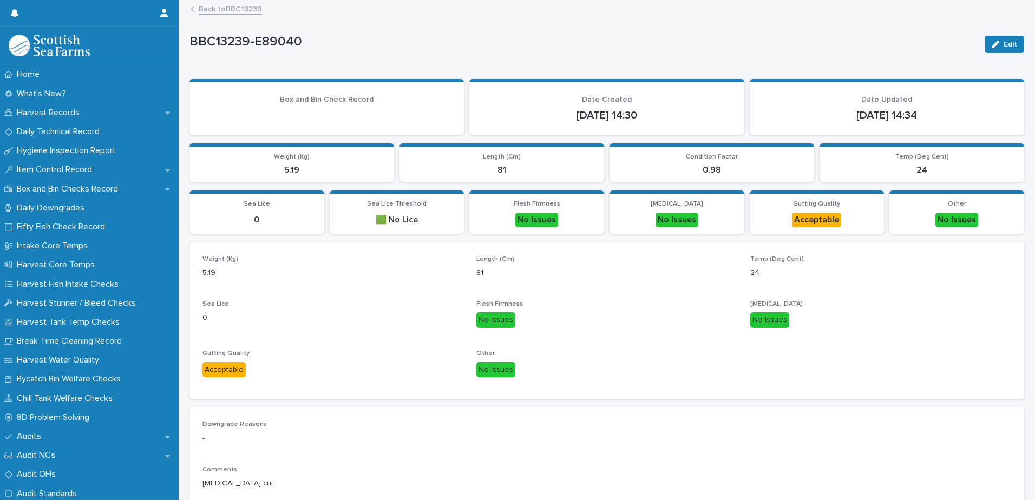
click at [1000, 34] on div "Edit" at bounding box center [1002, 44] width 44 height 43
click at [993, 56] on div "Edit" at bounding box center [1002, 44] width 44 height 43
click at [994, 45] on div "button" at bounding box center [998, 45] width 12 height 8
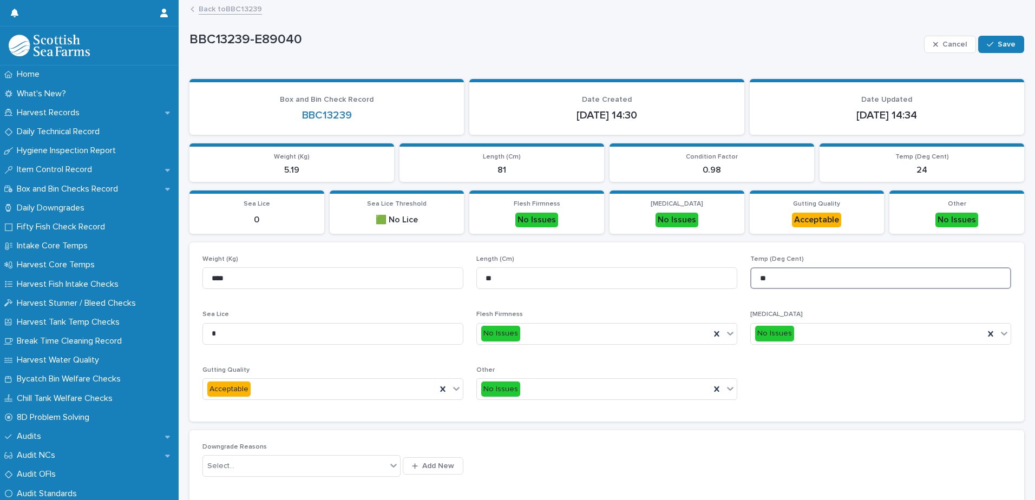
click at [757, 272] on input "**" at bounding box center [880, 278] width 261 height 22
type input "***"
click at [987, 45] on icon "button" at bounding box center [990, 45] width 6 height 8
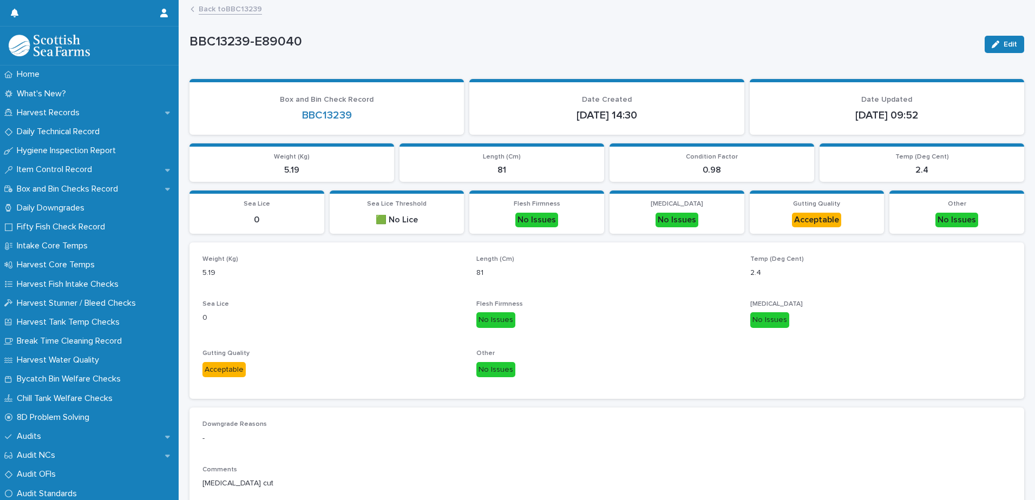
click at [245, 10] on link "Back to BBC13239" at bounding box center [230, 8] width 63 height 12
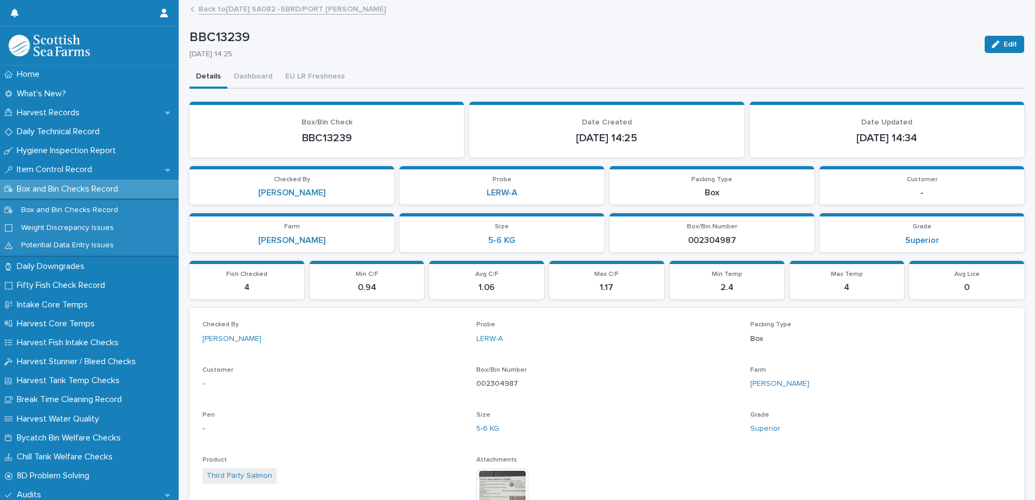
click at [271, 14] on link "Back to [DATE] SA082 -SBRD/PORT [PERSON_NAME]" at bounding box center [292, 8] width 187 height 12
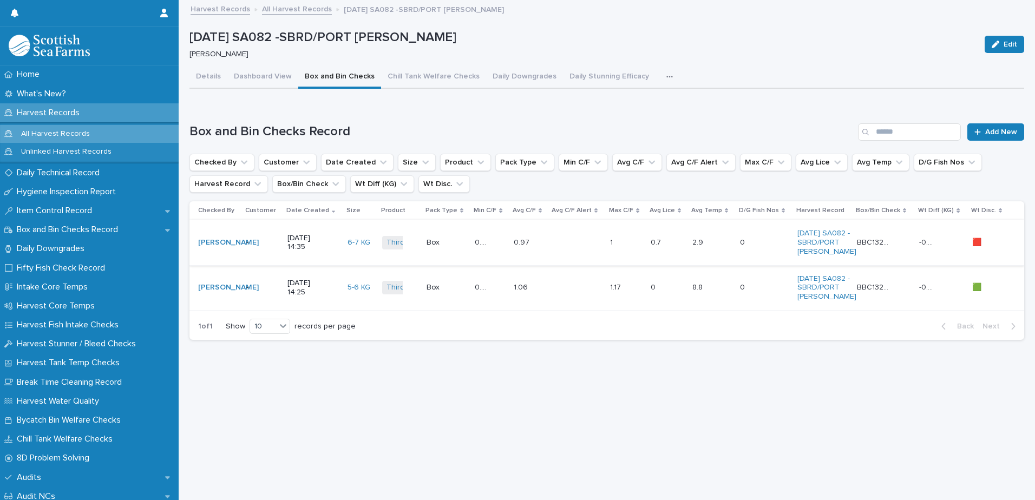
scroll to position [8, 0]
click at [720, 247] on div "2.9 2.9" at bounding box center [711, 243] width 39 height 18
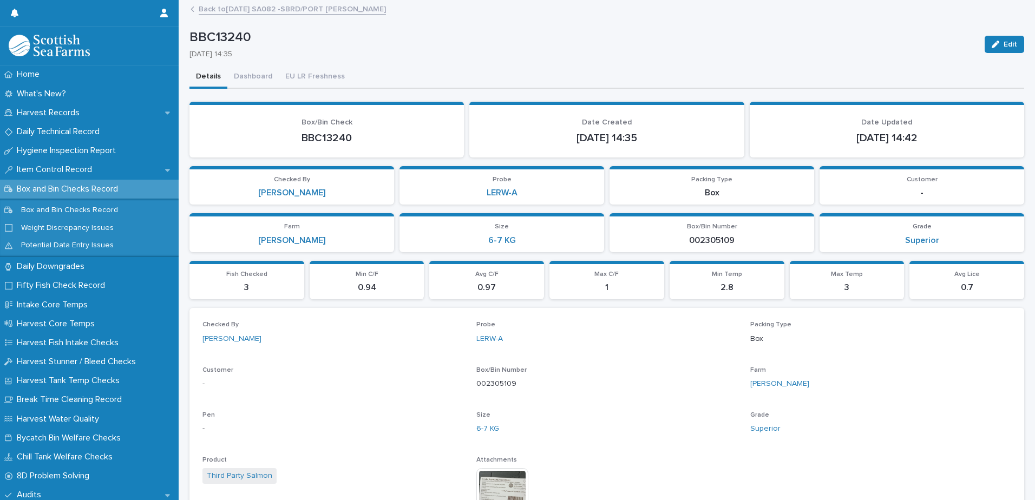
drag, startPoint x: 228, startPoint y: 2, endPoint x: 231, endPoint y: 9, distance: 8.2
click at [228, 2] on div "BBC13240 Edit BBC13240 [DATE] 14:35 Edit Sorry, there was an error saving your …" at bounding box center [606, 472] width 835 height 943
click at [230, 9] on link "Back to [DATE] SA082 -SBRD/PORT [PERSON_NAME]" at bounding box center [292, 8] width 187 height 12
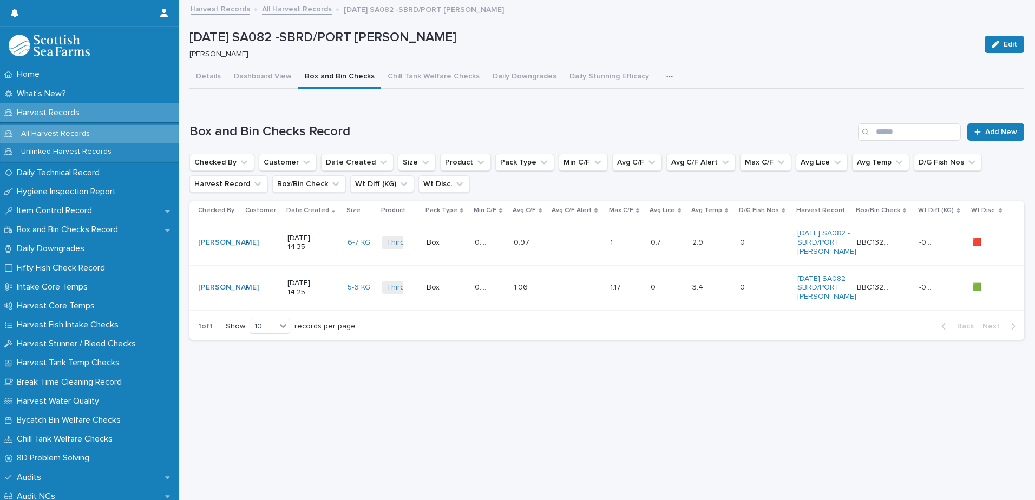
click at [299, 9] on link "All Harvest Records" at bounding box center [297, 8] width 70 height 12
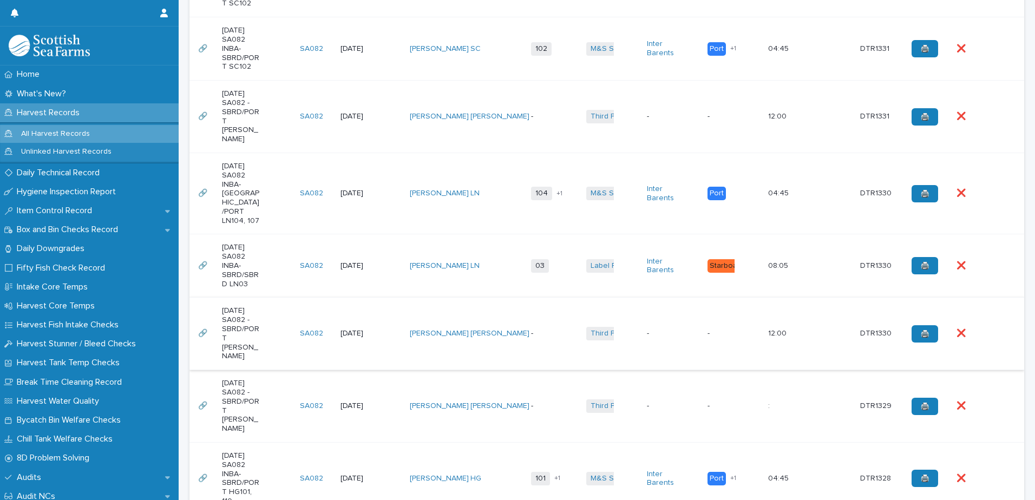
scroll to position [595, 0]
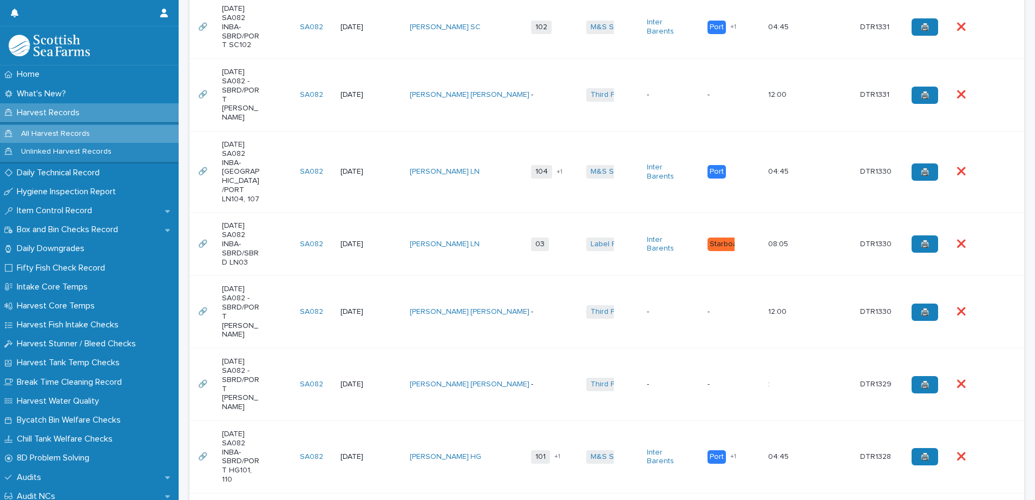
click at [278, 108] on div "[DATE] SA082 -SBRD/PORT [PERSON_NAME]" at bounding box center [256, 94] width 69 height 63
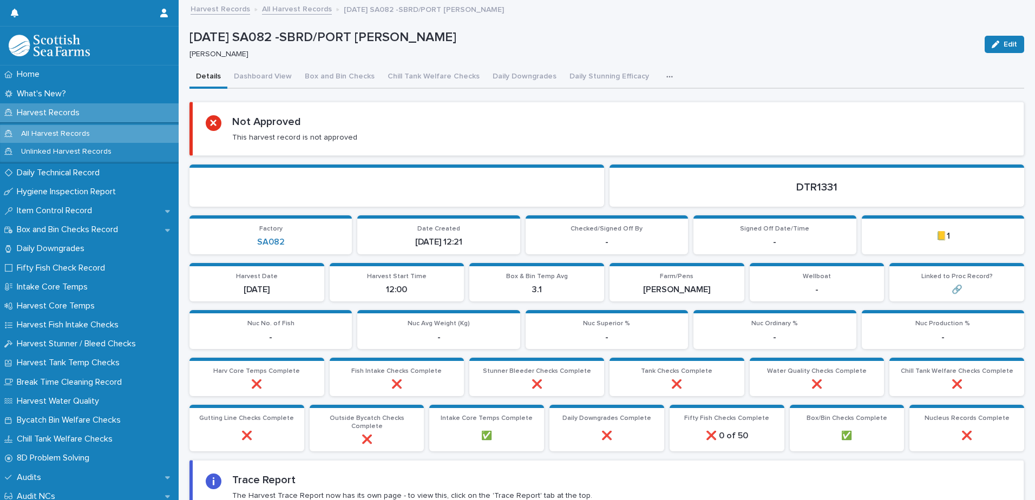
click at [666, 76] on icon "button" at bounding box center [669, 77] width 6 height 2
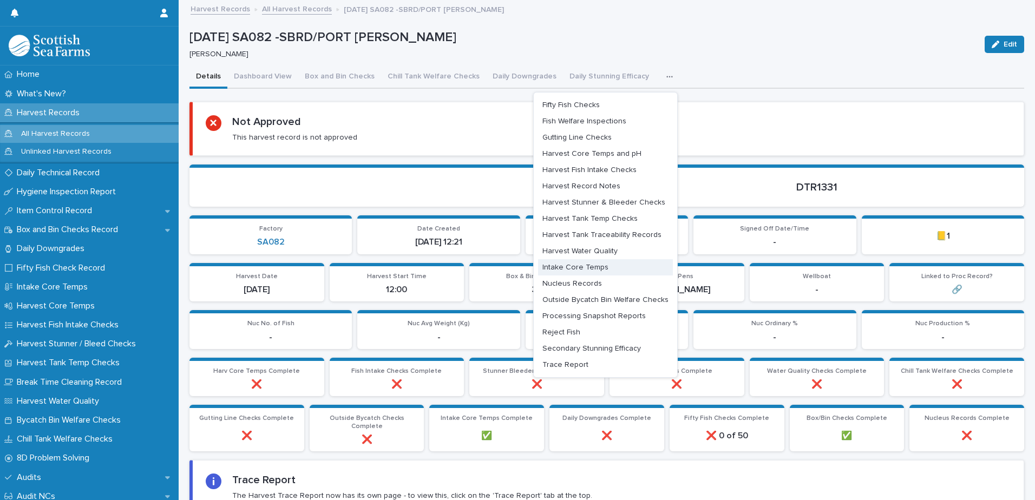
click at [576, 267] on span "Intake Core Temps" at bounding box center [575, 268] width 66 height 8
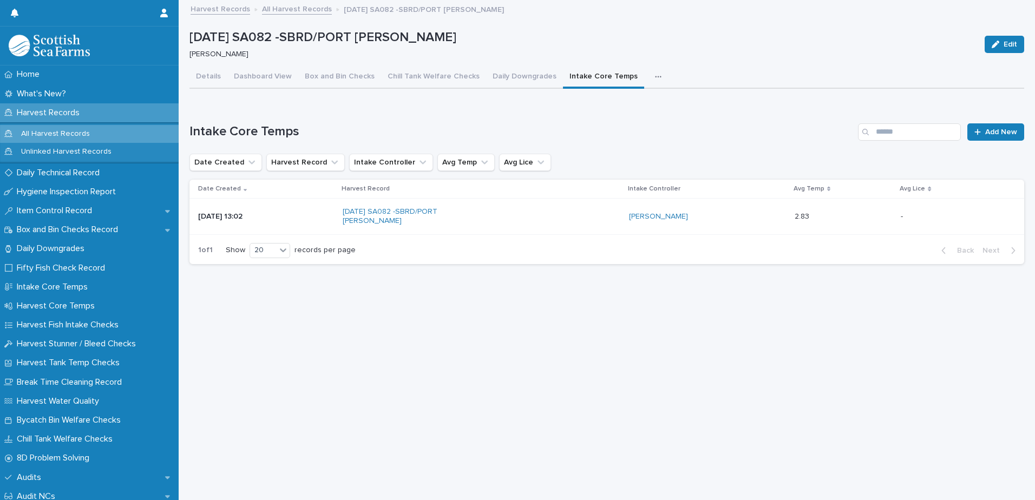
click at [651, 72] on button "button" at bounding box center [660, 77] width 24 height 22
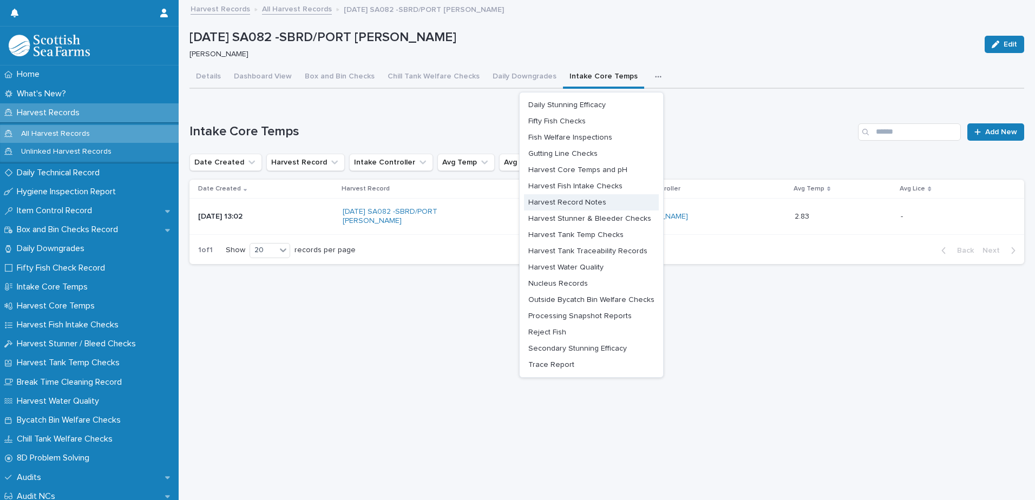
click at [601, 202] on button "Harvest Record Notes" at bounding box center [591, 202] width 135 height 16
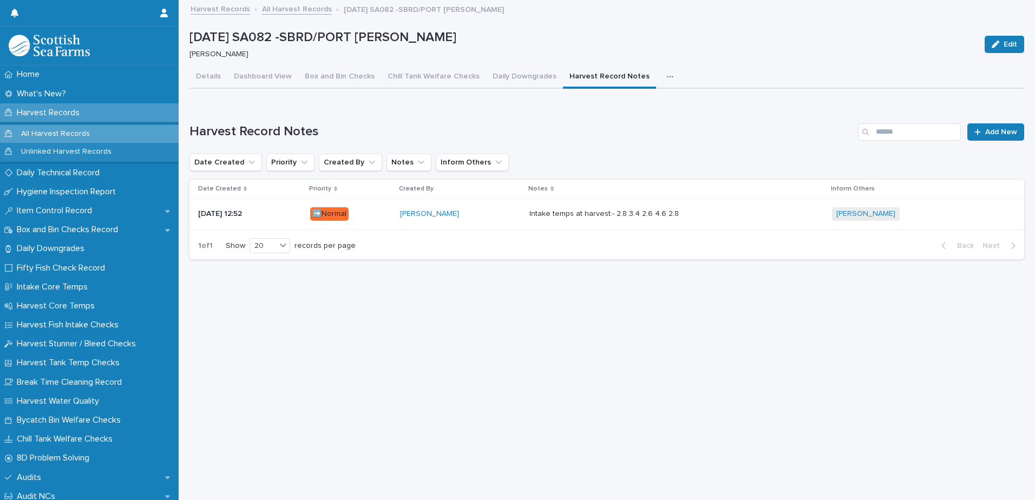
click at [218, 74] on button "Details" at bounding box center [208, 77] width 38 height 23
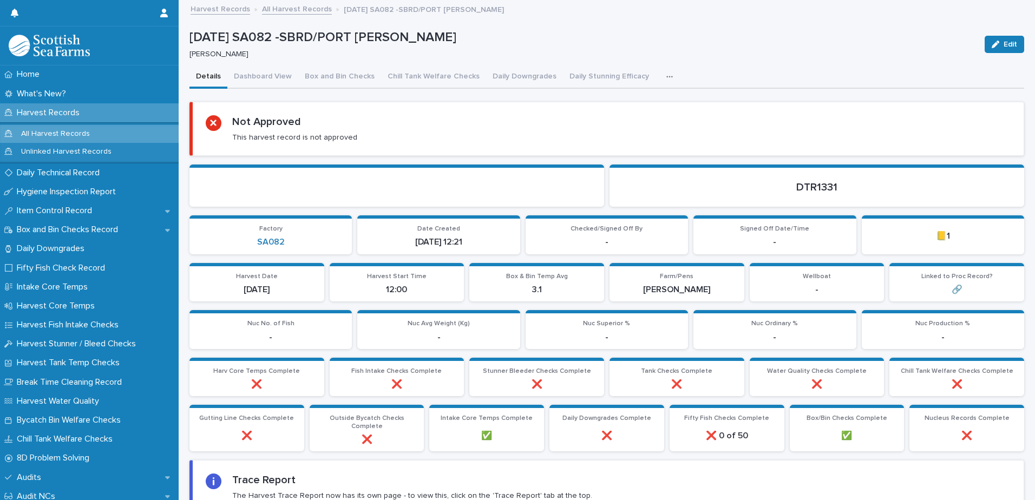
click at [666, 80] on icon "button" at bounding box center [669, 77] width 6 height 8
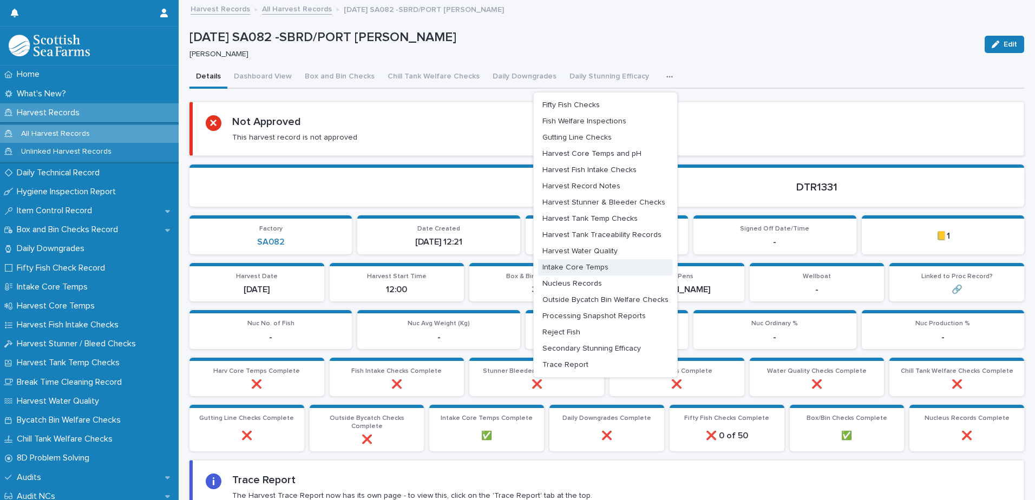
click at [583, 268] on span "Intake Core Temps" at bounding box center [575, 268] width 66 height 8
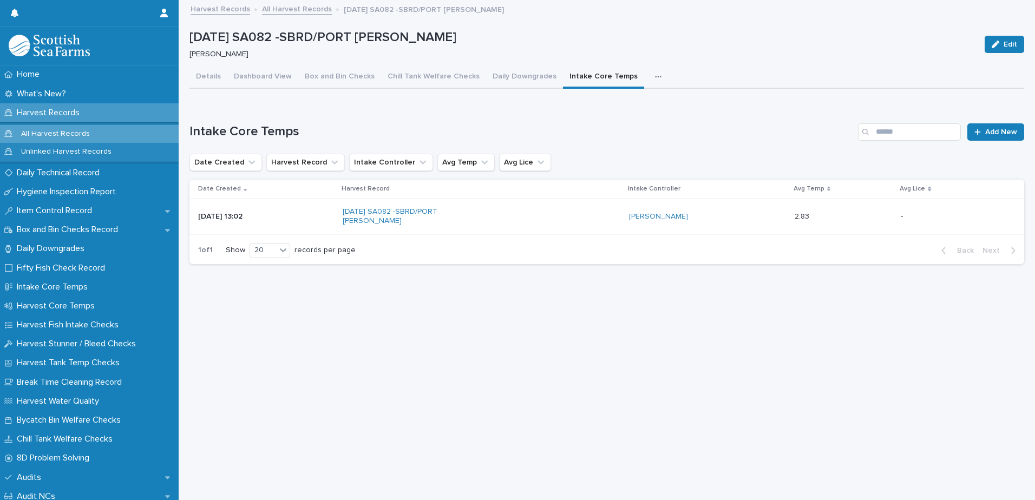
click at [275, 6] on link "All Harvest Records" at bounding box center [297, 8] width 70 height 12
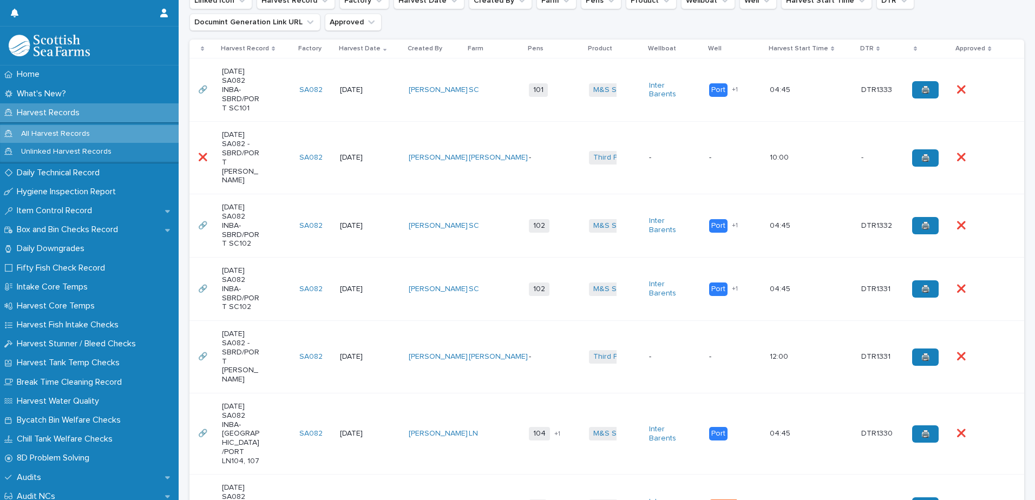
scroll to position [541, 0]
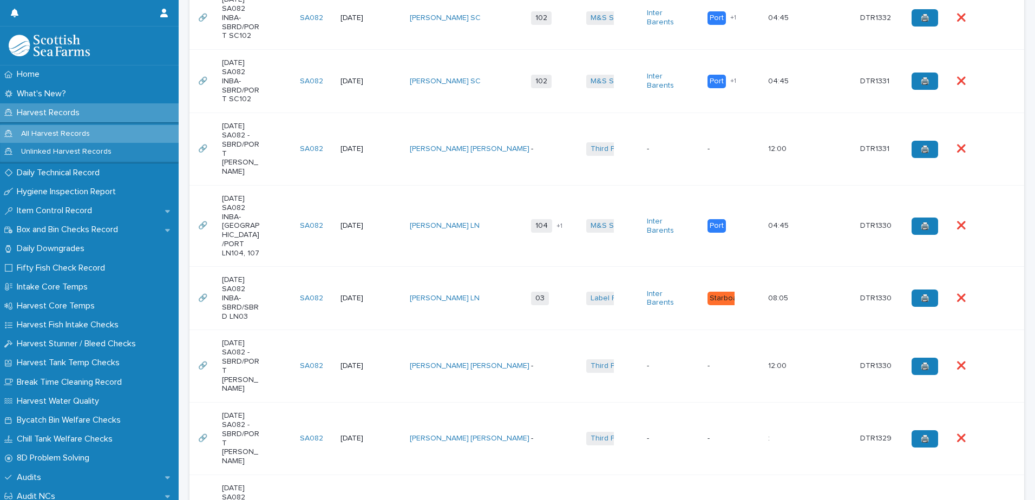
click at [279, 347] on div "[DATE] SA082 -SBRD/PORT [PERSON_NAME]" at bounding box center [256, 365] width 69 height 63
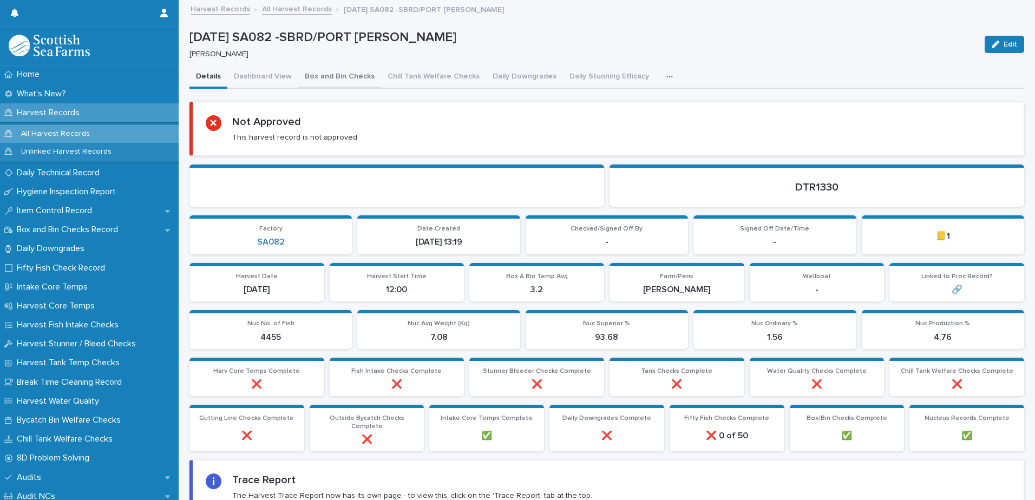
click at [331, 76] on button "Box and Bin Checks" at bounding box center [339, 77] width 83 height 23
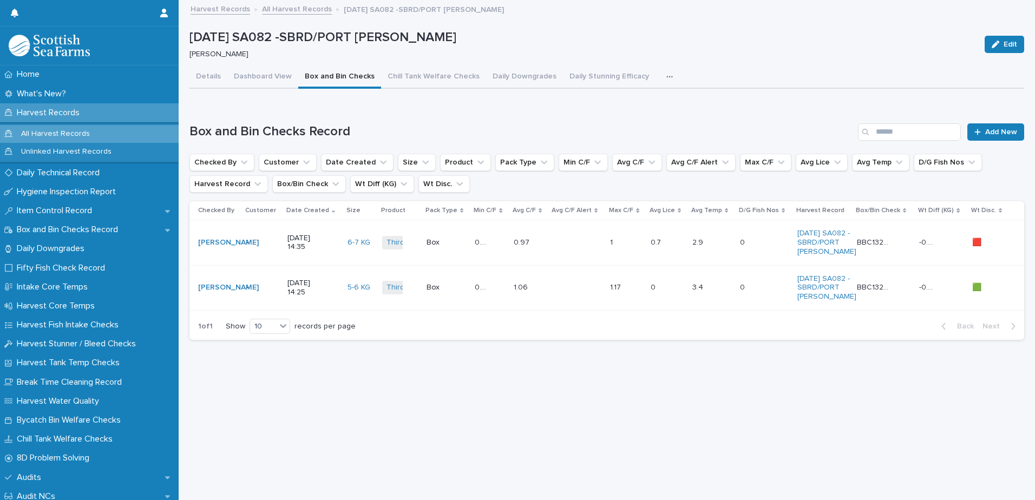
click at [660, 73] on button "button" at bounding box center [672, 77] width 24 height 22
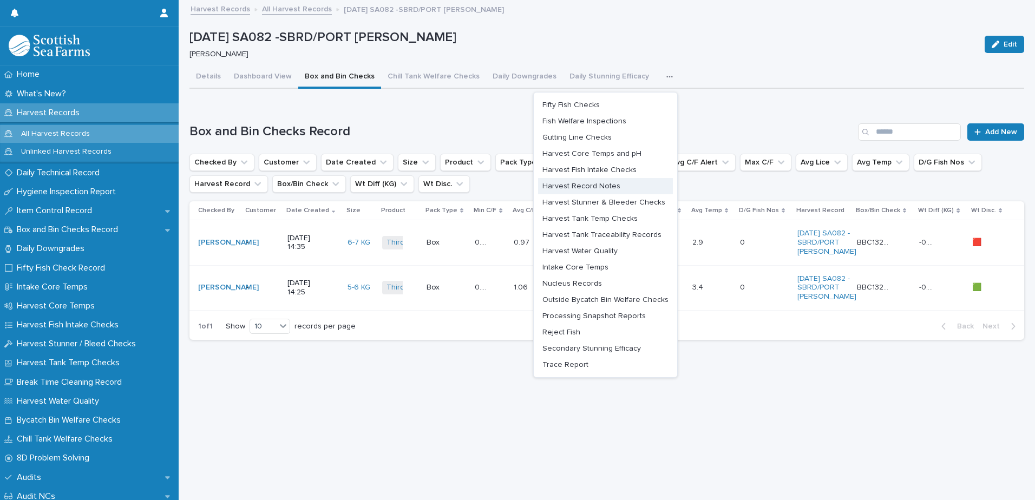
click at [592, 188] on span "Harvest Record Notes" at bounding box center [581, 186] width 78 height 8
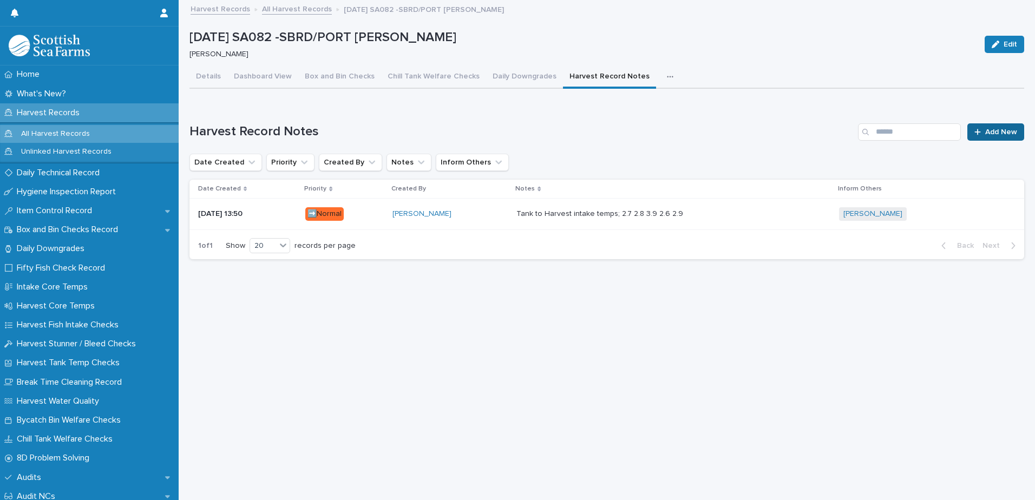
click at [985, 136] on link "Add New" at bounding box center [995, 131] width 57 height 17
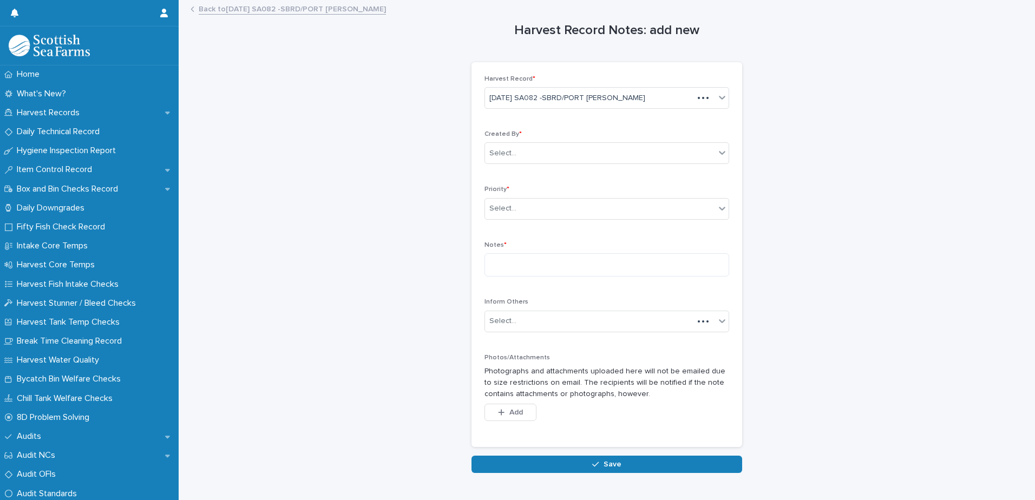
click at [537, 173] on div "Created By * Select..." at bounding box center [606, 151] width 245 height 42
click at [536, 146] on div "Select..." at bounding box center [600, 154] width 230 height 18
type input "*****"
click at [525, 175] on div "[PERSON_NAME]" at bounding box center [603, 174] width 244 height 19
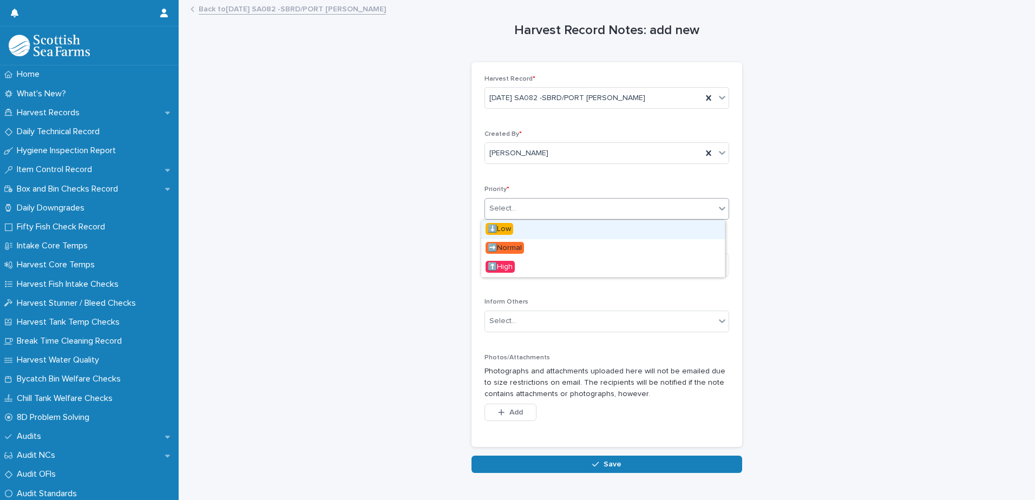
click at [519, 212] on div "Select..." at bounding box center [600, 209] width 230 height 18
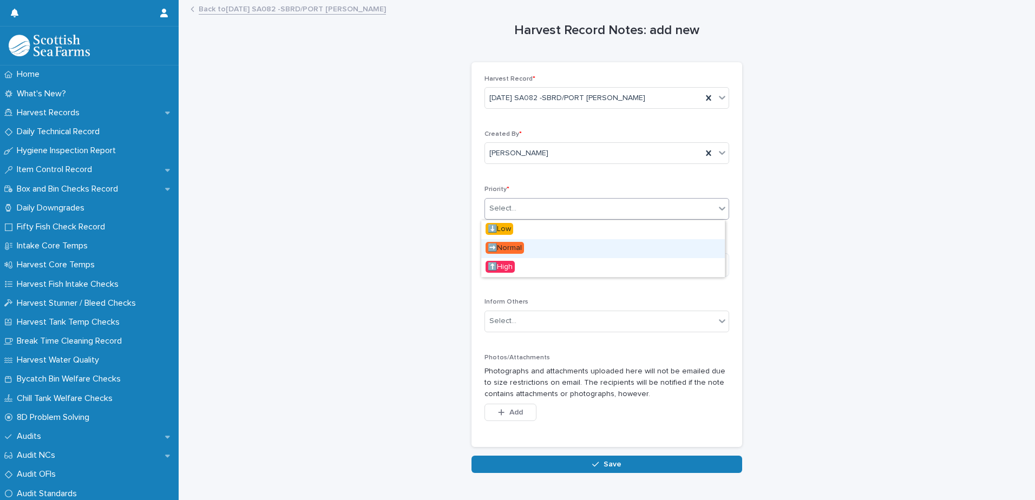
click at [516, 247] on span "➡️Normal" at bounding box center [504, 248] width 38 height 12
click at [518, 249] on p "Notes *" at bounding box center [606, 245] width 245 height 8
click at [520, 258] on textarea at bounding box center [606, 264] width 245 height 23
type textarea "**********"
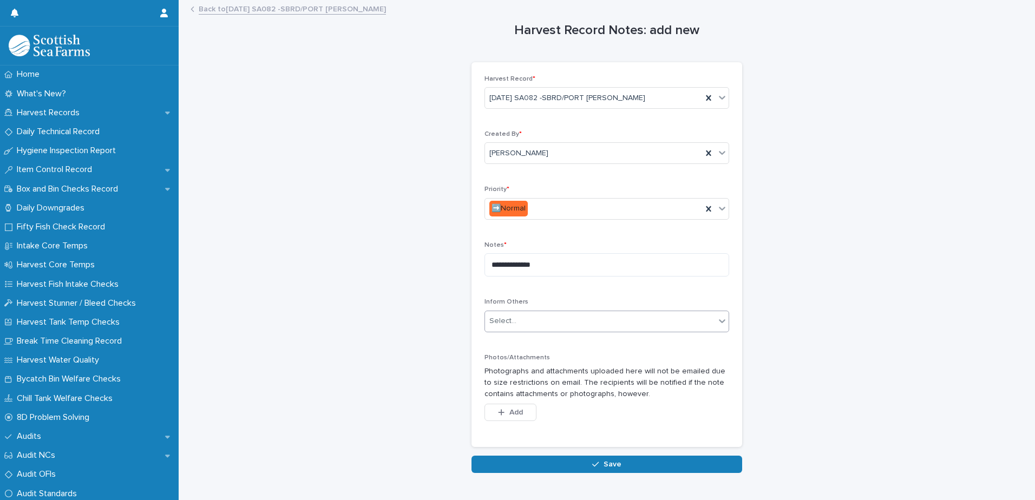
click at [516, 314] on div "Select..." at bounding box center [600, 321] width 230 height 18
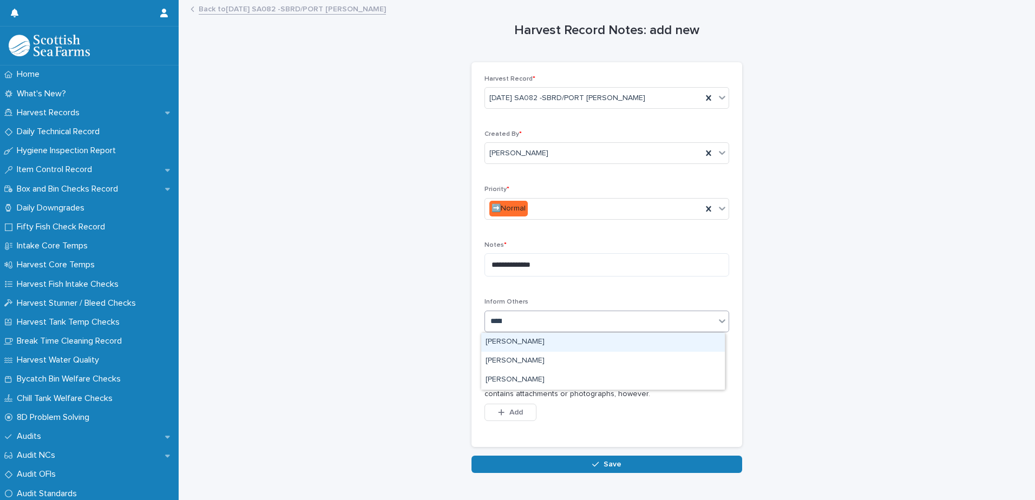
type input "******"
click at [508, 349] on div "[PERSON_NAME]" at bounding box center [603, 342] width 244 height 19
type input "*****"
click at [527, 344] on div "[PERSON_NAME]" at bounding box center [603, 342] width 244 height 19
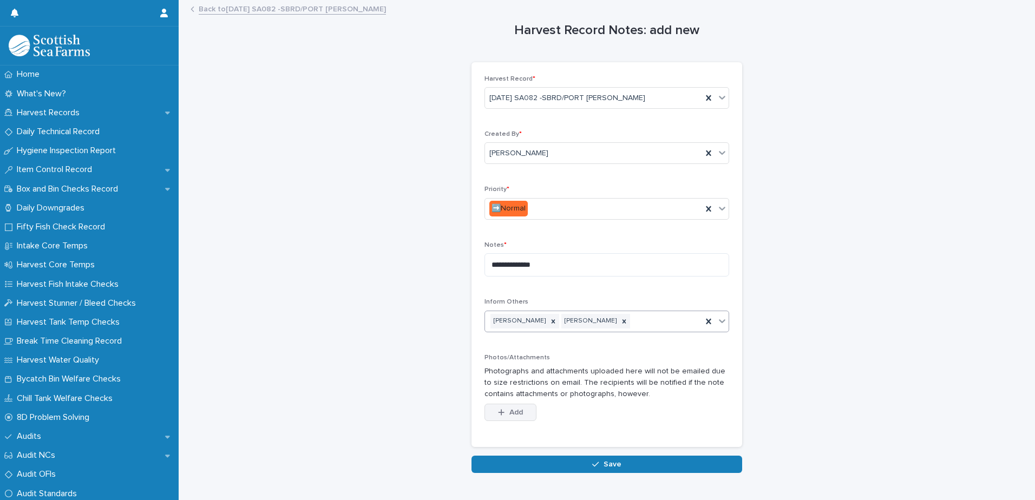
click at [511, 412] on span "Add" at bounding box center [516, 413] width 14 height 8
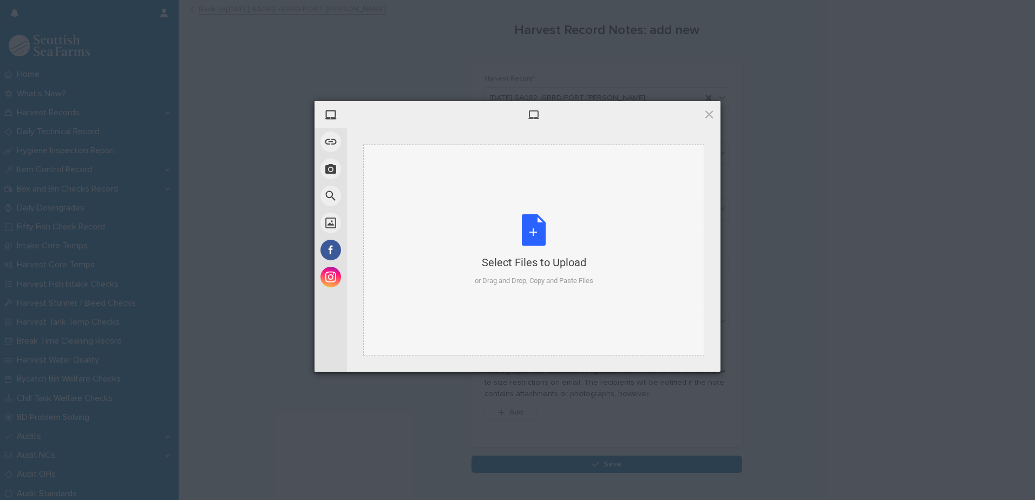
click at [563, 228] on div "Select Files to Upload or Drag and Drop, Copy and Paste Files" at bounding box center [534, 250] width 119 height 72
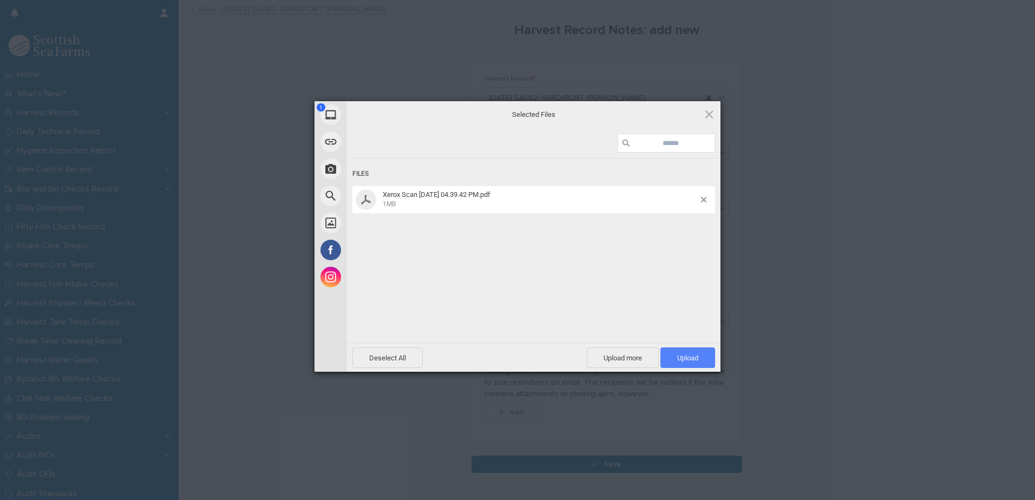
click at [687, 353] on span "Upload 1" at bounding box center [687, 357] width 55 height 21
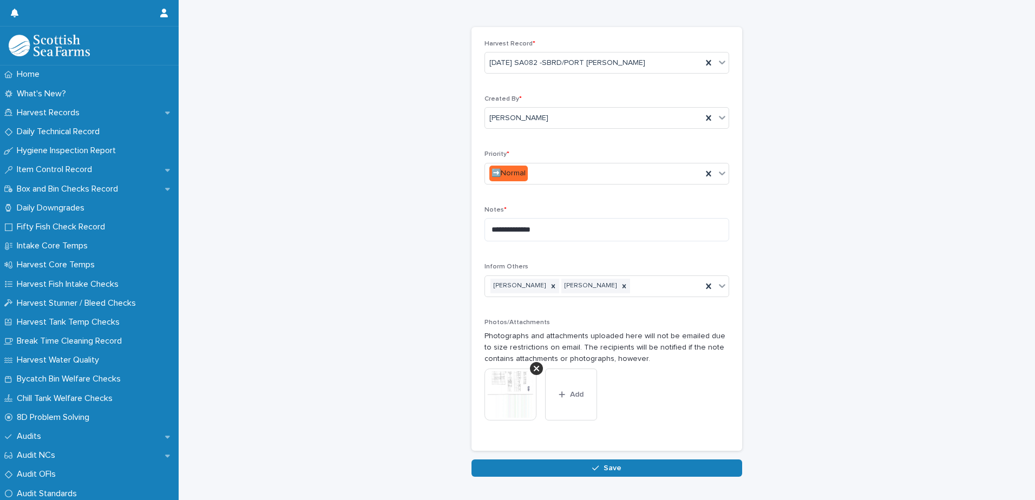
scroll to position [74, 0]
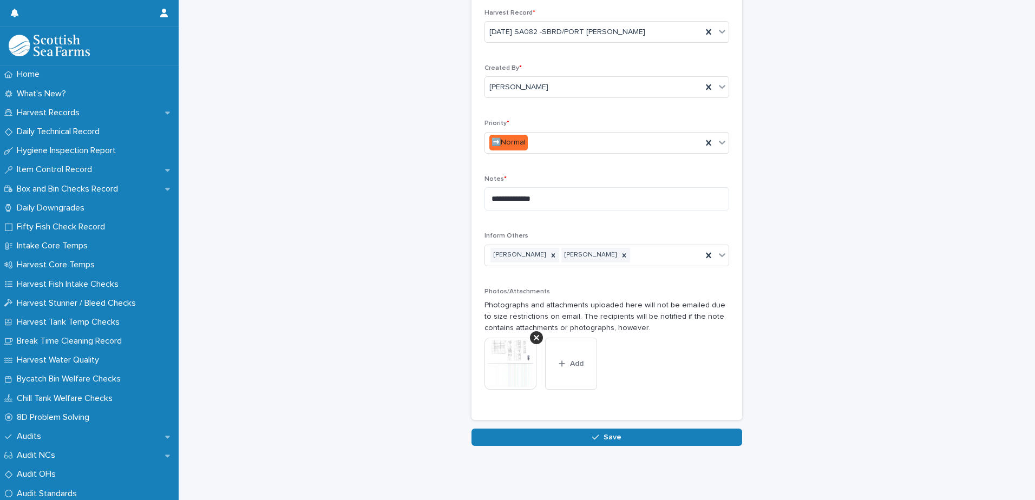
click at [513, 364] on img at bounding box center [510, 364] width 52 height 52
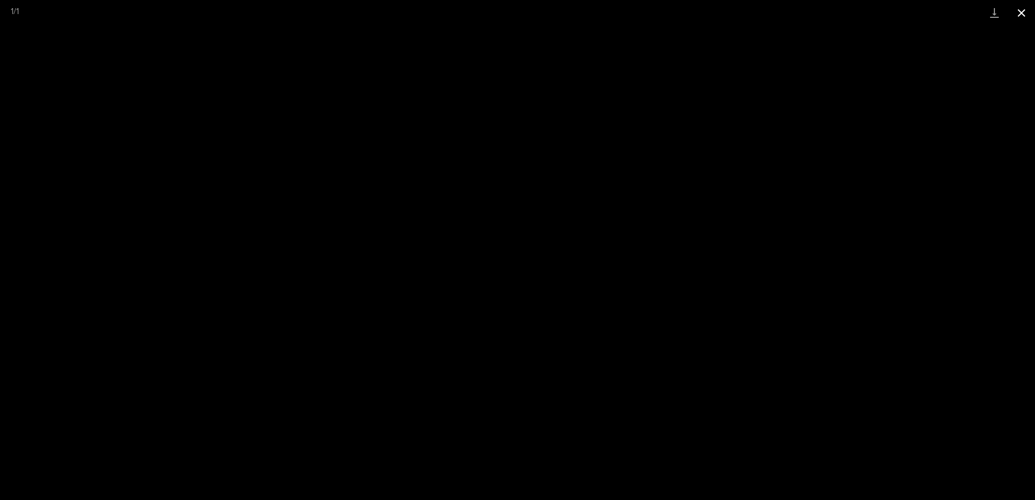
click at [1025, 18] on button "Close gallery" at bounding box center [1021, 12] width 27 height 25
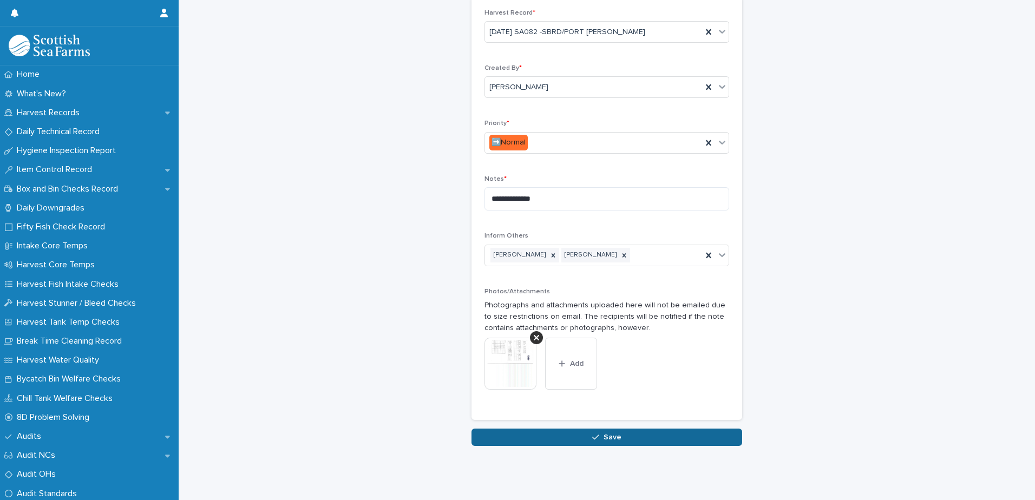
click at [627, 429] on button "Save" at bounding box center [606, 437] width 271 height 17
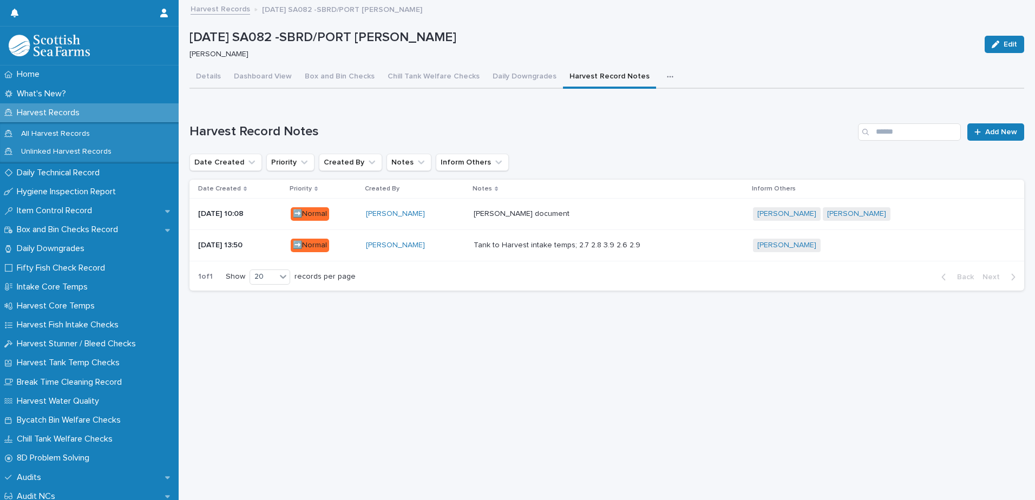
click at [238, 11] on link "Harvest Records" at bounding box center [221, 8] width 60 height 12
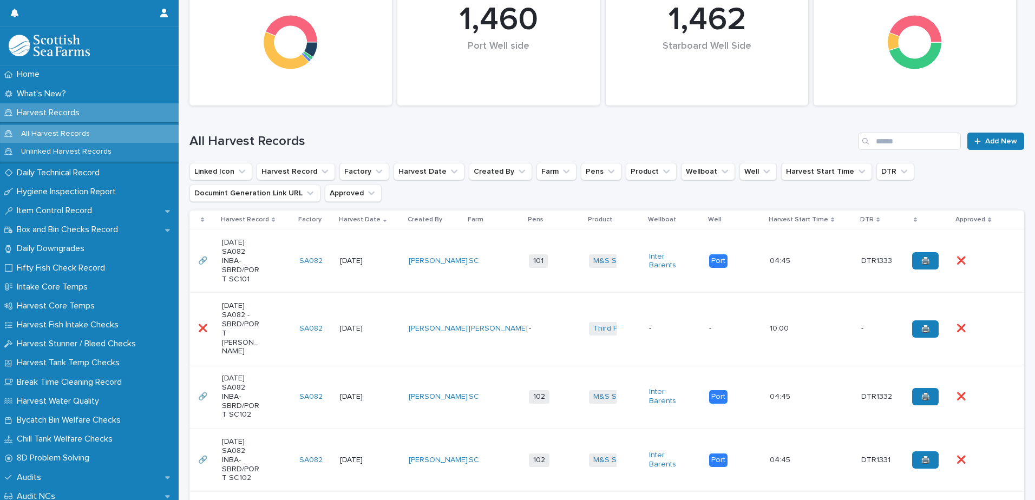
scroll to position [487, 0]
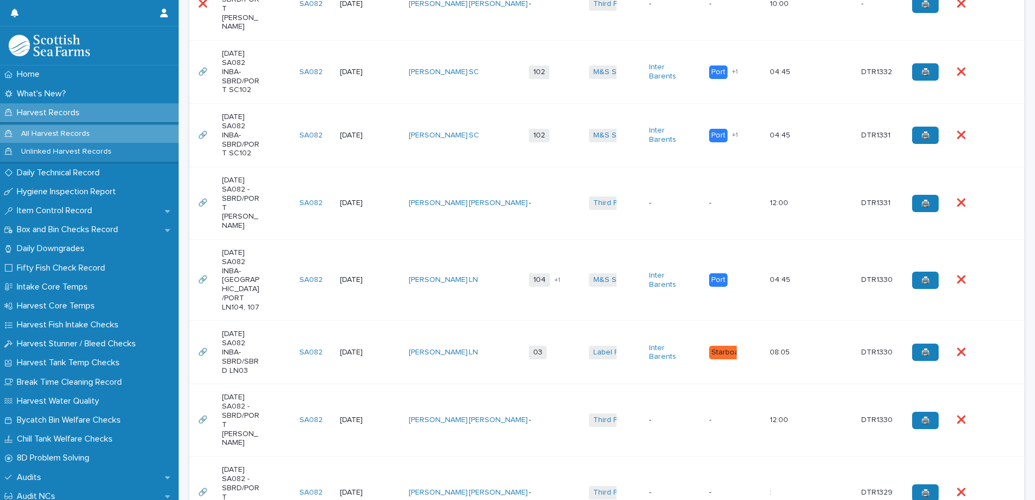
click at [273, 201] on div "[DATE] SA082 -SBRD/PORT [PERSON_NAME]" at bounding box center [256, 203] width 69 height 63
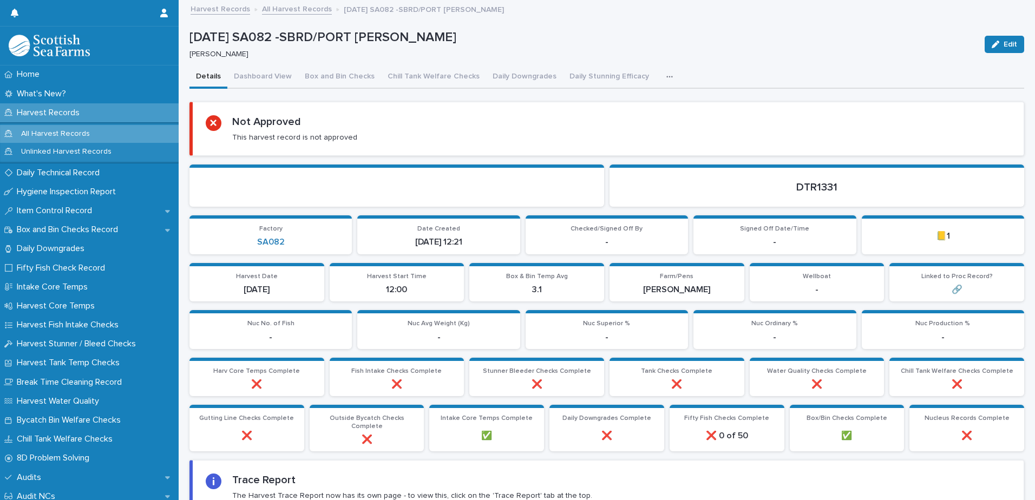
click at [666, 80] on icon "button" at bounding box center [669, 77] width 6 height 8
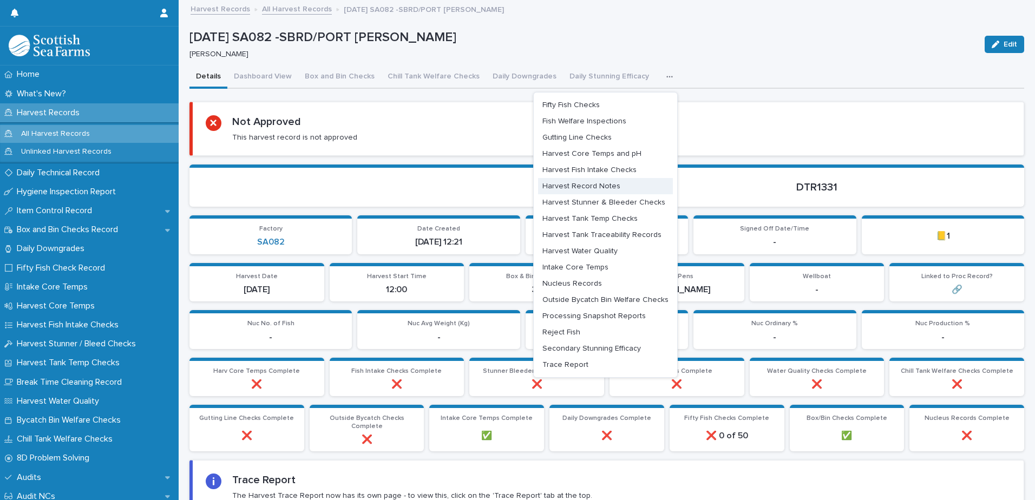
click at [593, 189] on span "Harvest Record Notes" at bounding box center [581, 186] width 78 height 8
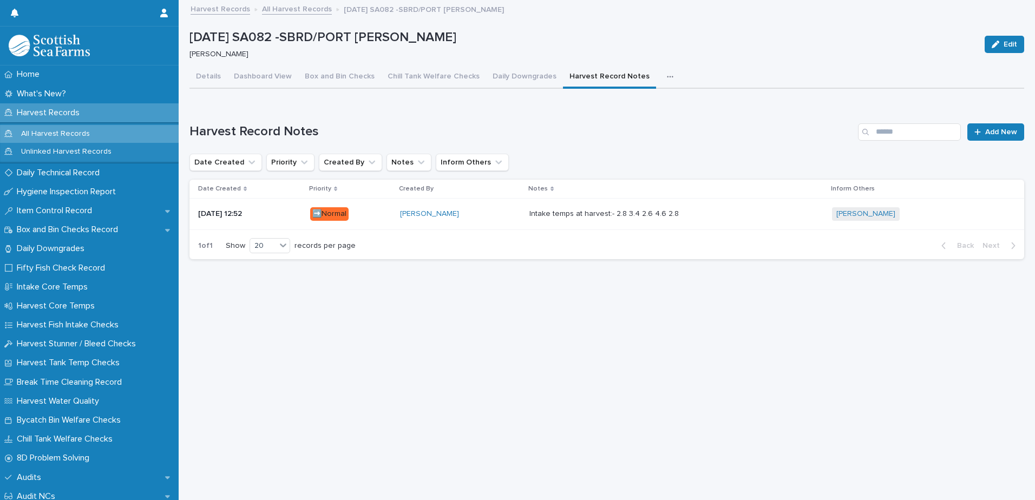
click at [761, 216] on p at bounding box center [675, 213] width 293 height 9
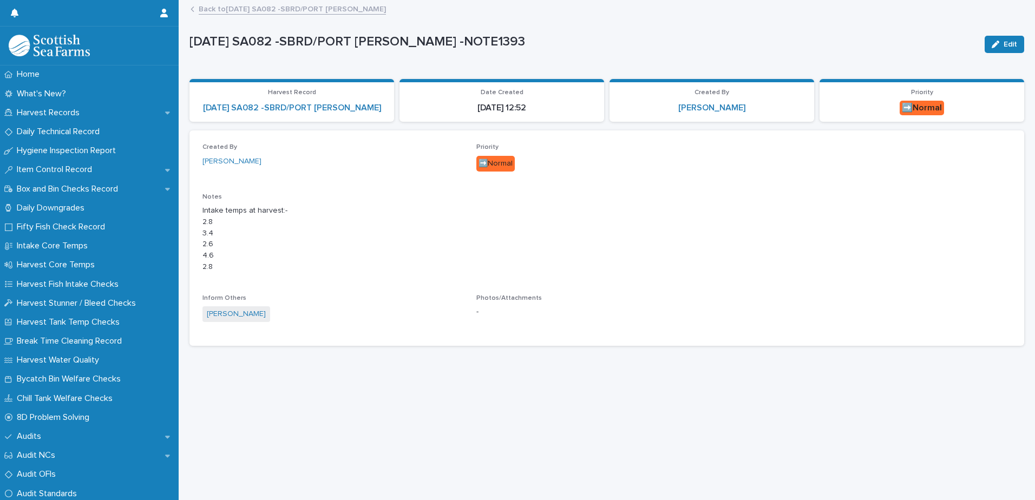
click at [239, 6] on link "Back to [DATE] SA082 -SBRD/PORT [PERSON_NAME]" at bounding box center [292, 8] width 187 height 12
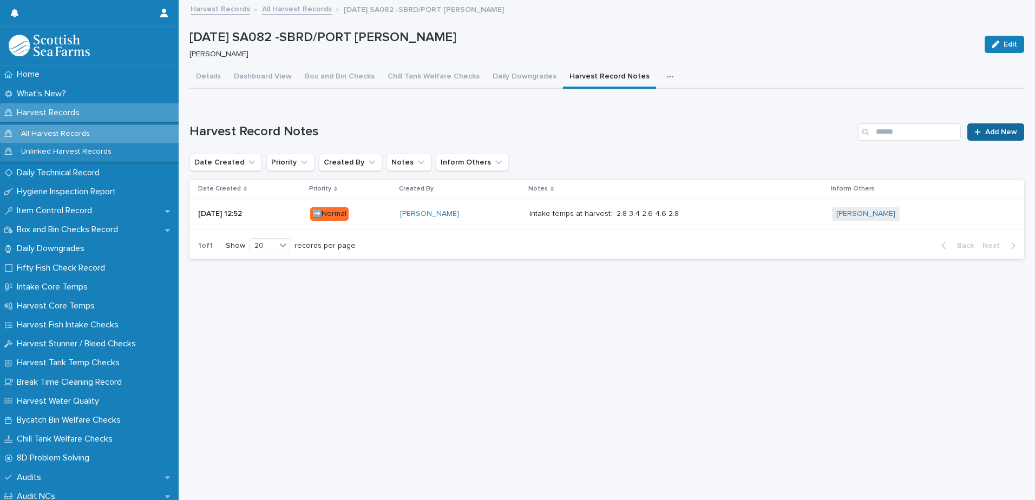
click at [1006, 127] on link "Add New" at bounding box center [995, 131] width 57 height 17
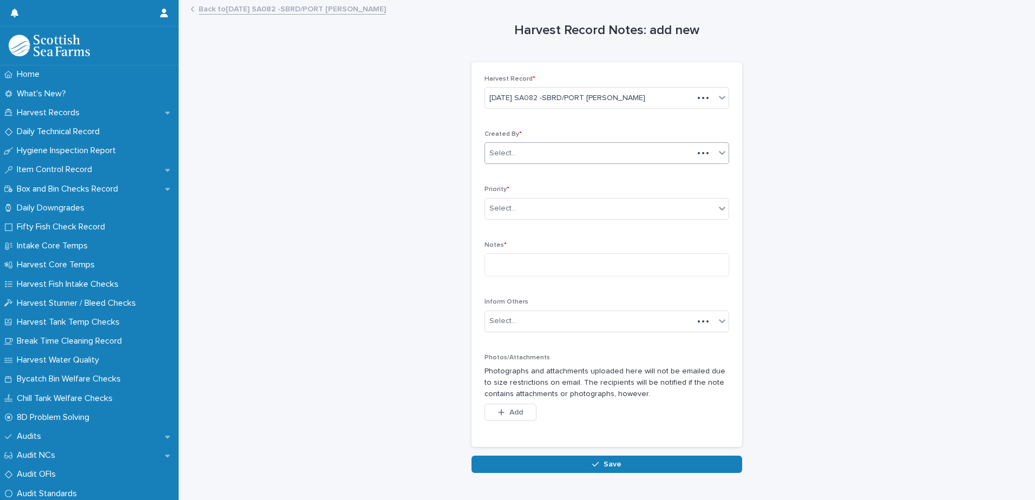
click at [507, 159] on div "Select..." at bounding box center [502, 153] width 27 height 11
type input "*****"
click at [528, 170] on div "[PERSON_NAME]" at bounding box center [603, 174] width 244 height 19
click at [510, 212] on div "Select..." at bounding box center [600, 209] width 230 height 18
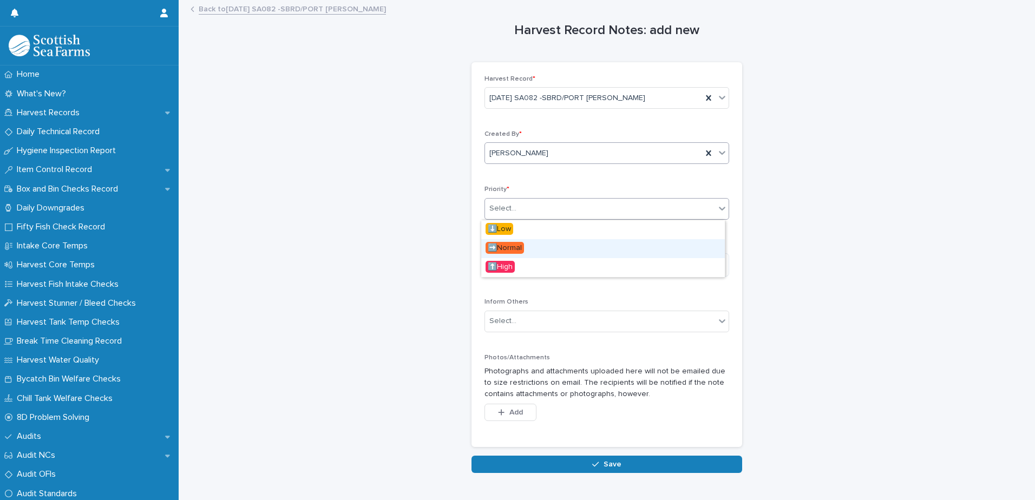
click at [506, 244] on span "➡️Normal" at bounding box center [504, 248] width 38 height 12
click at [510, 263] on textarea at bounding box center [606, 264] width 245 height 23
type textarea "**********"
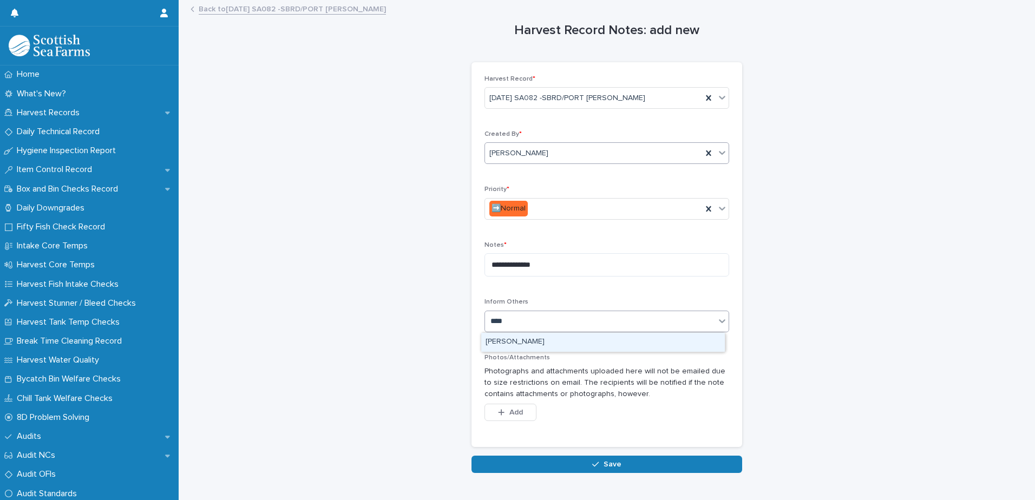
type input "*****"
click at [542, 340] on div "[PERSON_NAME]" at bounding box center [603, 342] width 244 height 19
type input "****"
click at [540, 336] on div "[PERSON_NAME]" at bounding box center [603, 342] width 244 height 19
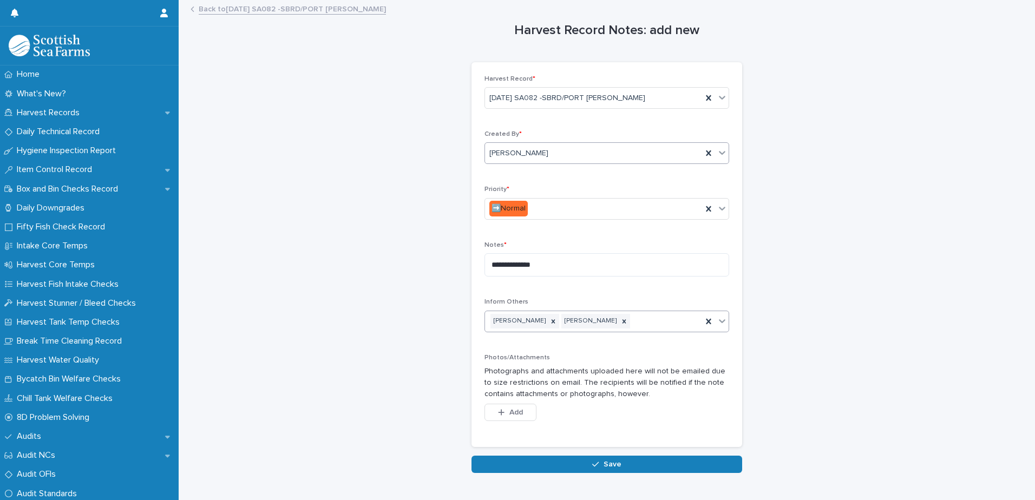
click at [508, 424] on div "Add" at bounding box center [510, 415] width 52 height 22
click at [507, 418] on button "Add" at bounding box center [510, 412] width 52 height 17
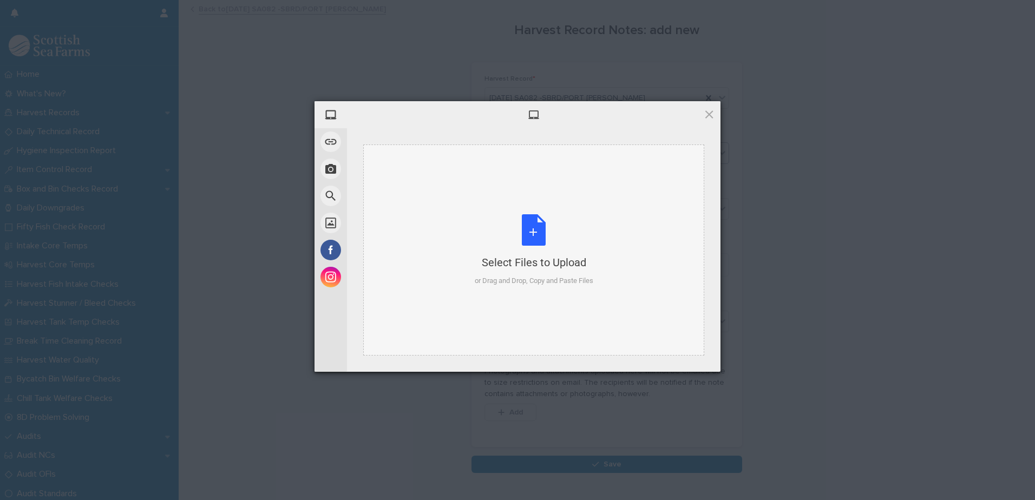
click at [575, 255] on div "Select Files to Upload" at bounding box center [534, 262] width 119 height 15
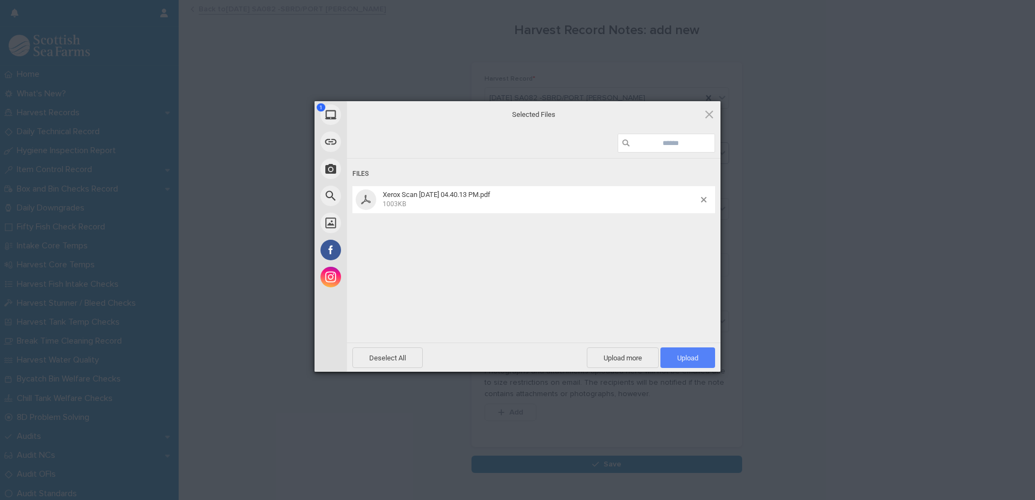
click at [680, 354] on span "Upload 1" at bounding box center [687, 357] width 55 height 21
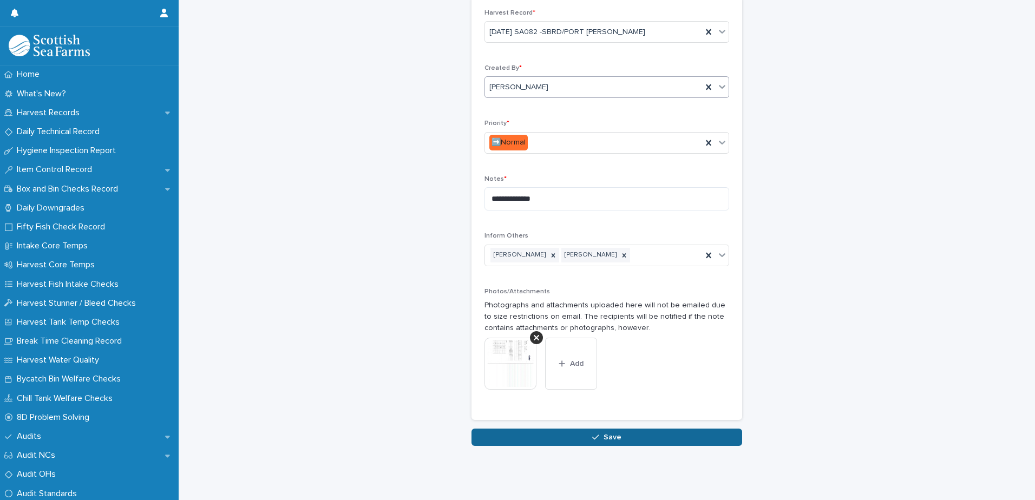
scroll to position [74, 0]
click at [622, 429] on button "Save" at bounding box center [606, 437] width 271 height 17
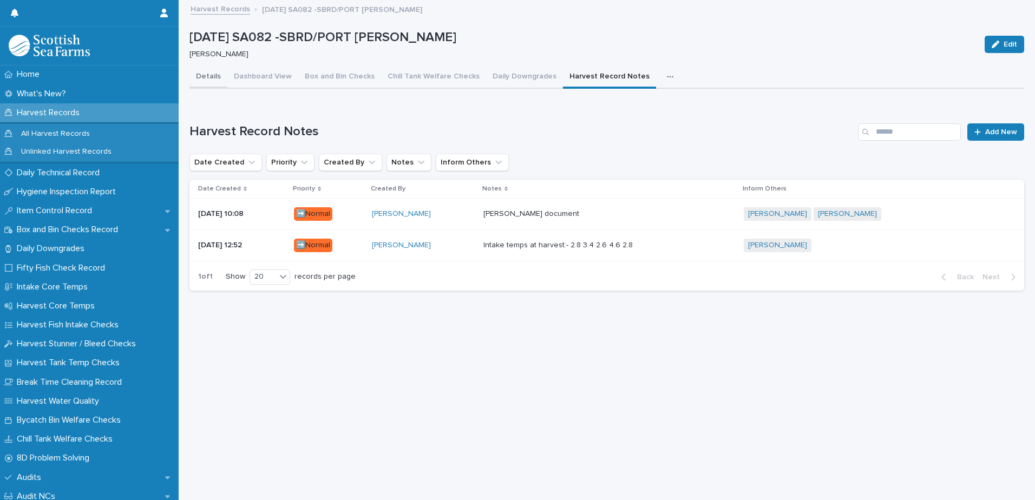
drag, startPoint x: 208, startPoint y: 78, endPoint x: 287, endPoint y: 16, distance: 101.3
click at [208, 78] on button "Details" at bounding box center [208, 77] width 38 height 23
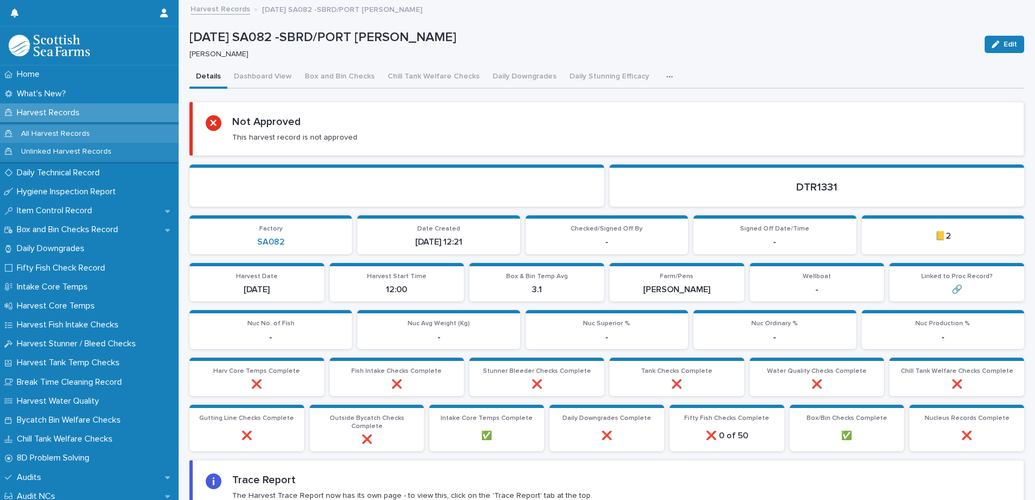
click at [51, 131] on p "All Harvest Records" at bounding box center [55, 133] width 86 height 9
